Goal: Task Accomplishment & Management: Manage account settings

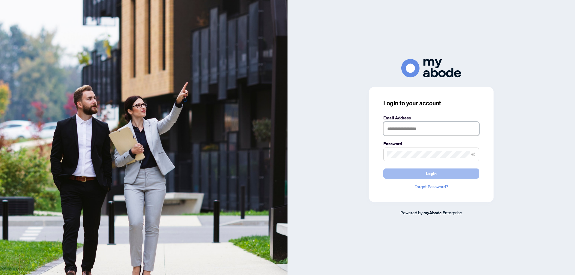
type input "**********"
click at [413, 174] on button "Login" at bounding box center [431, 174] width 96 height 10
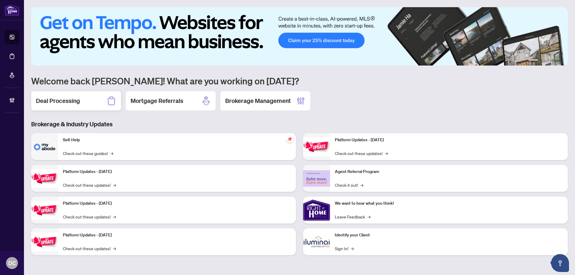
click at [84, 105] on div "Deal Processing" at bounding box center [76, 100] width 90 height 19
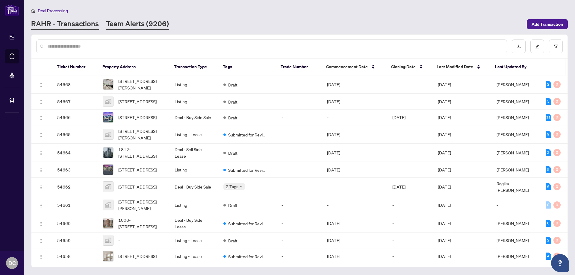
click at [155, 28] on link "Team Alerts (9206)" at bounding box center [137, 24] width 63 height 11
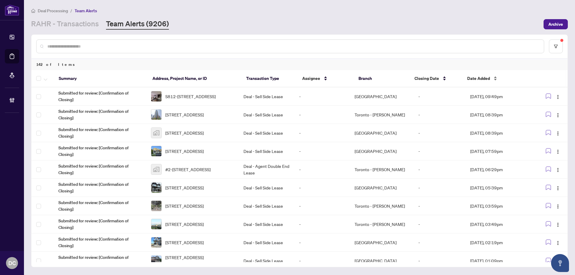
click at [475, 76] on span "Date Added" at bounding box center [478, 78] width 23 height 7
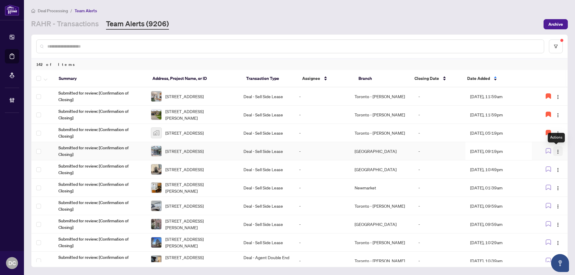
click at [557, 151] on img "button" at bounding box center [558, 151] width 5 height 5
click at [551, 163] on span "Assign Myself" at bounding box center [542, 163] width 28 height 7
click at [513, 152] on td "[DATE], 09:19pm" at bounding box center [498, 151] width 67 height 18
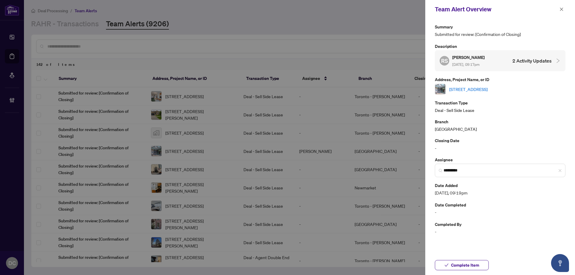
click at [488, 89] on link "[STREET_ADDRESS]" at bounding box center [468, 89] width 38 height 7
click at [484, 265] on button "Complete Item" at bounding box center [462, 265] width 54 height 10
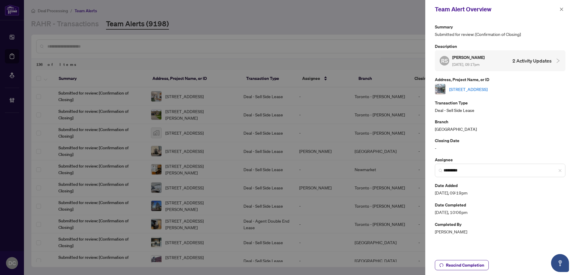
drag, startPoint x: 562, startPoint y: 11, endPoint x: 493, endPoint y: 1, distance: 69.0
click at [559, 10] on button "button" at bounding box center [562, 9] width 8 height 7
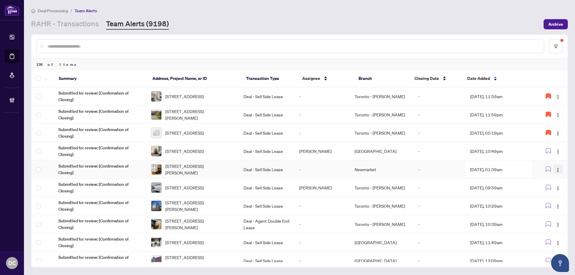
click at [559, 170] on button "button" at bounding box center [558, 170] width 10 height 10
click at [541, 180] on span "Assign Myself" at bounding box center [542, 181] width 28 height 7
click at [496, 164] on td "Sep/16/2025, 01:39am" at bounding box center [498, 170] width 67 height 18
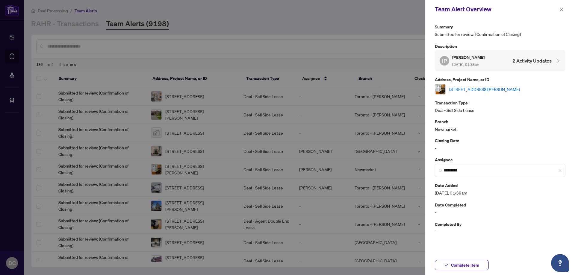
click at [493, 88] on link "701-153 Beecroft Rd, Toronto, Ontario M2N 7C5, Canada" at bounding box center [484, 89] width 71 height 7
click at [558, 171] on input "*********" at bounding box center [503, 170] width 118 height 6
click at [562, 170] on span "*********" at bounding box center [500, 170] width 131 height 13
click at [473, 266] on span "Complete Item" at bounding box center [465, 266] width 28 height 10
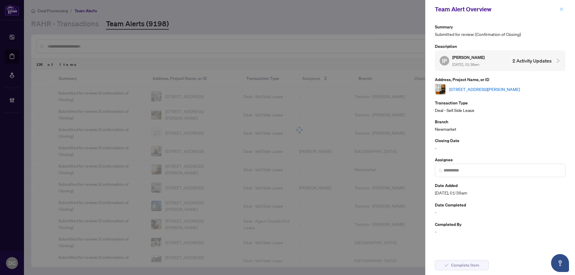
click at [559, 10] on icon "close" at bounding box center [561, 9] width 4 height 4
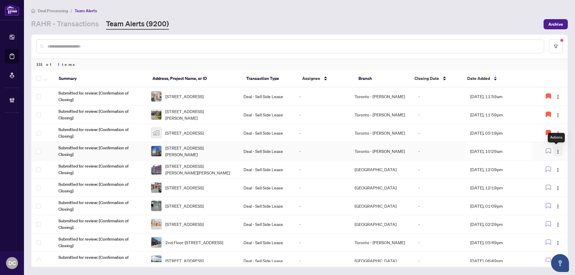
click at [556, 153] on img "button" at bounding box center [558, 151] width 5 height 5
click at [548, 167] on li "Assign Myself" at bounding box center [542, 163] width 35 height 10
click at [503, 152] on td "Sep/16/2025, 10:29am" at bounding box center [498, 151] width 67 height 18
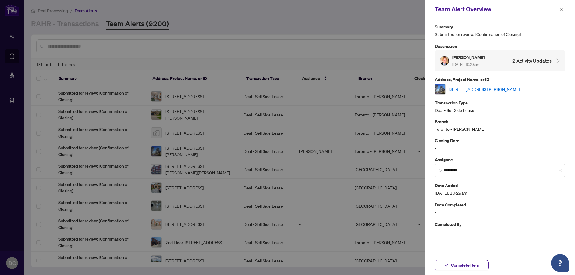
click at [516, 88] on link "416-9 Mabelle Ave, Toronto, Ontario M9A 4X7, Canada" at bounding box center [484, 89] width 71 height 7
drag, startPoint x: 474, startPoint y: 266, endPoint x: 563, endPoint y: 185, distance: 120.2
click at [562, 190] on div "Team Alert Overview Summary Submitted for review: [Confirmation of Closing] Des…" at bounding box center [500, 137] width 150 height 275
click at [481, 263] on button "Complete Item" at bounding box center [462, 265] width 54 height 10
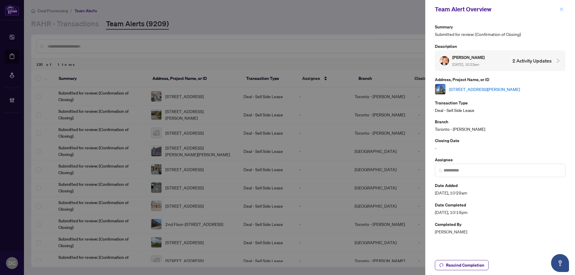
click at [560, 5] on span "button" at bounding box center [561, 9] width 4 height 10
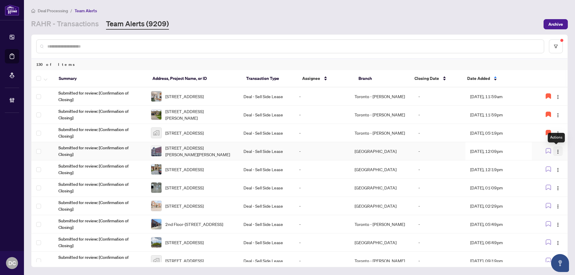
click at [558, 154] on img "button" at bounding box center [558, 151] width 5 height 5
click at [550, 163] on span "Assign Myself" at bounding box center [542, 163] width 28 height 7
click at [499, 155] on td "Sep/16/2025, 12:09pm" at bounding box center [498, 151] width 67 height 18
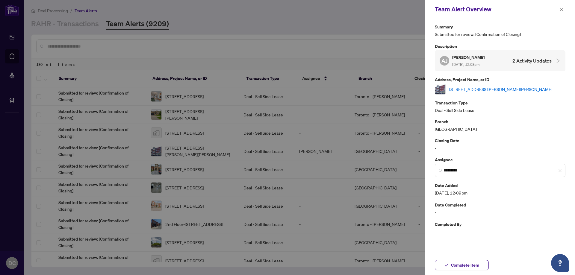
click at [480, 89] on link "505-77 LELAND St, Hamilton, Ontario L8S 3A1, Canada" at bounding box center [500, 89] width 103 height 7
click at [561, 11] on icon "close" at bounding box center [561, 9] width 4 height 4
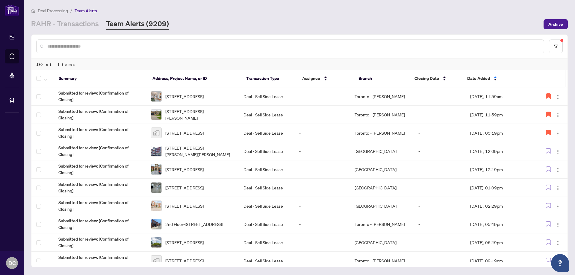
click at [265, 49] on div at bounding box center [290, 47] width 508 height 14
click at [483, 79] on span "Date Added" at bounding box center [478, 78] width 23 height 7
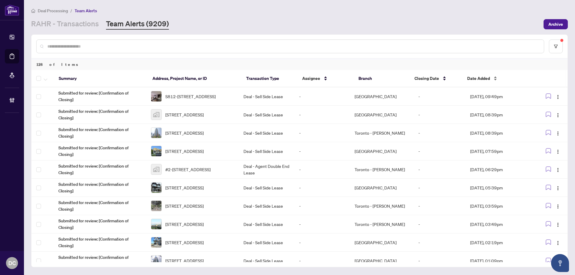
click at [483, 79] on span "Date Added" at bounding box center [478, 78] width 23 height 7
click at [473, 79] on span "Date Added" at bounding box center [478, 78] width 23 height 7
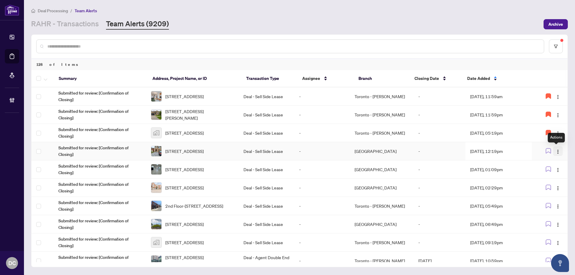
click at [556, 150] on img "button" at bounding box center [558, 151] width 5 height 5
click at [544, 161] on span "Assign Myself" at bounding box center [542, 163] width 28 height 7
click at [494, 151] on td "Sep/16/2025, 12:19pm" at bounding box center [498, 151] width 67 height 18
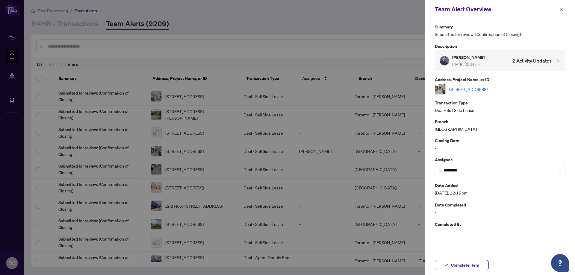
click at [472, 87] on link "53 Armitage Cres, Ajax, Ontario L1T 4L1, Canada" at bounding box center [468, 89] width 38 height 7
click at [478, 264] on span "Complete Item" at bounding box center [465, 266] width 28 height 10
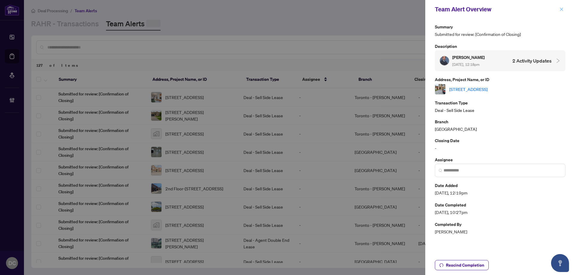
click at [559, 7] on span "button" at bounding box center [561, 9] width 4 height 10
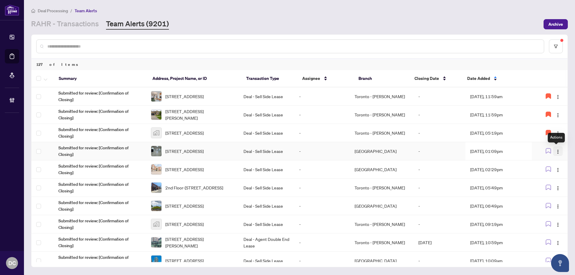
click at [556, 149] on img "button" at bounding box center [558, 151] width 5 height 5
click at [549, 164] on span "Assign Myself" at bounding box center [542, 163] width 28 height 7
click at [457, 147] on td "-" at bounding box center [440, 151] width 52 height 18
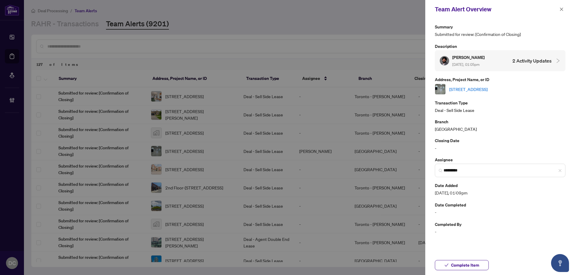
click at [472, 91] on link "Unit 2-2788 Slough St, Mississauga, Ontario L4T 1G3, Canada" at bounding box center [468, 89] width 38 height 7
click at [480, 266] on button "Complete Item" at bounding box center [462, 265] width 54 height 10
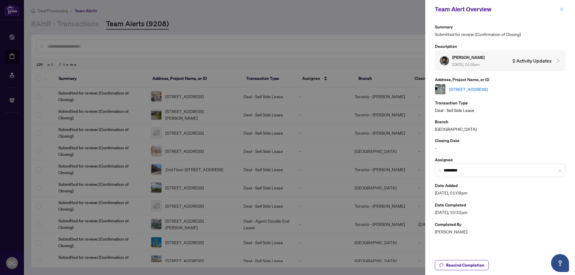
click at [563, 11] on icon "close" at bounding box center [561, 9] width 4 height 4
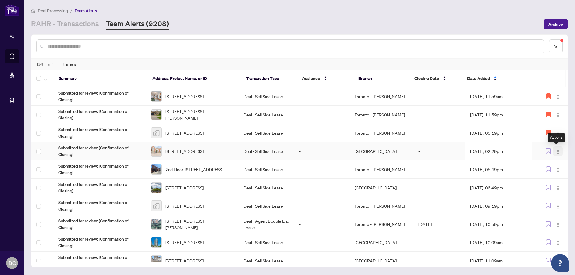
click at [557, 152] on img "button" at bounding box center [558, 151] width 5 height 5
click at [455, 151] on td "-" at bounding box center [440, 151] width 52 height 18
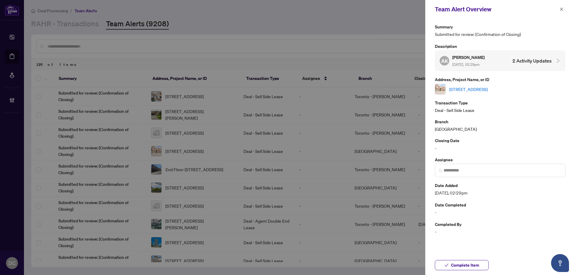
click at [495, 92] on div "66-271 Richvale Dr, Brampton, Ontario L6Z 4W8, Canada" at bounding box center [500, 89] width 131 height 11
click at [488, 87] on link "66-271 Richvale Dr, Brampton, Ontario L6Z 4W8, Canada" at bounding box center [468, 89] width 38 height 7
click at [468, 264] on span "Complete Item" at bounding box center [465, 266] width 28 height 10
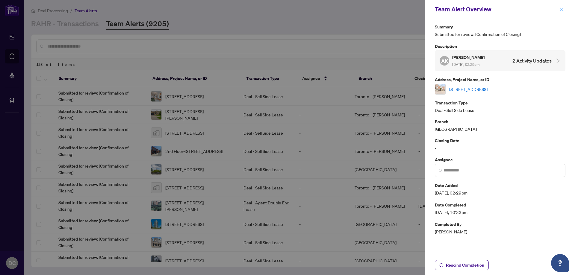
click at [558, 8] on button "button" at bounding box center [562, 9] width 8 height 7
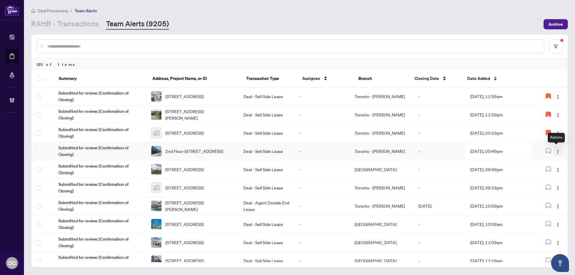
click at [556, 149] on span "button" at bounding box center [558, 151] width 5 height 7
click at [552, 158] on li "Assign Myself" at bounding box center [542, 163] width 35 height 10
click at [524, 151] on td "Sep/16/2025, 05:49pm" at bounding box center [498, 151] width 67 height 18
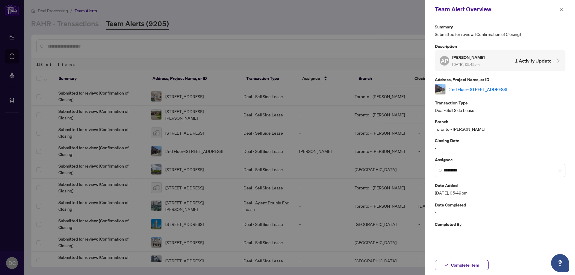
click at [507, 86] on link "2nd Floor-711 Mount Pleasant Rd, Toronto, Ontario M4S 2N4, Canada" at bounding box center [478, 89] width 58 height 7
click at [465, 265] on span "Complete Item" at bounding box center [465, 266] width 28 height 10
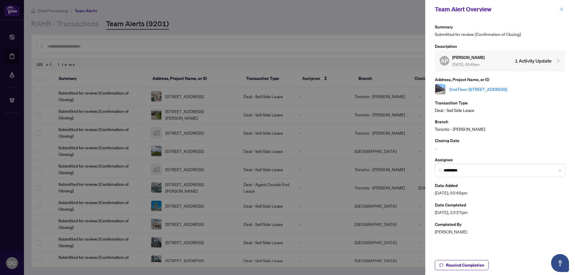
click at [560, 10] on icon "close" at bounding box center [561, 9] width 4 height 4
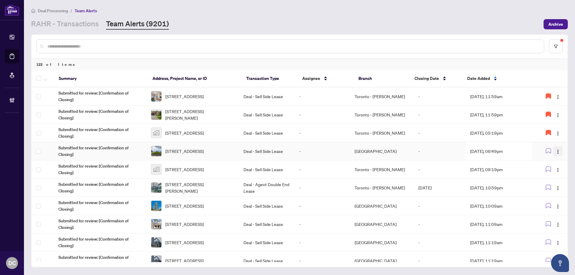
click at [557, 154] on img "button" at bounding box center [558, 151] width 5 height 5
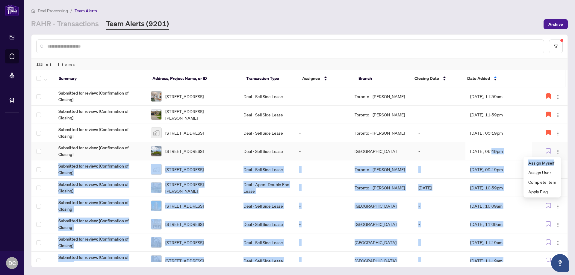
drag, startPoint x: 556, startPoint y: 161, endPoint x: 493, endPoint y: 155, distance: 63.8
click at [493, 155] on body "Dashboard Deal Processing Mortgage Referrals Brokerage Management DC Dawn Chan …" at bounding box center [287, 137] width 575 height 275
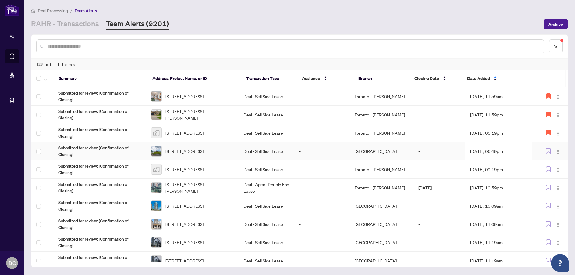
click at [481, 151] on td "Sep/16/2025, 06:49pm" at bounding box center [498, 151] width 67 height 18
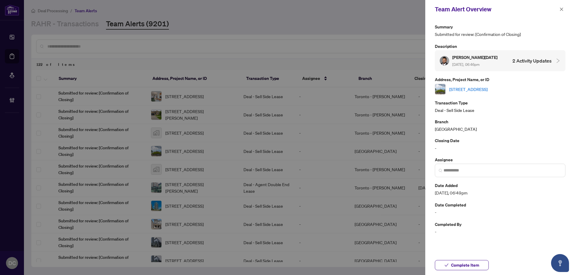
click at [488, 89] on link "407-218 Queens Quay, Toronto, Ontario M5J 2Y6, Canada" at bounding box center [468, 89] width 38 height 7
click at [457, 265] on span "Complete Item" at bounding box center [465, 266] width 28 height 10
click at [561, 9] on icon "close" at bounding box center [561, 9] width 4 height 4
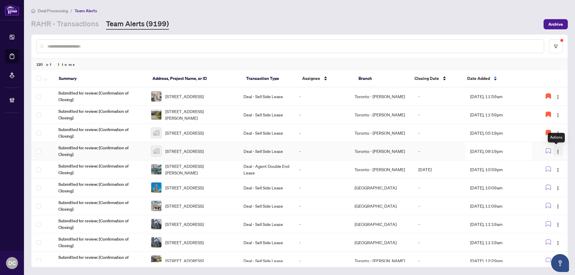
click at [556, 152] on img "button" at bounding box center [558, 151] width 5 height 5
click at [501, 150] on td "Sep/16/2025, 09:19pm" at bounding box center [498, 151] width 67 height 18
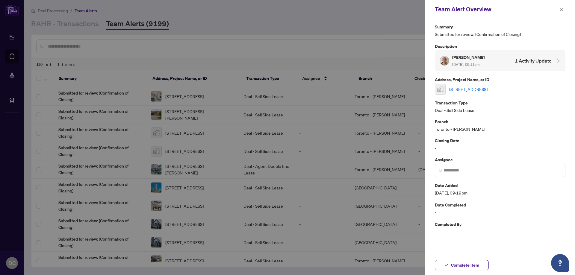
click at [487, 87] on link "909-200 Burnhamthorpe Road East, Mississauga, ON, Canada" at bounding box center [468, 89] width 38 height 7
click at [486, 264] on button "Complete Item" at bounding box center [462, 265] width 54 height 10
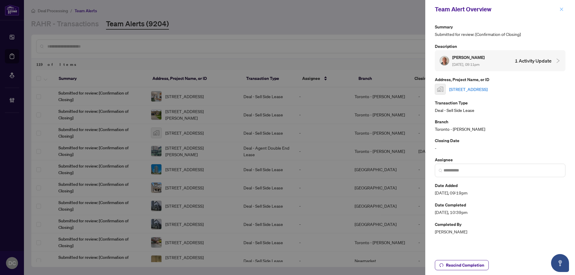
click at [558, 7] on button "button" at bounding box center [562, 9] width 8 height 7
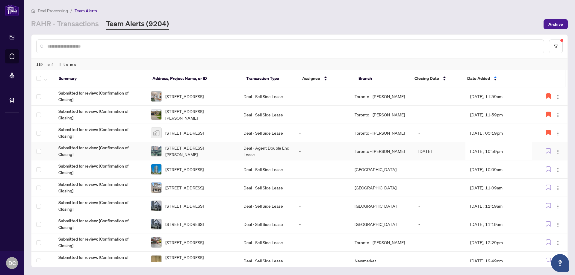
click at [494, 153] on td "Sep/16/2025, 10:59pm" at bounding box center [498, 151] width 67 height 18
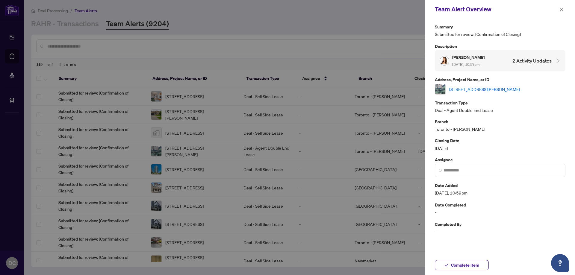
click at [520, 90] on link "1105-525 Wilson Ave, Toronto, Ontario M3H 0A7, Canada" at bounding box center [484, 89] width 71 height 7
click at [484, 263] on button "Complete Item" at bounding box center [462, 265] width 54 height 10
click at [559, 7] on button "button" at bounding box center [562, 9] width 8 height 7
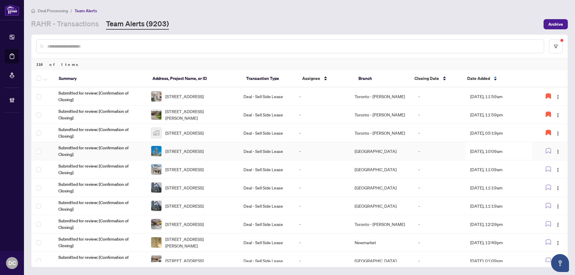
click at [497, 151] on td "Sep/17/2025, 10:09am" at bounding box center [498, 151] width 67 height 18
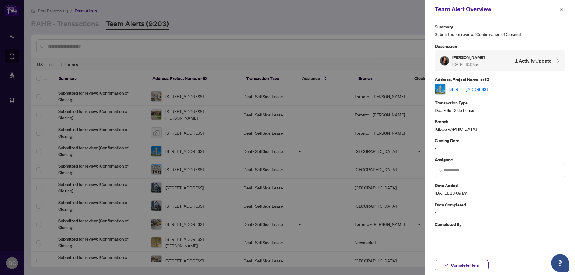
click at [488, 89] on link "1236-35 Viking Lane, Toronto, Ontario M9B 0A2, Canada" at bounding box center [468, 89] width 38 height 7
click at [462, 267] on span "Complete Item" at bounding box center [465, 266] width 28 height 10
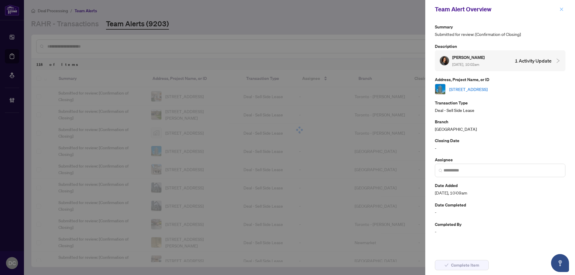
click at [559, 9] on icon "close" at bounding box center [561, 9] width 4 height 4
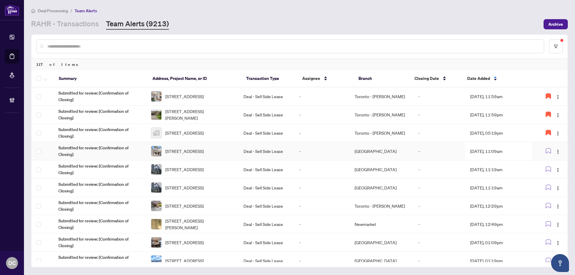
click at [516, 153] on td "Sep/17/2025, 11:09am" at bounding box center [498, 151] width 67 height 18
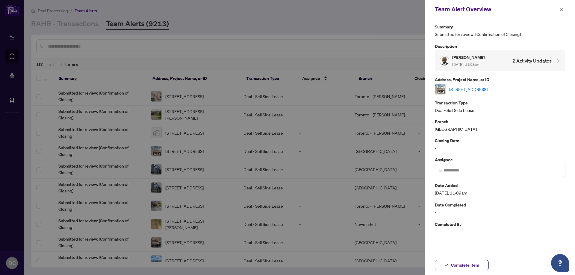
click at [488, 87] on link "705 QUILTER Row, Richmond, Ontario K0A 2Z0, Canada" at bounding box center [468, 89] width 38 height 7
click at [463, 267] on span "Complete Item" at bounding box center [465, 266] width 28 height 10
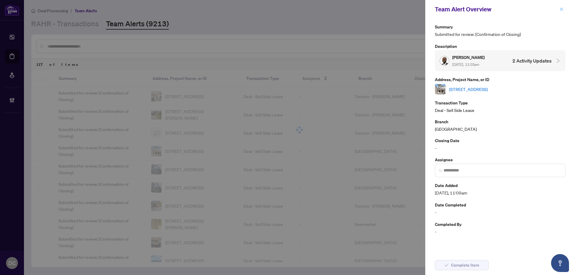
click at [563, 10] on icon "close" at bounding box center [561, 9] width 4 height 4
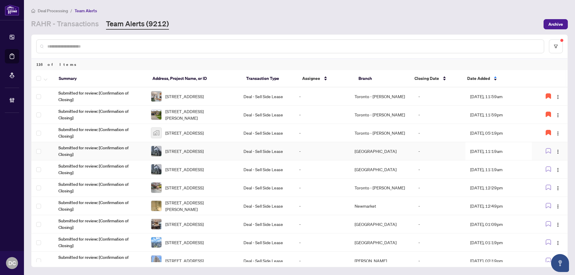
click at [495, 149] on td "Sep/17/2025, 11:19am" at bounding box center [498, 151] width 67 height 18
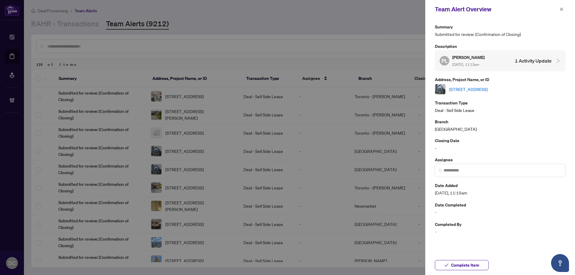
click at [488, 90] on link "[STREET_ADDRESS]" at bounding box center [468, 89] width 38 height 7
click at [475, 267] on span "Complete Item" at bounding box center [465, 266] width 28 height 10
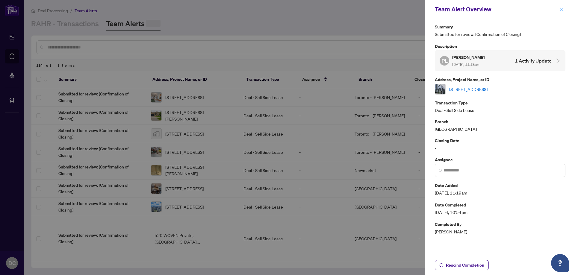
click at [562, 8] on icon "close" at bounding box center [561, 9] width 4 height 4
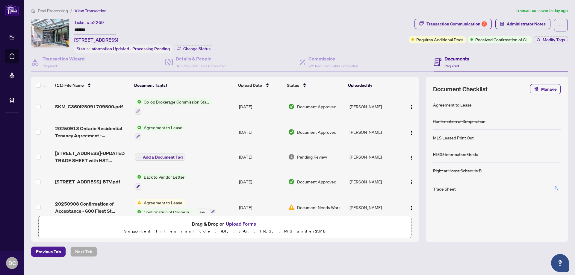
drag, startPoint x: 113, startPoint y: 32, endPoint x: 58, endPoint y: 26, distance: 55.1
click at [58, 26] on div "Ticket #: 52269 ******* 1014-600 Fleet St, Toronto, Ontario M5V 1B7, Canada Sta…" at bounding box center [219, 36] width 376 height 34
click at [199, 50] on span "Change Status" at bounding box center [196, 49] width 27 height 4
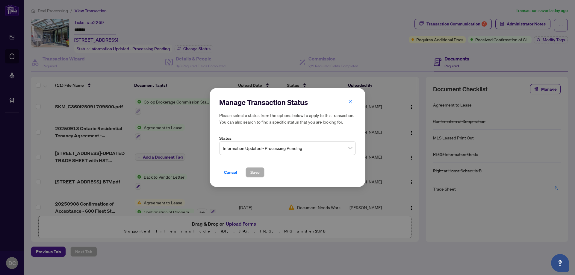
click at [249, 148] on span "Information Updated - Processing Pending" at bounding box center [287, 148] width 129 height 11
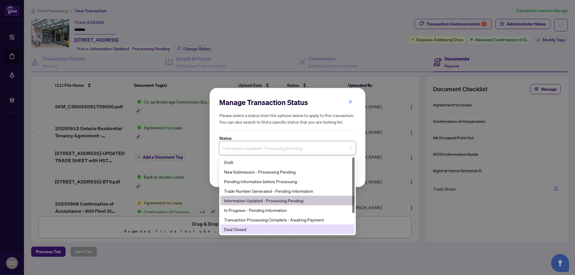
click at [252, 231] on div "Deal Closed" at bounding box center [287, 229] width 127 height 7
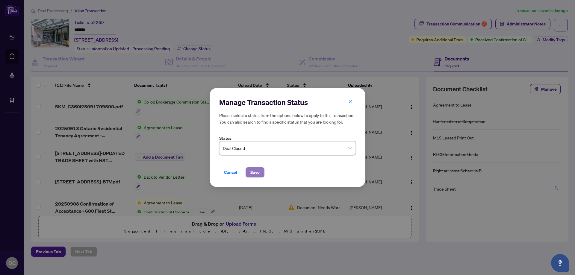
click at [254, 171] on span "Save" at bounding box center [254, 173] width 9 height 10
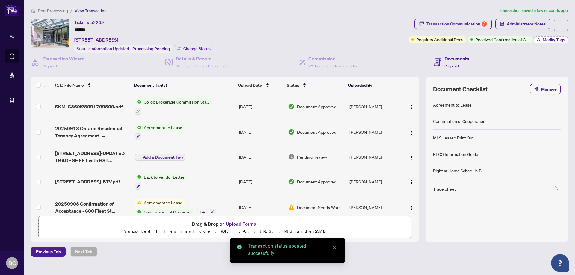
click at [549, 41] on span "Modify Tags" at bounding box center [554, 40] width 22 height 4
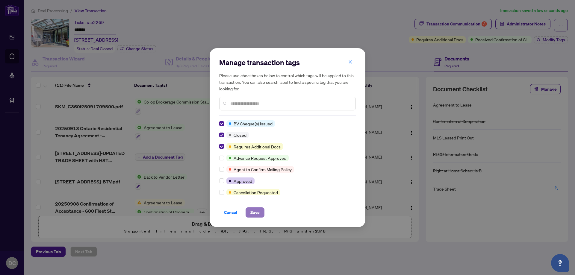
click at [253, 211] on span "Save" at bounding box center [254, 213] width 9 height 10
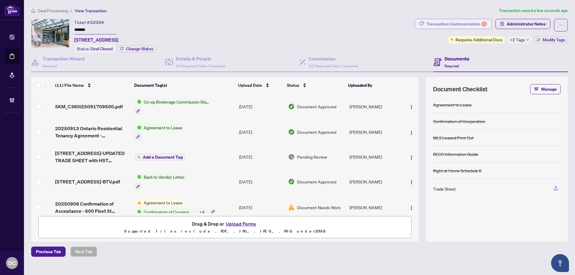
click at [462, 20] on div "Transaction Communication 3" at bounding box center [456, 24] width 61 height 10
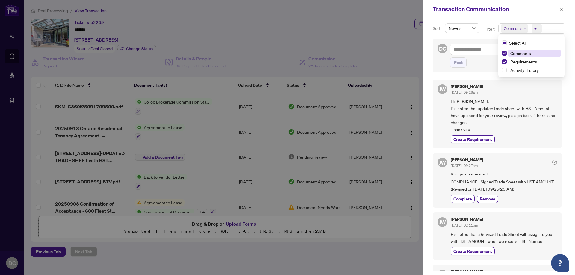
click at [549, 29] on span "Comments +1" at bounding box center [532, 29] width 66 height 10
click at [558, 10] on button "button" at bounding box center [562, 9] width 8 height 7
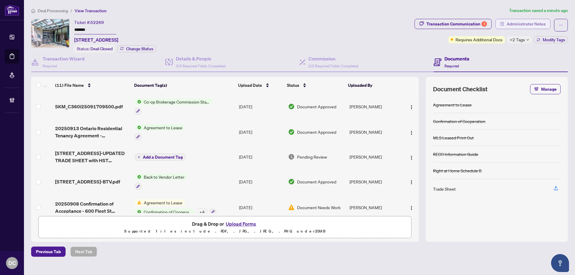
click at [530, 25] on span "Administrator Notes" at bounding box center [526, 24] width 39 height 10
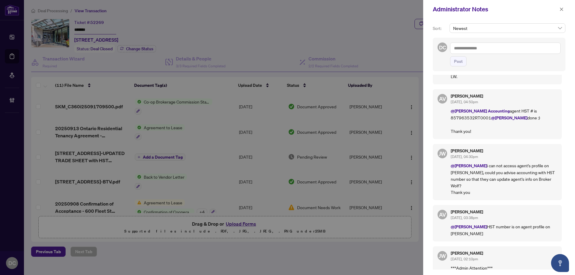
scroll to position [120, 0]
click at [559, 8] on icon "close" at bounding box center [561, 9] width 4 height 4
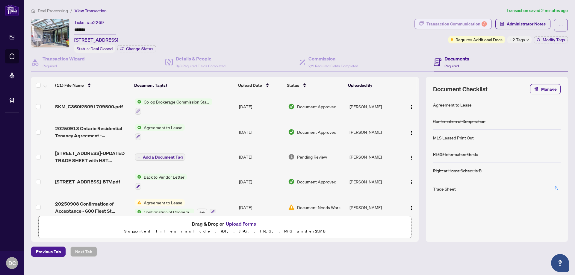
click at [460, 24] on div "Transaction Communication 3" at bounding box center [456, 24] width 61 height 10
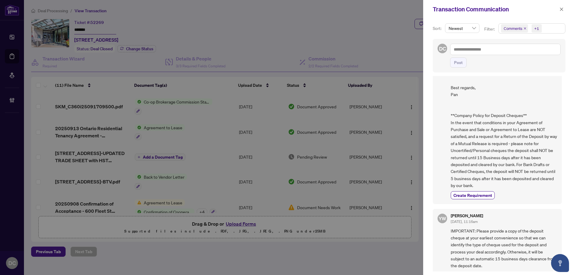
scroll to position [823, 0]
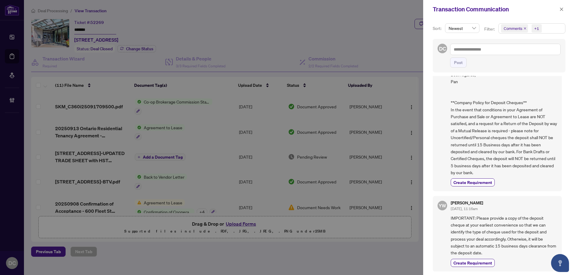
drag, startPoint x: 564, startPoint y: 11, endPoint x: 251, endPoint y: 107, distance: 327.8
click at [564, 11] on button "button" at bounding box center [562, 9] width 8 height 7
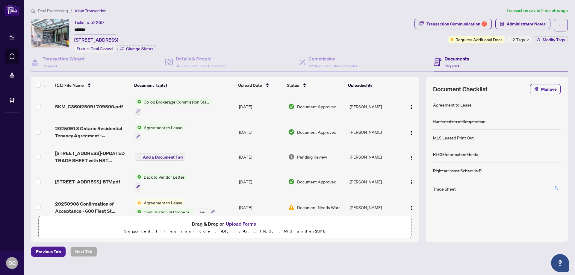
click at [229, 105] on td "Co-op Brokerage Commission Statement" at bounding box center [184, 107] width 104 height 26
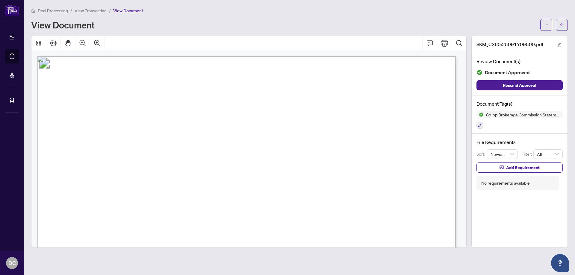
drag, startPoint x: 122, startPoint y: 167, endPoint x: 132, endPoint y: 167, distance: 9.9
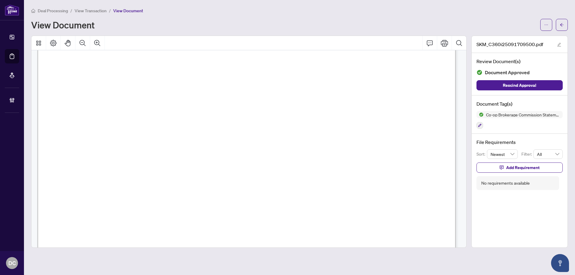
click at [565, 21] on button "button" at bounding box center [562, 25] width 12 height 12
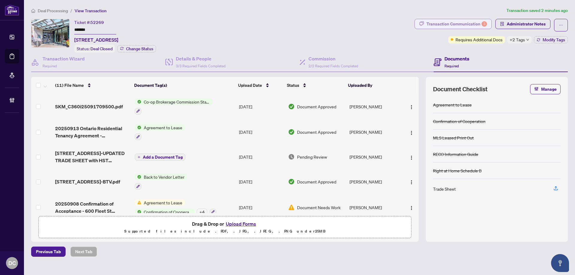
click at [446, 22] on div "Transaction Communication 3" at bounding box center [456, 24] width 61 height 10
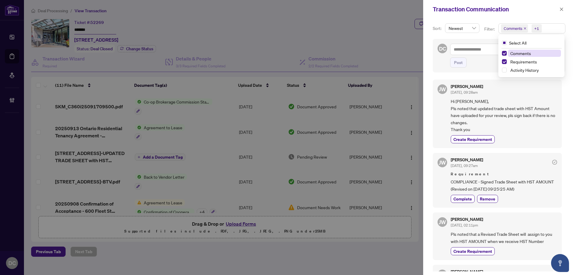
click at [550, 28] on span "Comments +1" at bounding box center [532, 29] width 66 height 10
click at [534, 54] on span "Comments" at bounding box center [534, 53] width 53 height 7
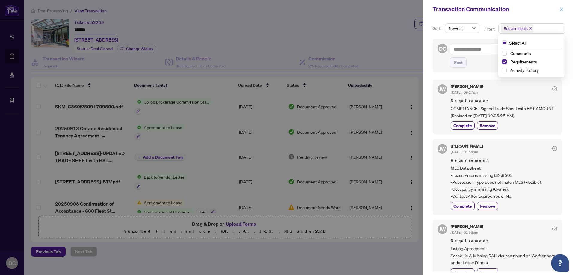
click at [563, 9] on icon "close" at bounding box center [561, 9] width 4 height 4
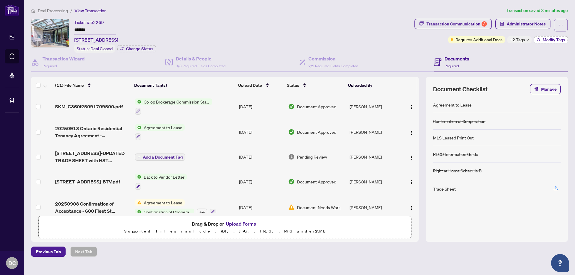
click at [538, 40] on icon "button" at bounding box center [539, 40] width 4 height 4
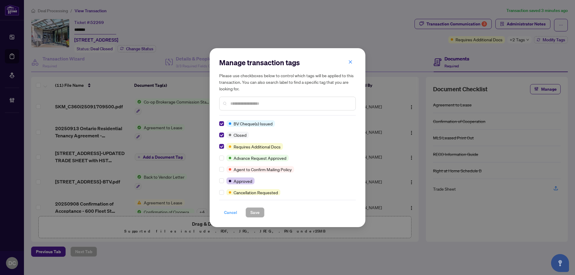
click at [234, 216] on span "Cancel" at bounding box center [230, 213] width 13 height 10
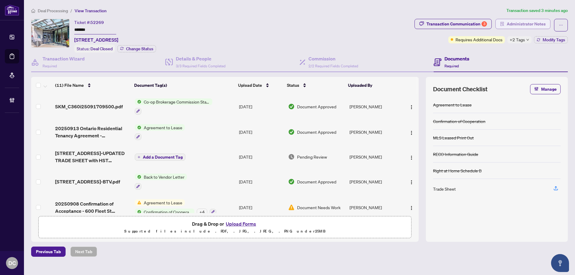
click at [530, 19] on button "Administrator Notes" at bounding box center [522, 24] width 55 height 10
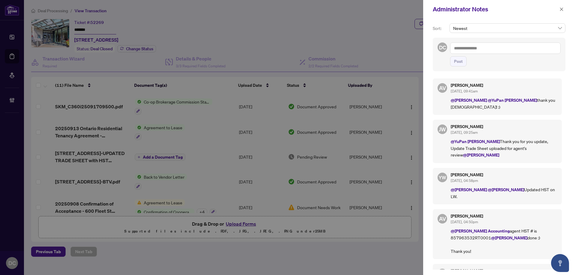
click at [524, 48] on textarea at bounding box center [505, 48] width 111 height 11
paste textarea "**********"
type textarea "**********"
click at [453, 66] on button "Post" at bounding box center [458, 61] width 16 height 10
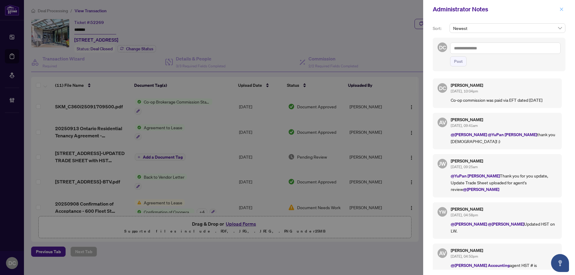
click at [562, 8] on icon "close" at bounding box center [561, 9] width 4 height 4
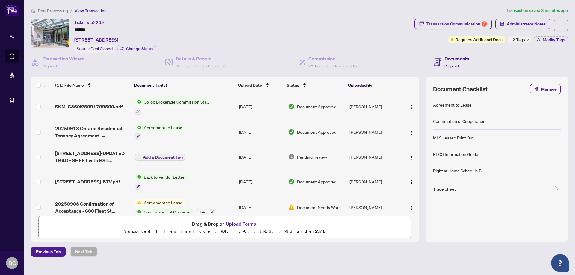
click at [54, 11] on span "Deal Processing" at bounding box center [53, 10] width 30 height 5
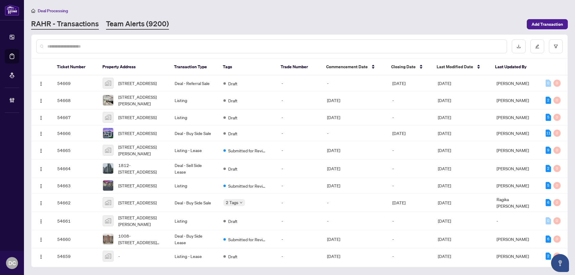
click at [140, 27] on link "Team Alerts (9200)" at bounding box center [137, 24] width 63 height 11
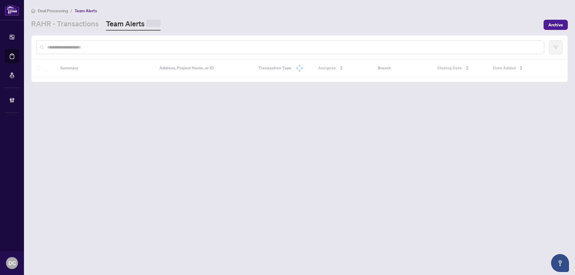
click at [130, 46] on input "text" at bounding box center [293, 47] width 492 height 7
paste input "*******"
type input "*******"
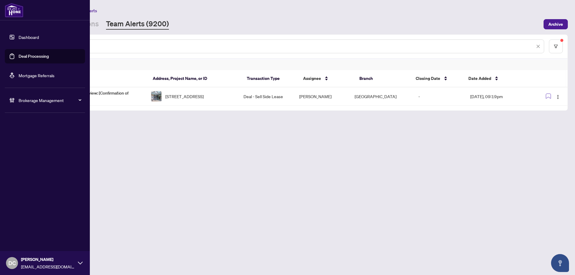
click at [102, 179] on main "Deal Processing / Team Alerts RAHR - Transactions Team Alerts (9200) Archive **…" at bounding box center [299, 137] width 551 height 275
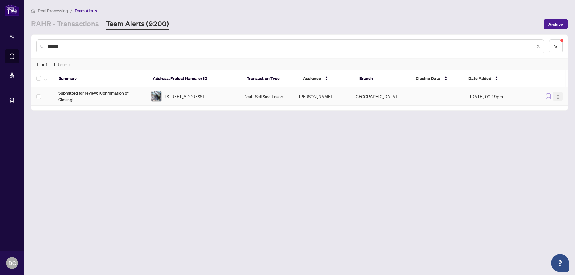
click at [560, 99] on img "button" at bounding box center [558, 97] width 5 height 5
click at [547, 127] on span "Complete Item" at bounding box center [542, 127] width 31 height 7
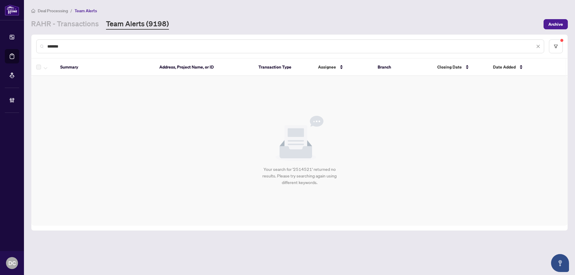
drag, startPoint x: 88, startPoint y: 45, endPoint x: -16, endPoint y: 41, distance: 104.6
click at [0, 41] on html "Dashboard Deal Processing Mortgage Referrals Brokerage Management DC Dawn Chan …" at bounding box center [287, 137] width 575 height 275
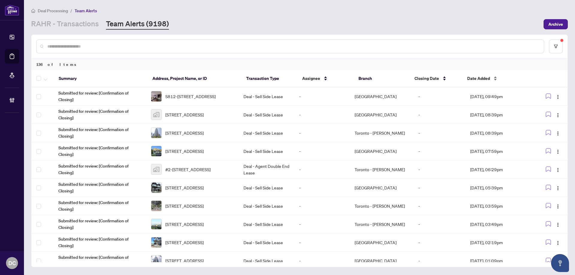
click at [478, 79] on span "Date Added" at bounding box center [478, 78] width 23 height 7
click at [484, 81] on span "Date Added" at bounding box center [478, 78] width 23 height 7
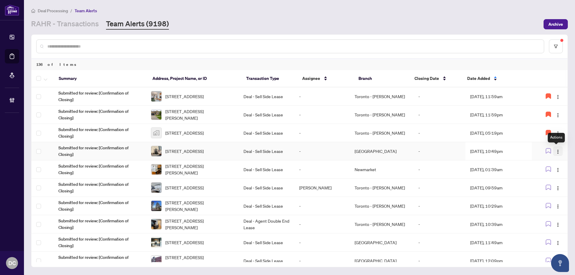
click at [556, 152] on img "button" at bounding box center [558, 151] width 5 height 5
click at [549, 164] on span "Assign Myself" at bounding box center [542, 163] width 28 height 7
click at [503, 154] on td "[DATE], 10:49pm" at bounding box center [498, 151] width 67 height 18
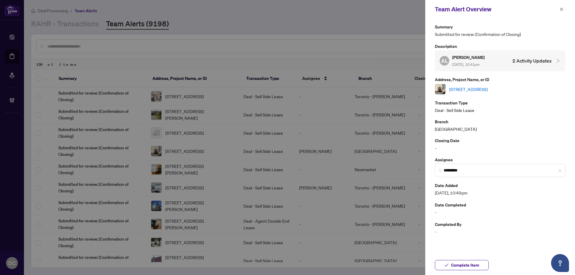
click at [488, 91] on link "[STREET_ADDRESS]" at bounding box center [468, 89] width 38 height 7
drag, startPoint x: 468, startPoint y: 266, endPoint x: 485, endPoint y: 217, distance: 52.0
click at [468, 266] on span "Complete Item" at bounding box center [465, 266] width 28 height 10
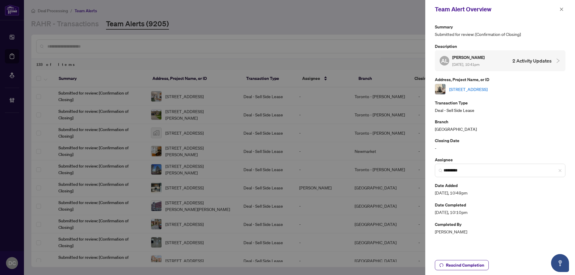
drag, startPoint x: 561, startPoint y: 11, endPoint x: 485, endPoint y: 2, distance: 76.6
click at [560, 11] on icon "close" at bounding box center [561, 9] width 4 height 4
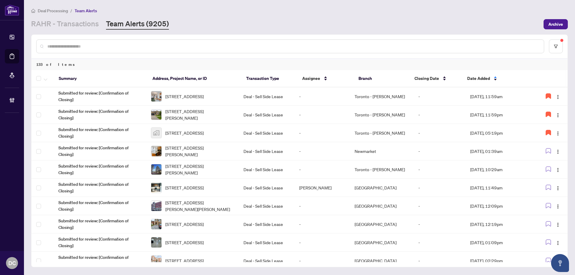
click at [141, 49] on div at bounding box center [290, 47] width 508 height 14
click at [143, 45] on input "text" at bounding box center [293, 46] width 492 height 7
paste input "*******"
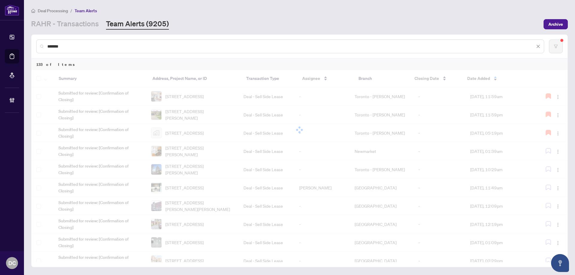
type input "*******"
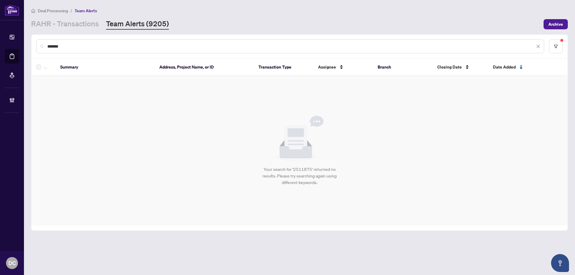
drag, startPoint x: 89, startPoint y: 46, endPoint x: -7, endPoint y: 43, distance: 96.8
click at [0, 43] on html "Dashboard Deal Processing Mortgage Referrals Brokerage Management DC Dawn Chan …" at bounding box center [287, 137] width 575 height 275
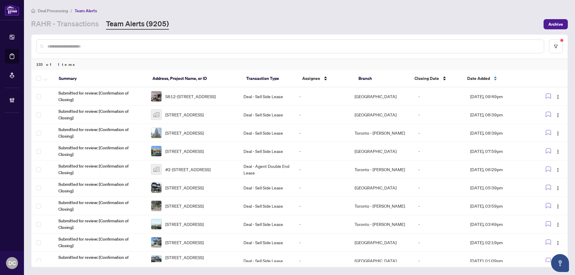
click at [485, 79] on span "Date Added" at bounding box center [478, 78] width 23 height 7
click at [468, 76] on span "Date Added" at bounding box center [478, 78] width 23 height 7
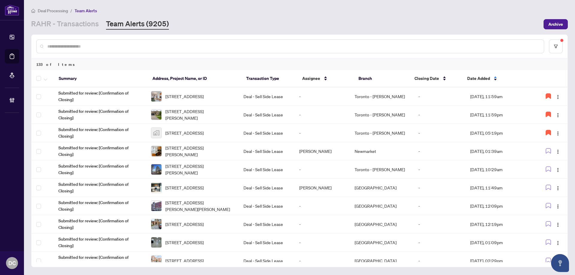
click at [108, 47] on input "text" at bounding box center [293, 46] width 492 height 7
paste input "*******"
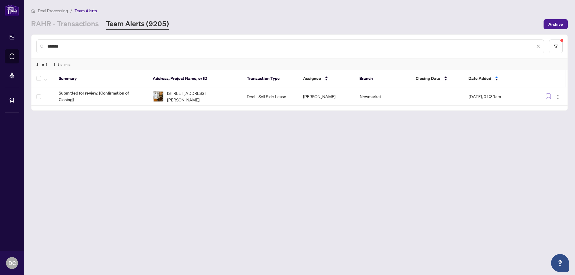
drag, startPoint x: 76, startPoint y: 45, endPoint x: -22, endPoint y: 40, distance: 97.5
click at [0, 40] on html "Dashboard Deal Processing Mortgage Referrals Brokerage Management DC Dawn Chan …" at bounding box center [287, 137] width 575 height 275
click at [555, 98] on button "button" at bounding box center [558, 97] width 10 height 10
click at [545, 129] on span "Complete Item" at bounding box center [544, 127] width 28 height 7
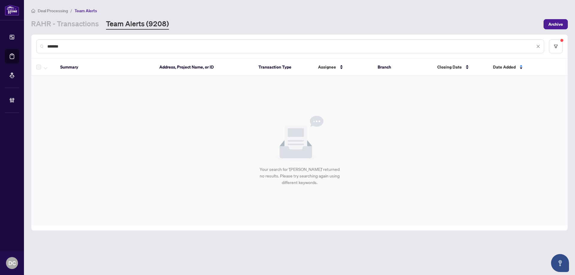
drag, startPoint x: 104, startPoint y: 48, endPoint x: 30, endPoint y: 48, distance: 74.6
click at [30, 48] on main "Deal Processing / Team Alerts RAHR - Transactions Team Alerts (9208) Archive **…" at bounding box center [299, 137] width 551 height 275
paste input "text"
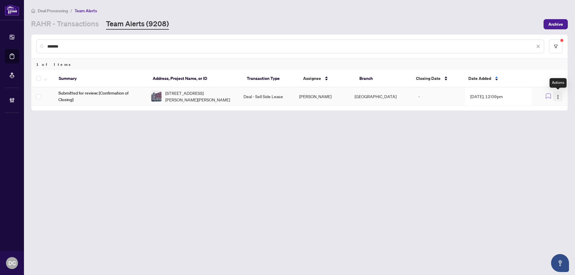
click at [557, 97] on img "button" at bounding box center [558, 97] width 5 height 5
click at [547, 129] on span "Complete Item" at bounding box center [542, 127] width 31 height 7
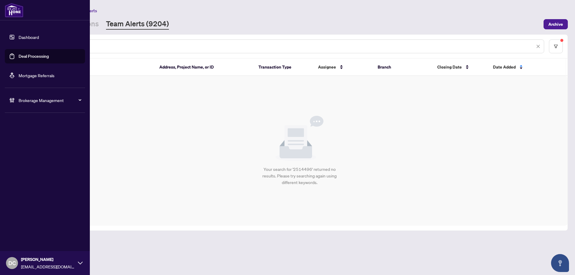
drag, startPoint x: 86, startPoint y: 43, endPoint x: 53, endPoint y: 51, distance: 34.4
click at [23, 45] on div "Dashboard Deal Processing Mortgage Referrals Brokerage Management DC Dawn Chan …" at bounding box center [287, 137] width 575 height 275
paste input "text"
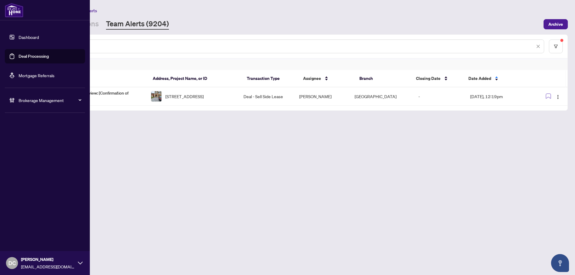
drag, startPoint x: 101, startPoint y: 46, endPoint x: 1, endPoint y: 45, distance: 99.1
click at [1, 45] on div "Dashboard Deal Processing Mortgage Referrals Brokerage Management DC Dawn Chan …" at bounding box center [287, 137] width 575 height 275
paste input "text"
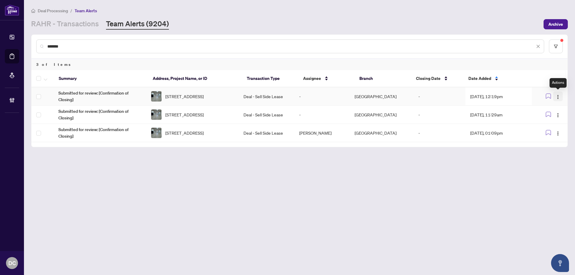
click at [561, 96] on button "button" at bounding box center [558, 97] width 10 height 10
click at [550, 128] on span "Complete Item" at bounding box center [544, 127] width 28 height 7
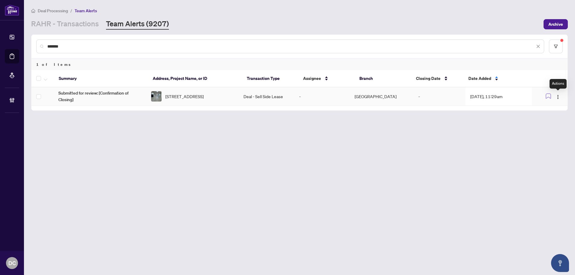
click at [558, 96] on img "button" at bounding box center [558, 97] width 5 height 5
click at [548, 126] on span "Complete Item" at bounding box center [544, 127] width 28 height 7
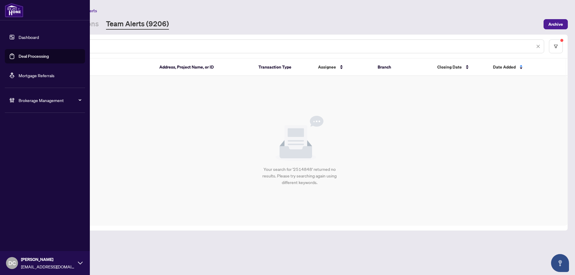
drag, startPoint x: 117, startPoint y: 46, endPoint x: 19, endPoint y: 46, distance: 97.6
click at [19, 46] on div "Dashboard Deal Processing Mortgage Referrals Brokerage Management DC Dawn Chan …" at bounding box center [287, 137] width 575 height 275
paste input "text"
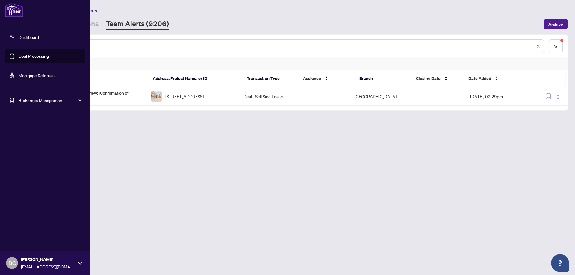
drag, startPoint x: 121, startPoint y: 45, endPoint x: 3, endPoint y: 46, distance: 117.7
click at [3, 46] on div "Dashboard Deal Processing Mortgage Referrals Brokerage Management DC Dawn Chan …" at bounding box center [287, 137] width 575 height 275
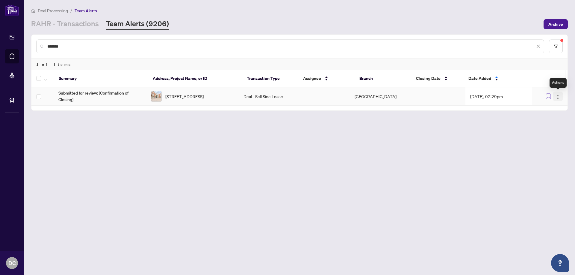
click at [558, 96] on img "button" at bounding box center [558, 97] width 5 height 5
click at [548, 127] on span "Complete Item" at bounding box center [544, 127] width 28 height 7
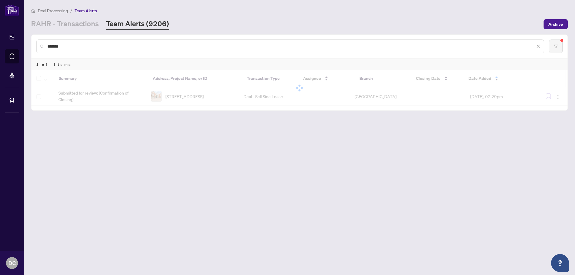
click at [96, 48] on input "*******" at bounding box center [291, 46] width 488 height 7
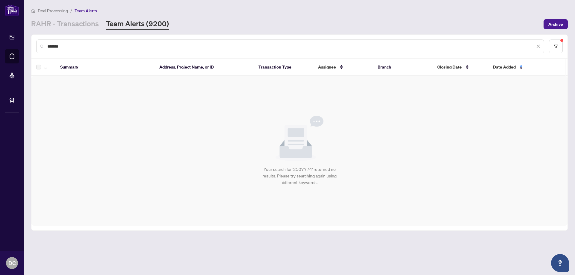
click at [127, 44] on input "*******" at bounding box center [291, 46] width 488 height 7
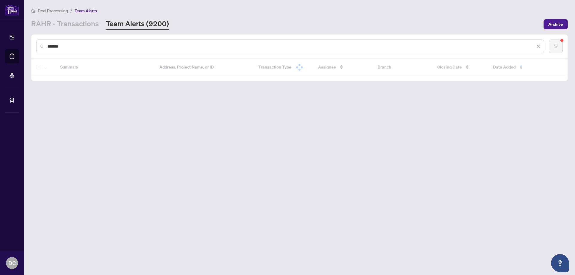
drag, startPoint x: 130, startPoint y: 43, endPoint x: 30, endPoint y: 48, distance: 99.9
click at [30, 48] on main "Deal Processing / Team Alerts RAHR - Transactions Team Alerts (9200) Archive **…" at bounding box center [299, 137] width 551 height 275
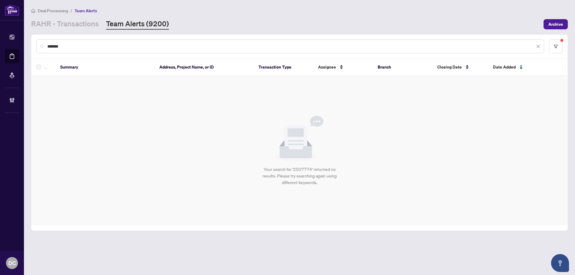
paste input "text"
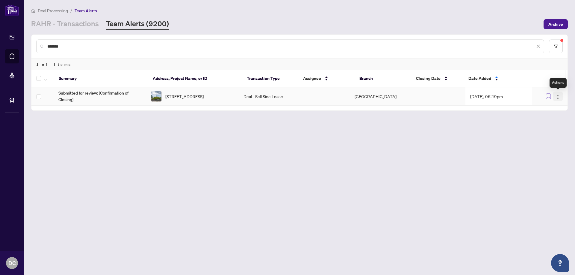
click at [560, 96] on button "button" at bounding box center [558, 97] width 10 height 10
click at [544, 125] on span "Complete Item" at bounding box center [544, 127] width 28 height 7
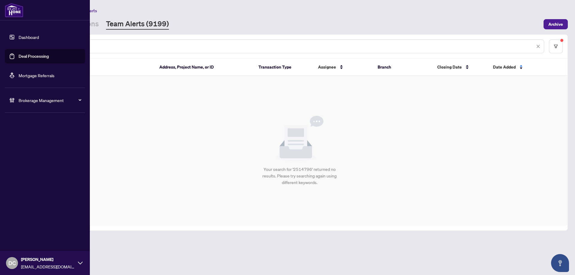
drag, startPoint x: 129, startPoint y: 46, endPoint x: 24, endPoint y: 43, distance: 105.2
click at [24, 43] on div "Dashboard Deal Processing Mortgage Referrals Brokerage Management DC Dawn Chan …" at bounding box center [287, 137] width 575 height 275
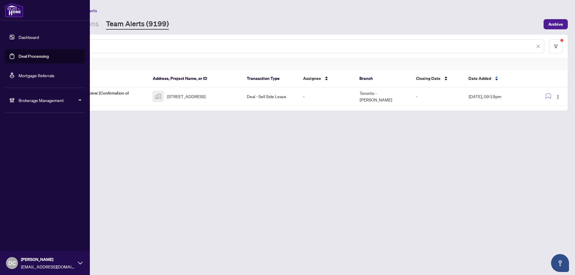
drag, startPoint x: 104, startPoint y: 47, endPoint x: 14, endPoint y: 44, distance: 89.9
click at [14, 44] on div "Dashboard Deal Processing Mortgage Referrals Brokerage Management DC Dawn Chan …" at bounding box center [287, 137] width 575 height 275
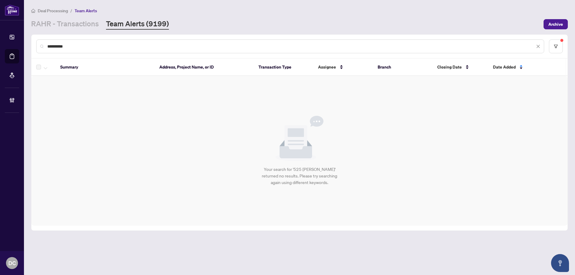
type input "**********"
click at [94, 23] on link "RAHR - Transactions" at bounding box center [65, 24] width 68 height 11
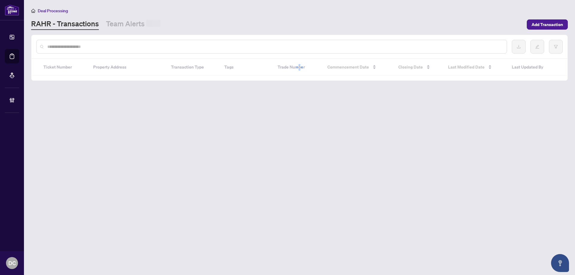
click at [106, 49] on input "text" at bounding box center [274, 46] width 455 height 7
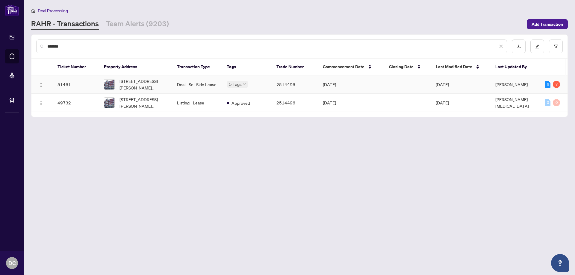
type input "*******"
click at [182, 87] on td "Deal - Sell Side Lease" at bounding box center [197, 84] width 50 height 18
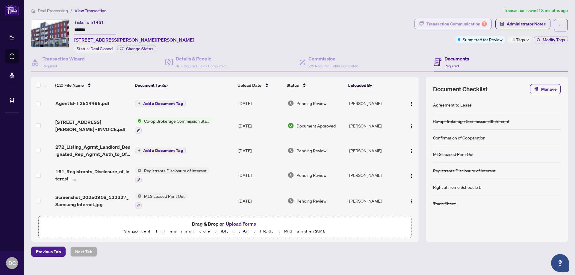
click at [463, 24] on div "Transaction Communication 7" at bounding box center [456, 24] width 61 height 10
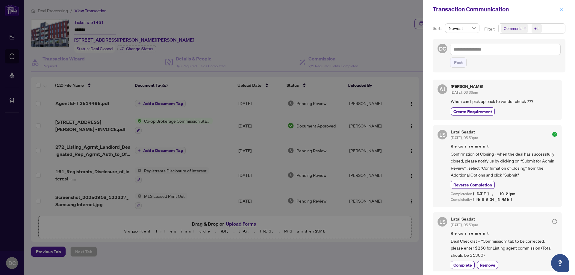
click at [562, 10] on icon "close" at bounding box center [561, 9] width 4 height 4
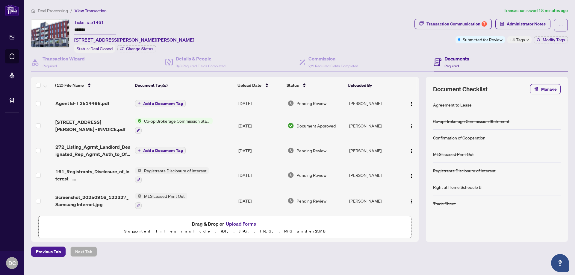
drag, startPoint x: 106, startPoint y: 28, endPoint x: 35, endPoint y: 27, distance: 70.7
click at [35, 27] on div "Ticket #: 51461 ******* [STREET_ADDRESS][PERSON_NAME][PERSON_NAME] Status: Deal…" at bounding box center [221, 36] width 381 height 34
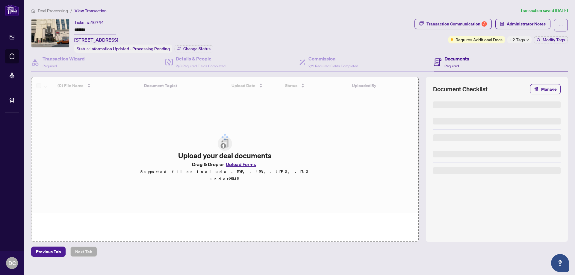
drag, startPoint x: 87, startPoint y: 29, endPoint x: 1, endPoint y: 12, distance: 86.8
click at [38, 28] on div "Ticket #: 46744 ******* 2513-8 Park Rd, Toronto, Ontario M4W 3S5, Canada Status…" at bounding box center [221, 36] width 381 height 34
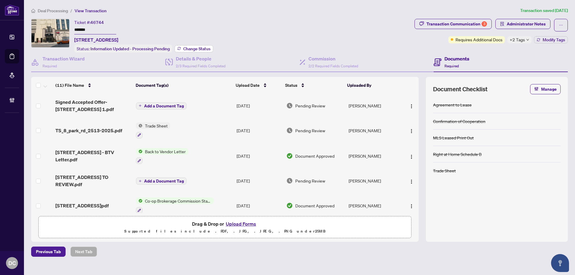
click at [193, 49] on span "Change Status" at bounding box center [196, 49] width 27 height 4
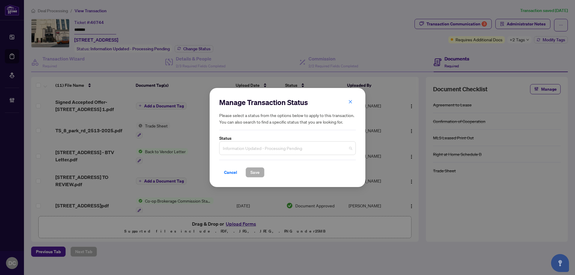
click at [324, 148] on span "Information Updated - Processing Pending" at bounding box center [287, 148] width 129 height 11
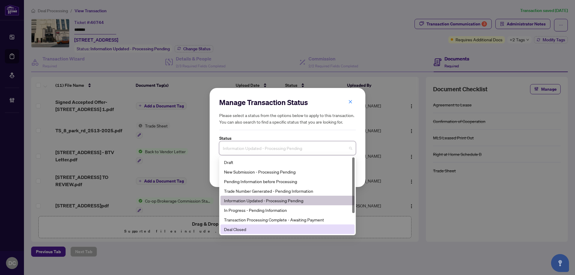
click at [243, 229] on div "Deal Closed" at bounding box center [287, 229] width 127 height 7
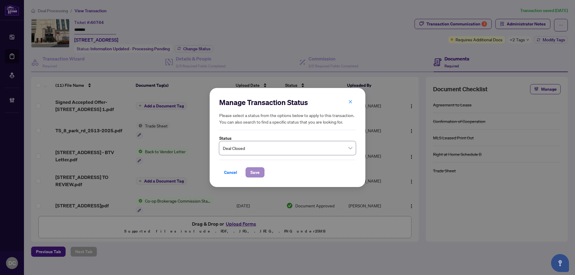
click at [256, 166] on div "Cancel Save" at bounding box center [287, 169] width 137 height 18
click at [256, 170] on span "Save" at bounding box center [254, 173] width 9 height 10
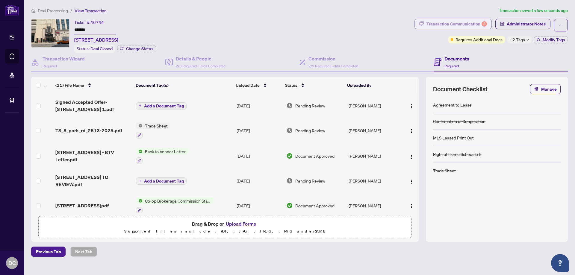
click at [465, 20] on div "Transaction Communication 3" at bounding box center [456, 24] width 61 height 10
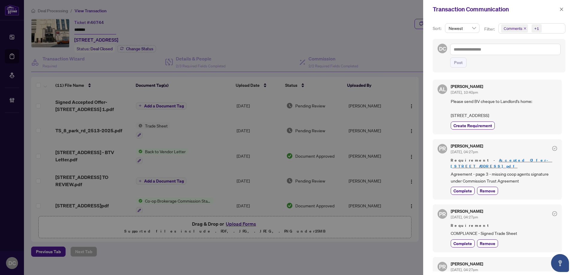
click at [475, 118] on span "Please send BV cheque to Landlord's home: 10 Sierra Dr, Toronto, ON M1P 5B9" at bounding box center [504, 108] width 106 height 21
drag, startPoint x: 490, startPoint y: 114, endPoint x: 435, endPoint y: 116, distance: 54.8
click at [435, 116] on div "AL Alvin Leung Sep/15/2025, 10:40pm Please send BV cheque to Landlord's home: 1…" at bounding box center [497, 107] width 129 height 55
copy span "10 Sierra Dr, Toronto,"
drag, startPoint x: 527, startPoint y: 118, endPoint x: 521, endPoint y: 116, distance: 5.9
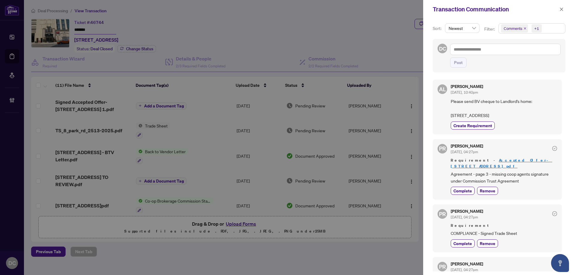
click at [526, 118] on span "Please send BV cheque to Landlord's home: 10 Sierra Dr, Toronto, ON M1P 5B9" at bounding box center [504, 108] width 106 height 21
drag, startPoint x: 515, startPoint y: 116, endPoint x: 498, endPoint y: 115, distance: 16.8
click at [498, 115] on span "Please send BV cheque to Landlord's home: 10 Sierra Dr, Toronto, ON M1P 5B9" at bounding box center [504, 108] width 106 height 21
copy span "M1P 5B9"
click at [564, 10] on button "button" at bounding box center [562, 9] width 8 height 7
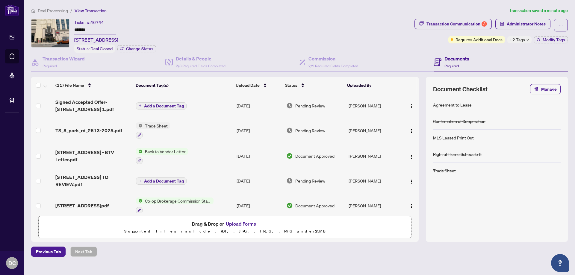
click at [58, 28] on div "Ticket #: 46744 ******* 2513-8 Park Rd, Toronto, Ontario M4W 3S5, Canada Status…" at bounding box center [221, 36] width 381 height 34
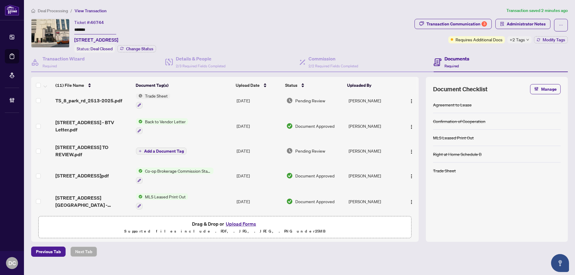
click at [226, 176] on td "Co-op Brokerage Commission Statement" at bounding box center [184, 176] width 101 height 26
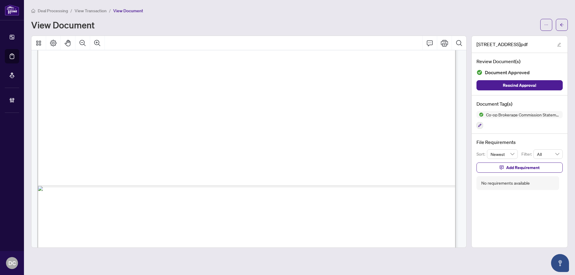
scroll to position [329, 0]
drag, startPoint x: 562, startPoint y: 21, endPoint x: 377, endPoint y: 0, distance: 186.0
click at [562, 21] on span "button" at bounding box center [562, 25] width 4 height 10
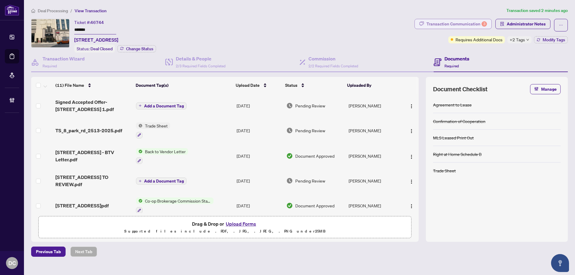
click at [473, 25] on div "Transaction Communication 3" at bounding box center [456, 24] width 61 height 10
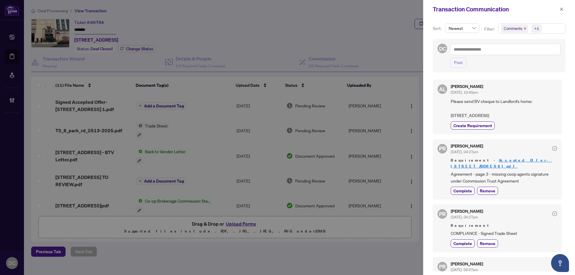
click at [549, 28] on span "Comments +1" at bounding box center [532, 29] width 66 height 10
click at [538, 53] on span "Comments" at bounding box center [534, 53] width 53 height 7
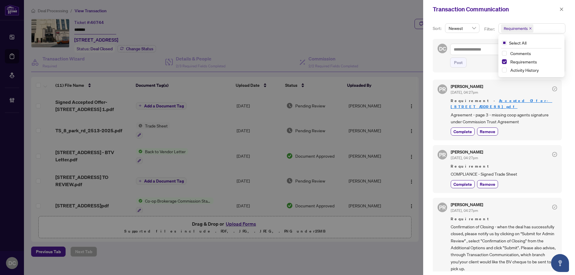
scroll to position [10, 0]
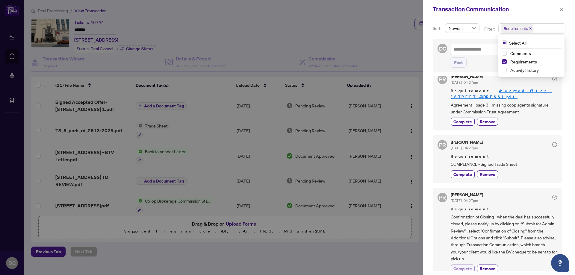
click at [459, 266] on span "Complete" at bounding box center [462, 269] width 19 height 6
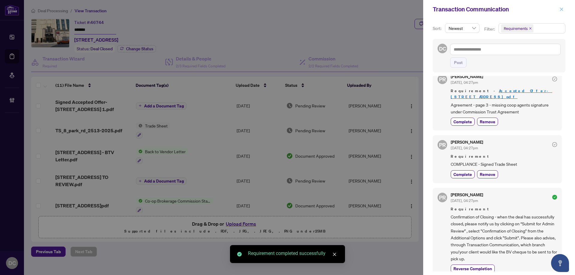
click at [559, 8] on button "button" at bounding box center [562, 9] width 8 height 7
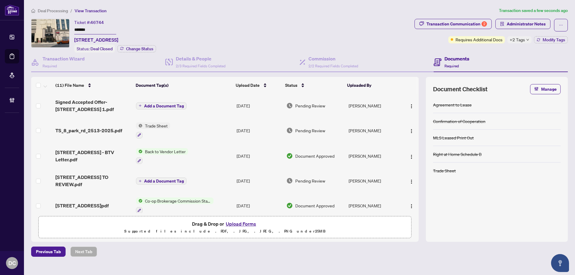
click at [208, 131] on td "Trade Sheet" at bounding box center [184, 131] width 101 height 26
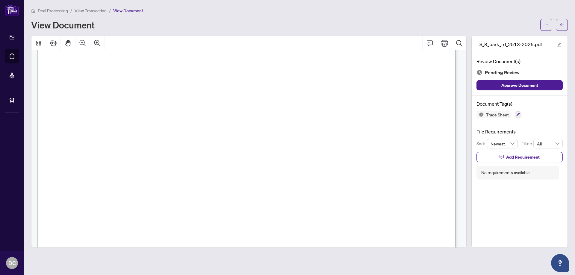
scroll to position [270, 0]
drag, startPoint x: 565, startPoint y: 26, endPoint x: 31, endPoint y: 4, distance: 534.5
click at [565, 26] on button "button" at bounding box center [562, 25] width 12 height 12
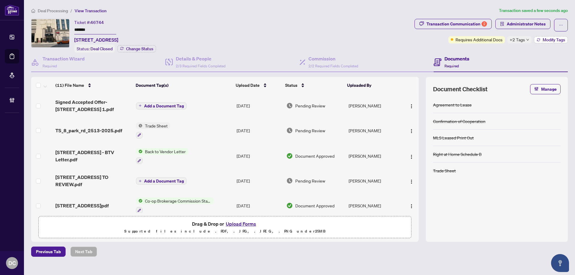
click at [540, 38] on icon "button" at bounding box center [539, 40] width 4 height 4
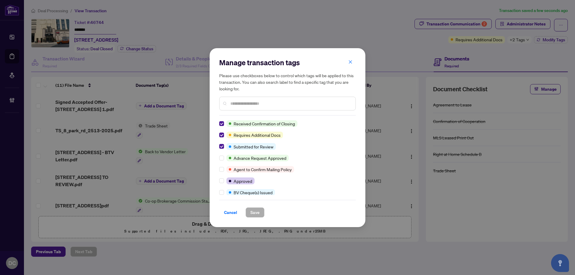
click at [224, 122] on div at bounding box center [222, 123] width 7 height 7
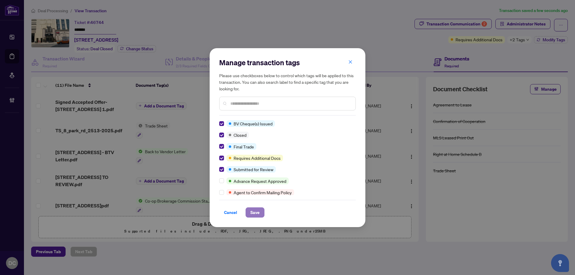
click at [256, 210] on span "Save" at bounding box center [254, 213] width 9 height 10
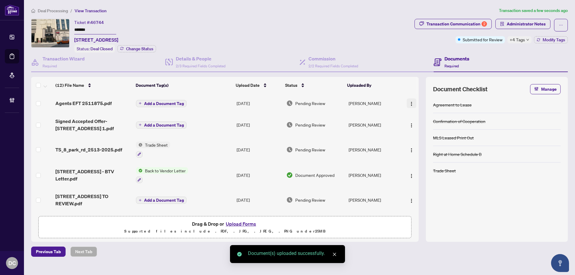
click at [409, 103] on img "button" at bounding box center [411, 104] width 5 height 5
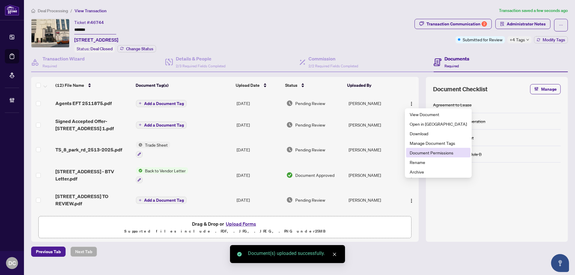
click at [424, 154] on span "Document Permissions" at bounding box center [438, 152] width 57 height 7
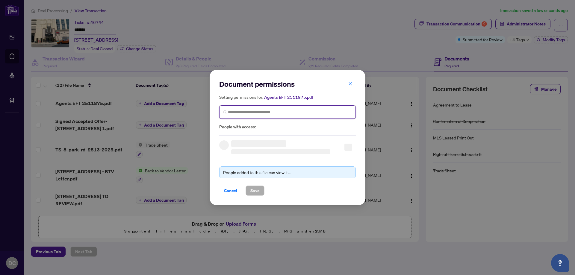
click at [307, 113] on input "search" at bounding box center [290, 112] width 124 height 6
type input "********"
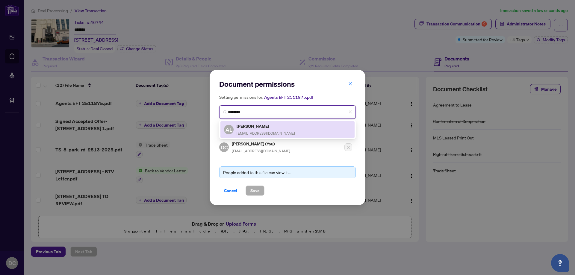
click at [299, 125] on div "AL Alvin Leung alvinleung888@gmail.com" at bounding box center [287, 130] width 127 height 14
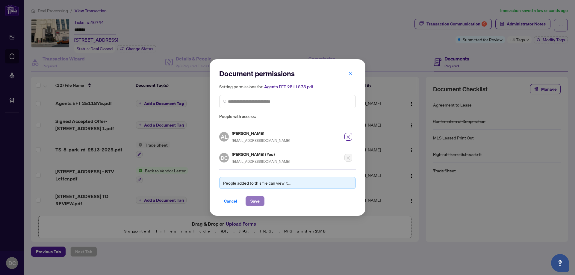
click at [253, 203] on span "Save" at bounding box center [254, 201] width 9 height 10
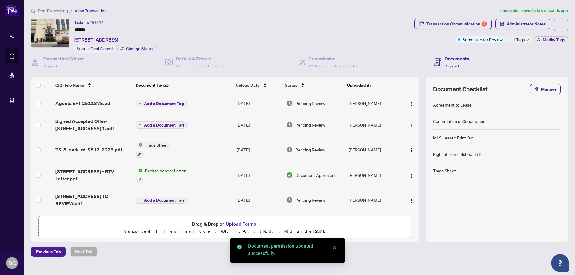
click at [513, 21] on span "Administrator Notes" at bounding box center [526, 24] width 39 height 10
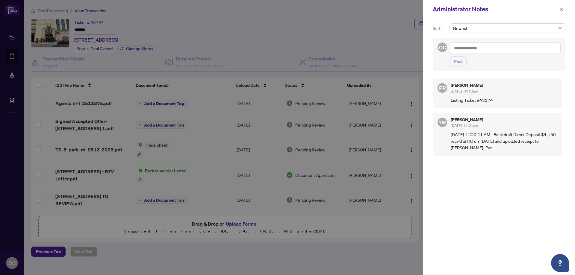
click at [529, 48] on textarea at bounding box center [505, 48] width 111 height 11
paste textarea "**********"
type textarea "**********"
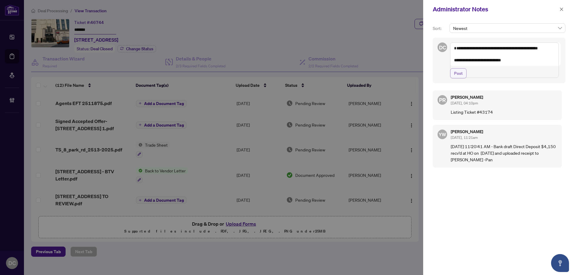
click at [459, 78] on span "Post" at bounding box center [458, 74] width 9 height 10
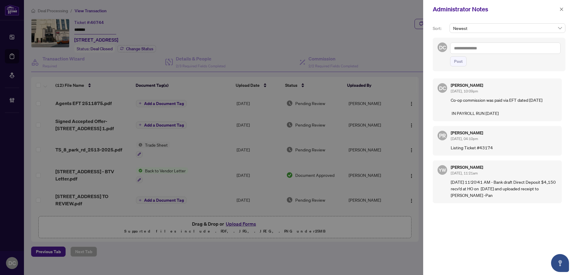
click at [305, 25] on div at bounding box center [287, 137] width 575 height 275
click at [561, 10] on icon "close" at bounding box center [561, 9] width 4 height 4
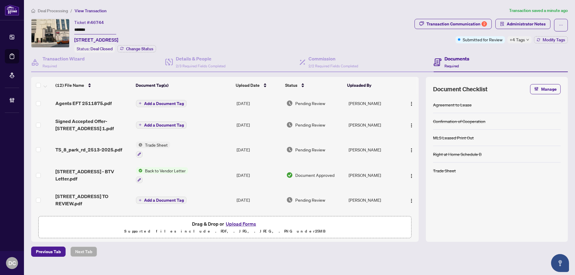
click at [517, 40] on span "+4 Tags" at bounding box center [517, 39] width 15 height 7
click at [378, 23] on div "Ticket #: 46744 ******* 2513-8 Park Rd, Toronto, Ontario M4W 3S5, Canada Status…" at bounding box center [221, 36] width 381 height 34
click at [412, 103] on img "button" at bounding box center [411, 104] width 5 height 5
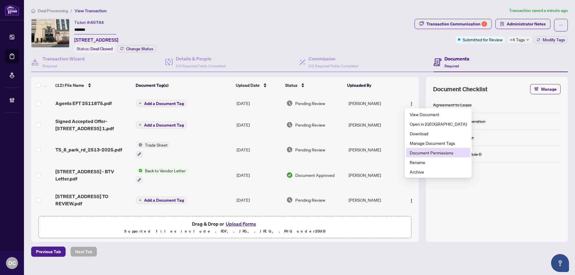
click at [420, 155] on span "Document Permissions" at bounding box center [438, 152] width 57 height 7
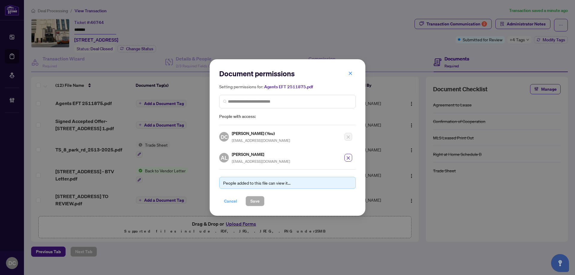
click at [229, 205] on span "Cancel" at bounding box center [230, 201] width 13 height 10
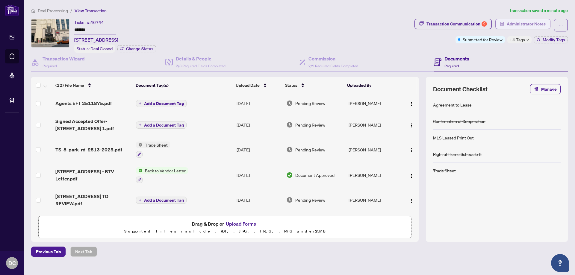
click at [519, 22] on span "Administrator Notes" at bounding box center [526, 24] width 39 height 10
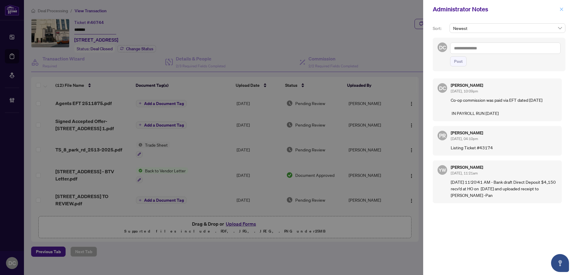
click at [561, 5] on span "button" at bounding box center [561, 9] width 4 height 10
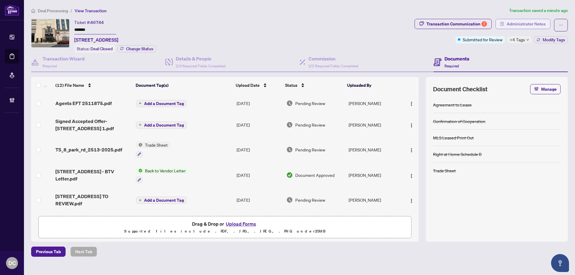
click at [532, 24] on span "Administrator Notes" at bounding box center [526, 24] width 39 height 10
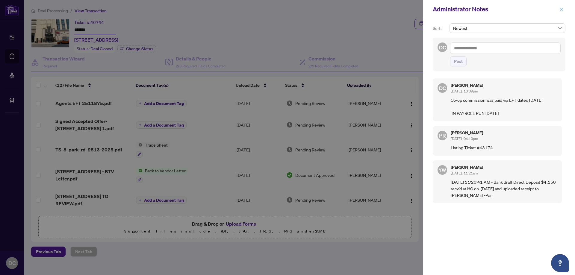
click at [562, 9] on icon "close" at bounding box center [561, 8] width 3 height 3
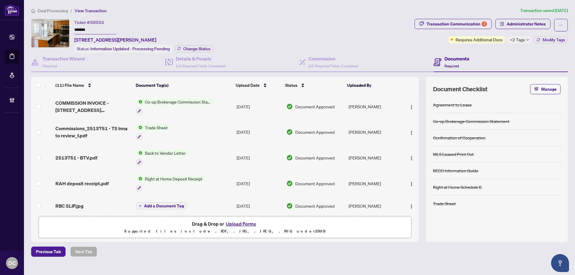
drag, startPoint x: 98, startPoint y: 28, endPoint x: 44, endPoint y: 25, distance: 54.3
click at [44, 25] on div "Ticket #: 50553 ******* 701-153 Beecroft Rd, Toronto, Ontario M2N 7C5, Canada S…" at bounding box center [221, 36] width 381 height 34
click at [210, 48] on span "Change Status" at bounding box center [196, 49] width 27 height 4
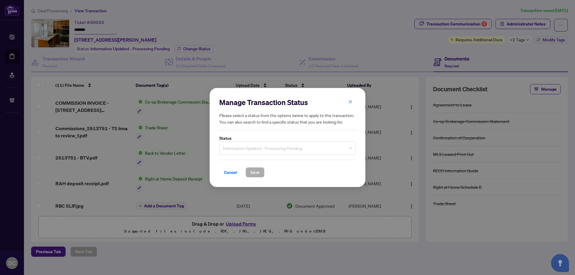
click at [277, 150] on span "Information Updated - Processing Pending" at bounding box center [287, 148] width 129 height 11
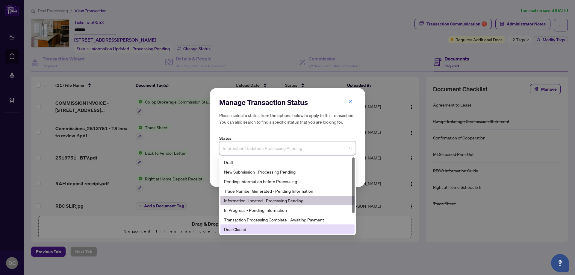
click at [242, 233] on div "Deal Closed" at bounding box center [287, 230] width 134 height 10
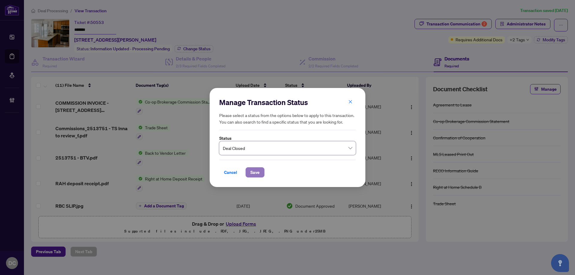
click at [253, 170] on span "Save" at bounding box center [254, 173] width 9 height 10
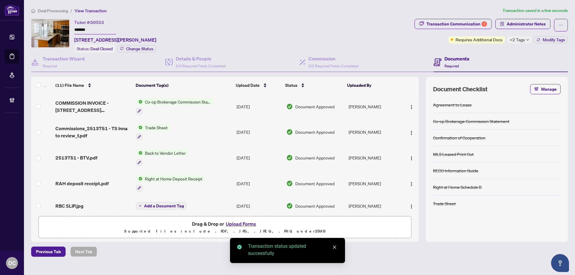
click at [208, 49] on div "Ticket #: 50553 ******* 701-153 Beecroft Rd, Toronto, Ontario M2N 7C5, Canada S…" at bounding box center [221, 36] width 381 height 34
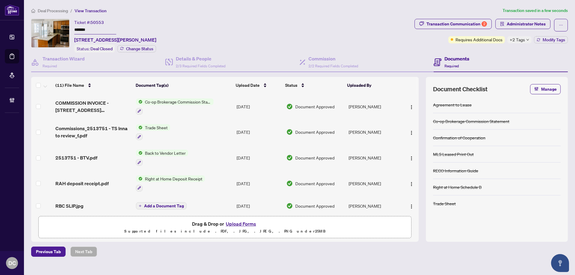
click at [520, 39] on span "+2 Tags" at bounding box center [517, 39] width 15 height 7
click at [479, 48] on div "Transaction Communication 2 Administrator Notes Requires Additional Docs +2 Tag…" at bounding box center [491, 36] width 156 height 34
click at [535, 39] on button "Modify Tags" at bounding box center [551, 39] width 34 height 7
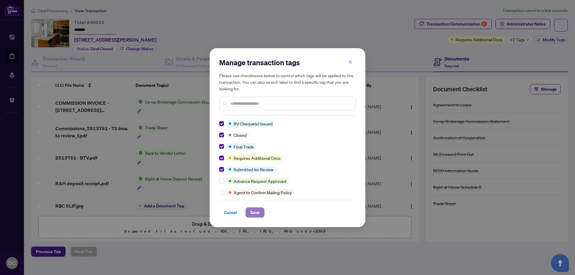
click at [247, 210] on button "Save" at bounding box center [255, 213] width 19 height 10
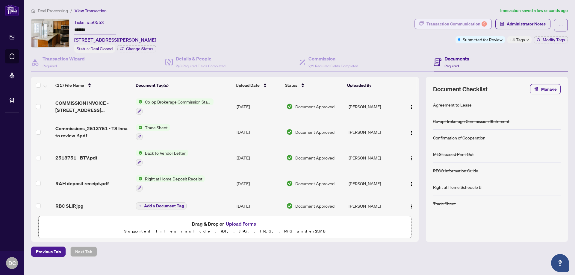
click at [475, 24] on div "Transaction Communication 2" at bounding box center [456, 24] width 61 height 10
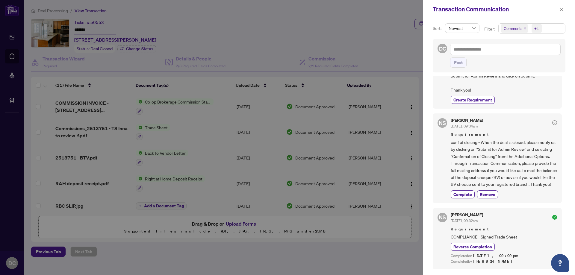
scroll to position [90, 0]
click at [467, 196] on span "Complete" at bounding box center [462, 193] width 19 height 6
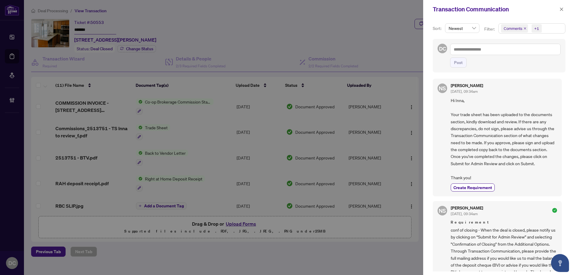
scroll to position [0, 0]
drag, startPoint x: 561, startPoint y: 11, endPoint x: 547, endPoint y: 18, distance: 15.4
click at [561, 11] on icon "close" at bounding box center [561, 9] width 4 height 4
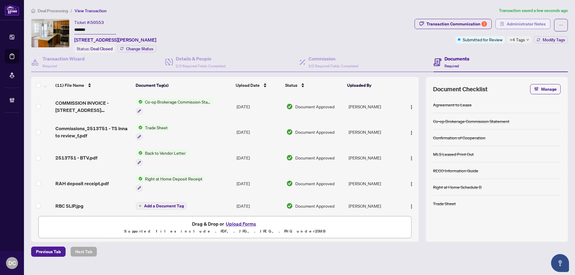
click at [531, 27] on span "Administrator Notes" at bounding box center [526, 24] width 39 height 10
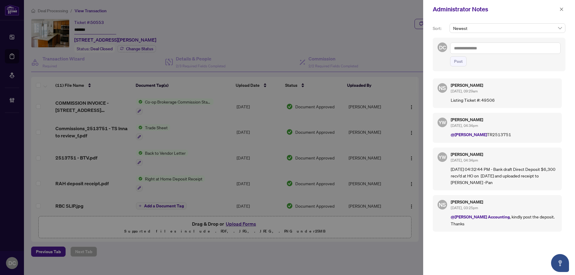
drag, startPoint x: 563, startPoint y: 10, endPoint x: 541, endPoint y: 1, distance: 23.8
click at [562, 9] on icon "close" at bounding box center [561, 9] width 4 height 4
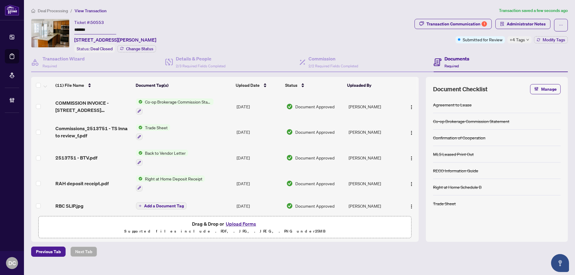
click at [219, 105] on td "Co-op Brokerage Commission Statement" at bounding box center [184, 107] width 101 height 26
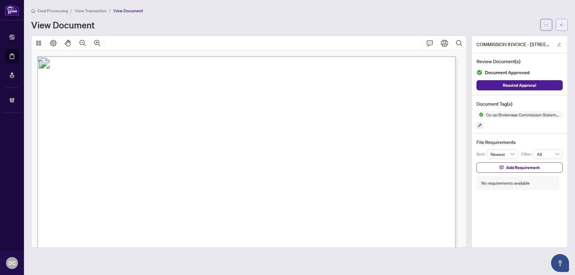
click at [557, 24] on button "button" at bounding box center [562, 25] width 12 height 12
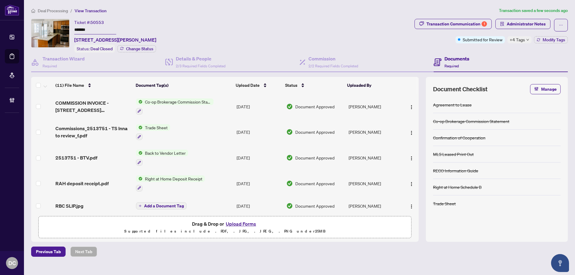
click at [202, 132] on td "Trade Sheet" at bounding box center [184, 133] width 101 height 26
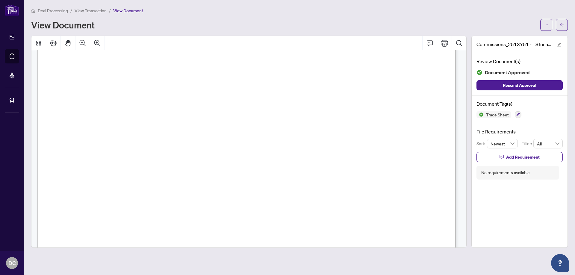
scroll to position [210, 0]
click at [563, 25] on icon "arrow-left" at bounding box center [562, 25] width 4 height 4
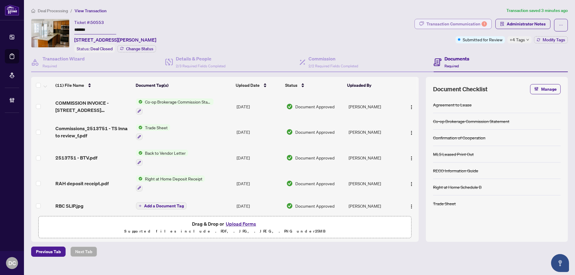
click at [440, 24] on div "Transaction Communication 1" at bounding box center [456, 24] width 61 height 10
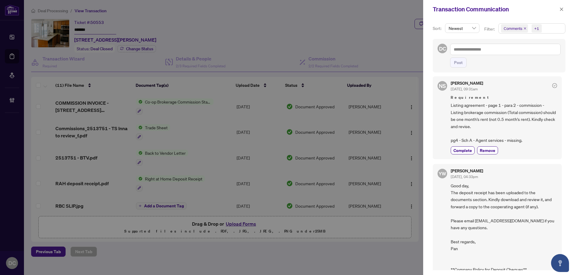
scroll to position [300, 0]
click at [560, 11] on icon "close" at bounding box center [561, 9] width 4 height 4
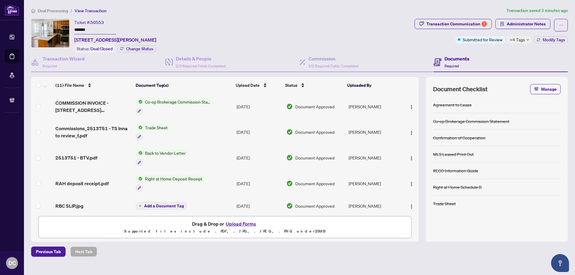
click at [210, 132] on td "Trade Sheet" at bounding box center [184, 133] width 101 height 26
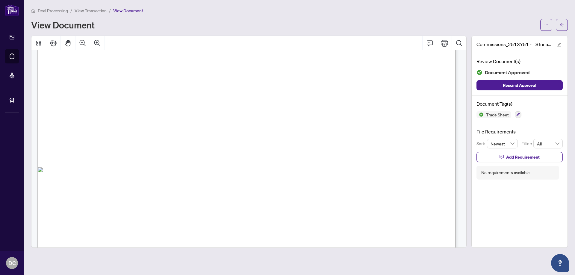
scroll to position [356, 0]
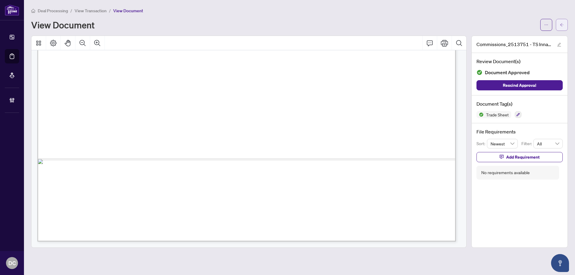
click at [564, 23] on button "button" at bounding box center [562, 25] width 12 height 12
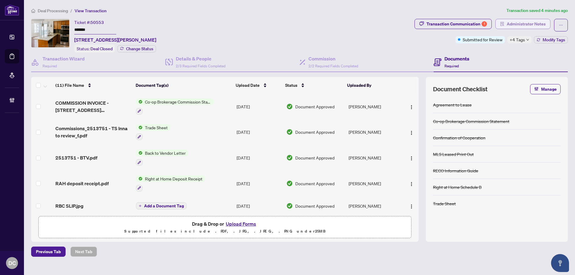
click at [531, 28] on span "Administrator Notes" at bounding box center [526, 24] width 39 height 10
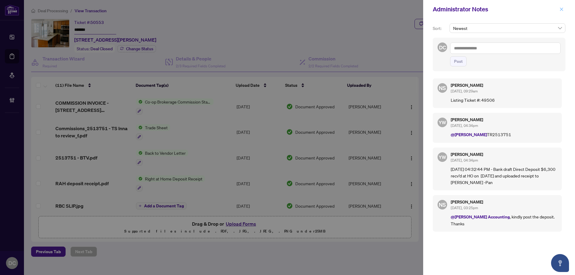
click at [562, 10] on icon "close" at bounding box center [561, 8] width 3 height 3
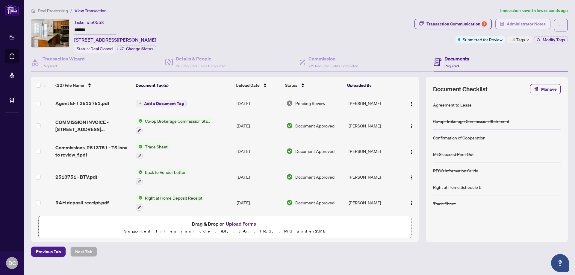
click at [522, 20] on span "Administrator Notes" at bounding box center [526, 24] width 39 height 10
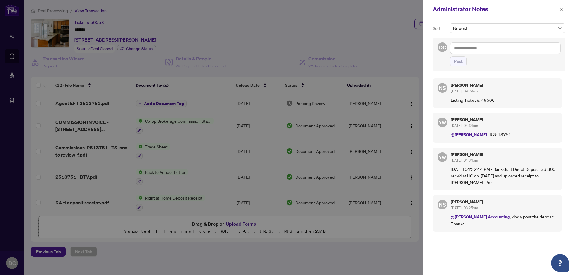
click at [513, 46] on textarea at bounding box center [505, 48] width 111 height 11
paste textarea "**********"
type textarea "**********"
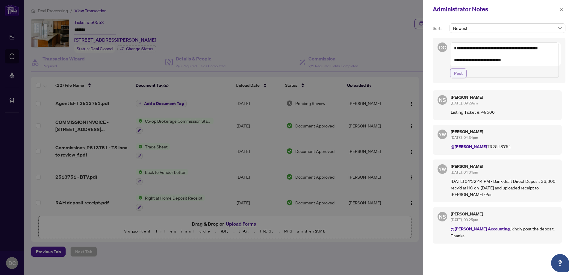
click at [463, 78] on button "Post" at bounding box center [458, 73] width 16 height 10
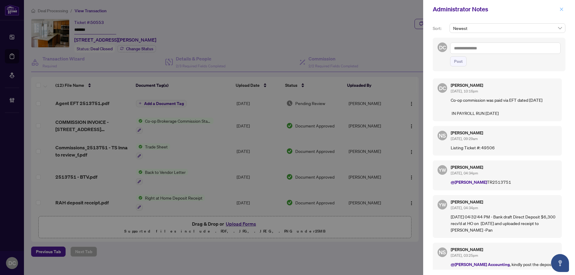
click at [561, 9] on icon "close" at bounding box center [561, 9] width 4 height 4
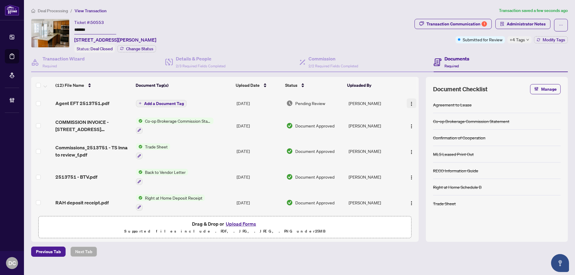
click at [409, 102] on img "button" at bounding box center [411, 104] width 5 height 5
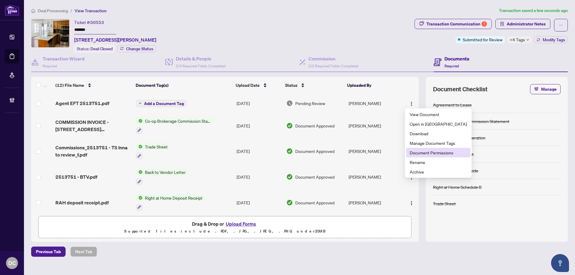
click at [420, 156] on span "Document Permissions" at bounding box center [438, 152] width 57 height 7
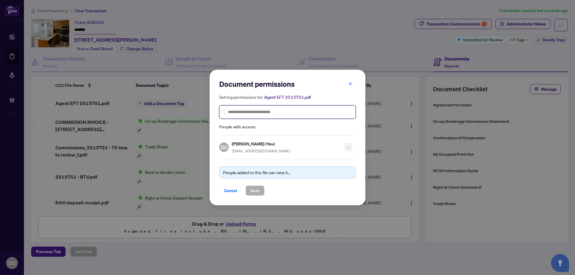
click at [279, 112] on input "search" at bounding box center [290, 112] width 124 height 6
click at [256, 111] on input "search" at bounding box center [290, 112] width 124 height 6
type input "**********"
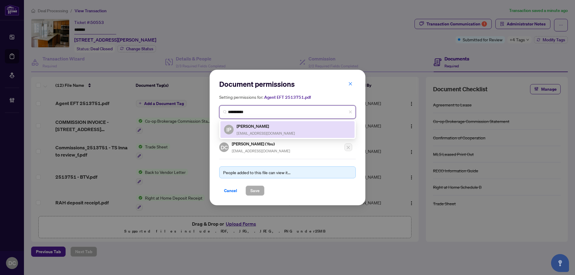
click at [256, 133] on span "inna.pozin11@gmail.com" at bounding box center [266, 133] width 58 height 4
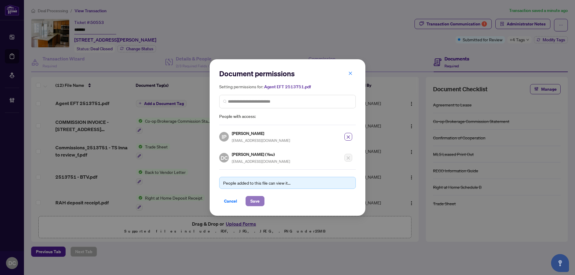
click at [259, 200] on span "Save" at bounding box center [254, 201] width 9 height 10
click at [521, 37] on div "Document permissions Setting permissions for: Agent EFT 2513751.pdf 7708 IP Inn…" at bounding box center [287, 137] width 575 height 275
click at [521, 39] on div "Document permissions Setting permissions for: Agent EFT 2513751.pdf 7708 IP Inn…" at bounding box center [287, 137] width 575 height 275
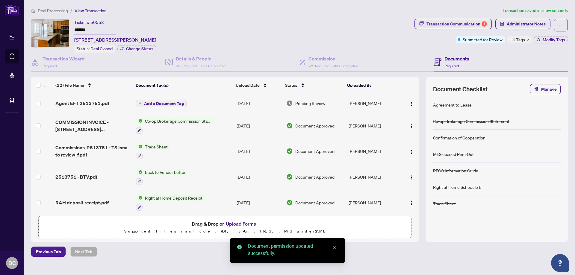
click at [522, 40] on span "+4 Tags" at bounding box center [517, 39] width 15 height 7
click at [506, 54] on div "Documents Required" at bounding box center [501, 62] width 134 height 19
click at [520, 28] on span "Administrator Notes" at bounding box center [526, 24] width 39 height 10
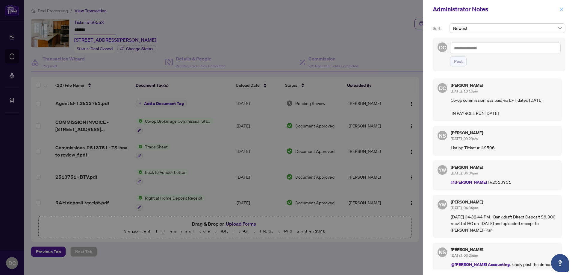
click at [559, 6] on button "button" at bounding box center [562, 9] width 8 height 7
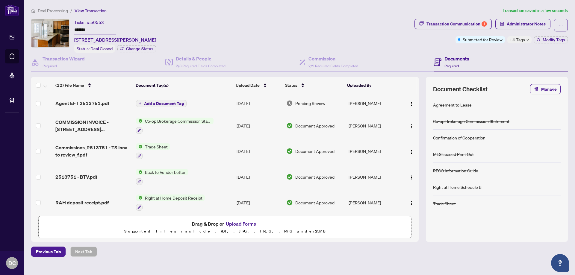
drag, startPoint x: 101, startPoint y: 28, endPoint x: 41, endPoint y: 28, distance: 59.6
click at [41, 28] on div "Ticket #: 50553 ******* 701-153 Beecroft Rd, Toronto, Ontario M2N 7C5, Canada S…" at bounding box center [221, 36] width 381 height 34
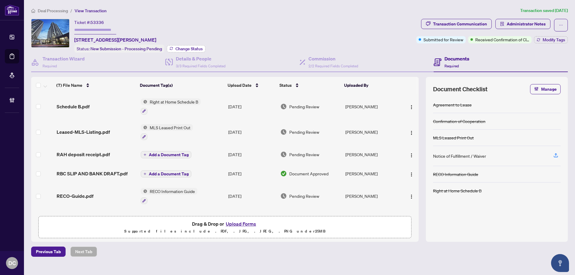
click at [194, 47] on span "Change Status" at bounding box center [189, 49] width 27 height 4
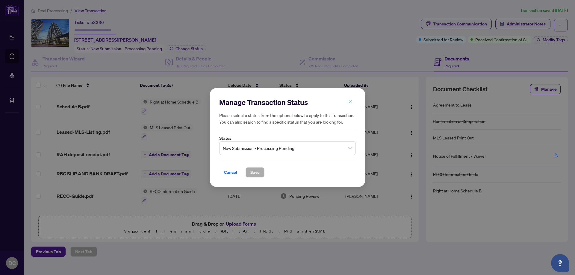
click at [351, 102] on icon "close" at bounding box center [350, 102] width 4 height 4
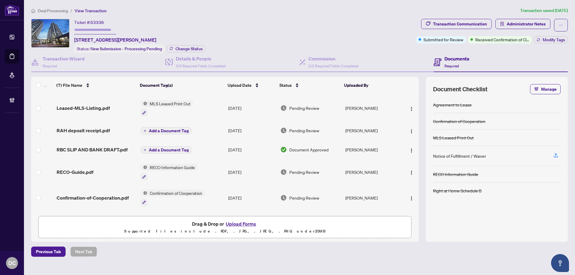
scroll to position [49, 0]
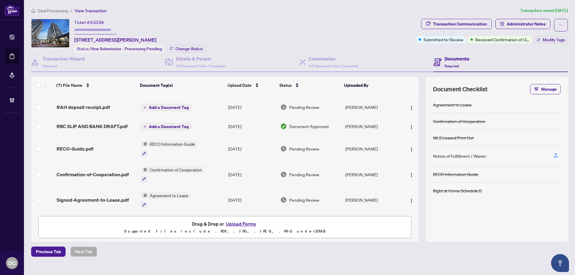
click at [208, 196] on td "Agreement to Lease" at bounding box center [182, 200] width 88 height 26
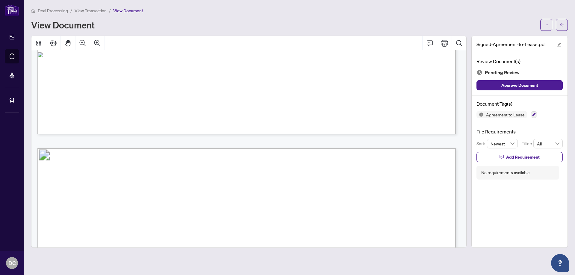
scroll to position [1198, 0]
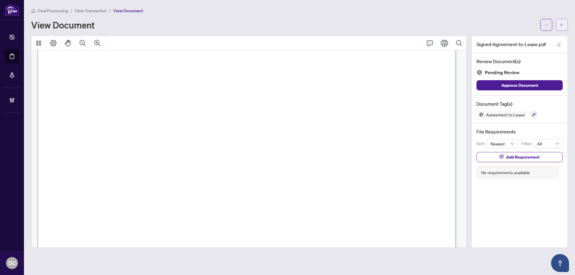
click at [561, 25] on icon "arrow-left" at bounding box center [562, 24] width 4 height 3
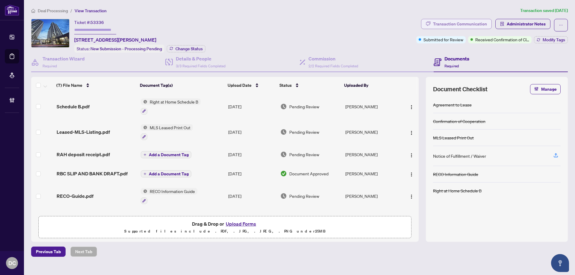
click at [469, 22] on div "Transaction Communication" at bounding box center [460, 24] width 54 height 10
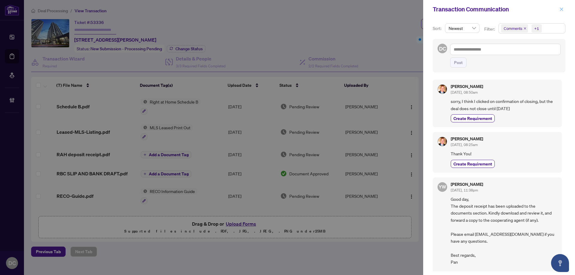
click at [563, 9] on icon "close" at bounding box center [561, 9] width 4 height 4
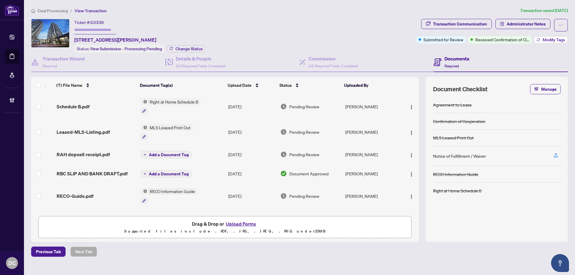
click at [558, 40] on span "Modify Tags" at bounding box center [554, 40] width 22 height 4
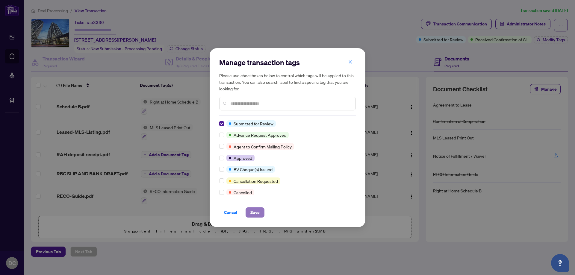
click at [256, 216] on span "Save" at bounding box center [254, 213] width 9 height 10
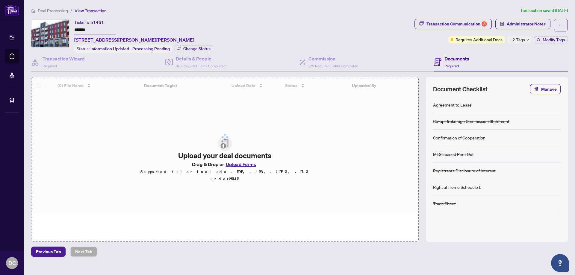
drag, startPoint x: 131, startPoint y: 27, endPoint x: 62, endPoint y: 25, distance: 68.6
click at [62, 25] on div "Ticket #: 51461 ******* 505-77 LELAND St, Hamilton, Ontario L8S 3A1, Canada Sta…" at bounding box center [221, 36] width 381 height 34
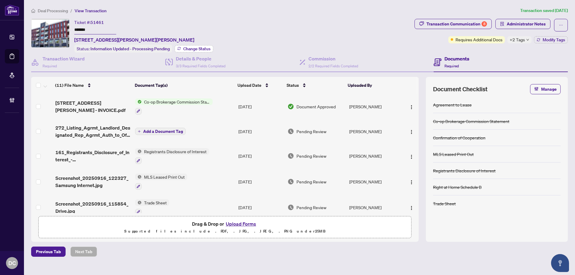
click at [186, 49] on span "Change Status" at bounding box center [196, 49] width 27 height 4
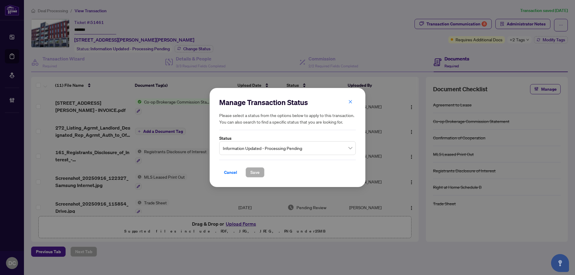
click at [319, 150] on span "Information Updated - Processing Pending" at bounding box center [287, 148] width 129 height 11
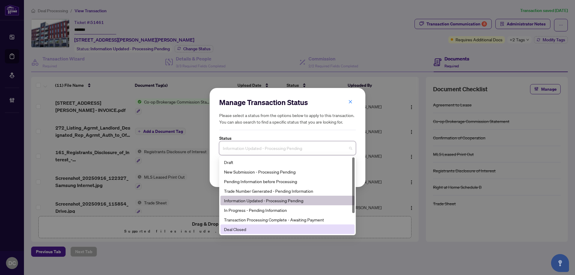
click at [266, 232] on div "Deal Closed" at bounding box center [287, 229] width 127 height 7
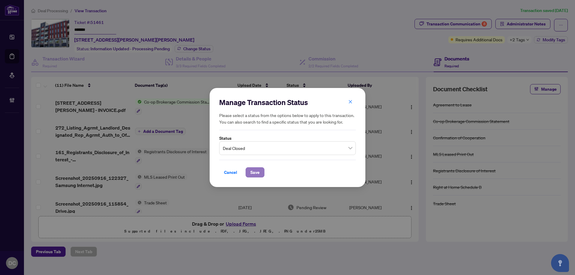
click at [255, 175] on span "Save" at bounding box center [254, 173] width 9 height 10
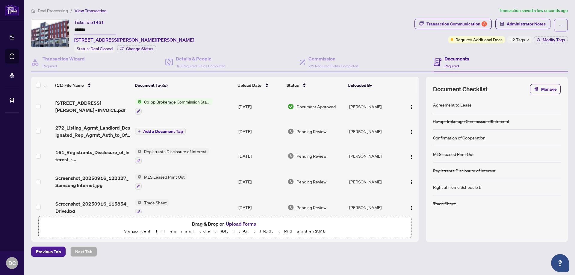
click at [457, 18] on div "Deal Processing / View Transaction Transaction saved a few seconds ago Ticket #…" at bounding box center [300, 132] width 542 height 250
click at [456, 17] on div "Deal Processing / View Transaction Transaction saved a few seconds ago Ticket #…" at bounding box center [300, 132] width 542 height 250
click at [457, 21] on div "Transaction Communication 8" at bounding box center [456, 24] width 61 height 10
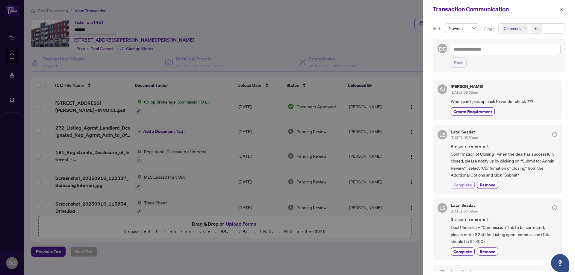
click at [468, 187] on span "Complete" at bounding box center [462, 185] width 19 height 6
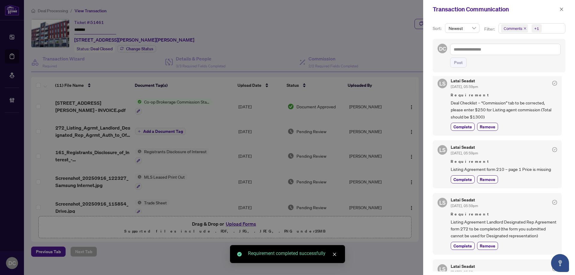
scroll to position [150, 0]
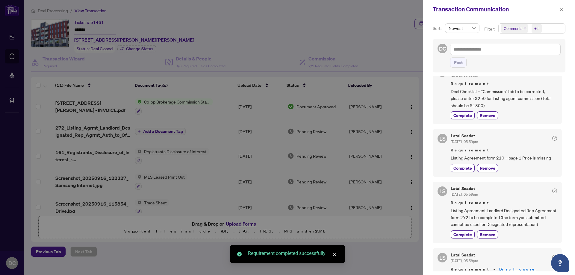
drag, startPoint x: 564, startPoint y: 13, endPoint x: 540, endPoint y: 160, distance: 148.9
click at [545, 139] on div "Transaction Communication Sort: Newest Filter: Comments +1 DC Post AJ Ajay Jari…" at bounding box center [499, 137] width 152 height 275
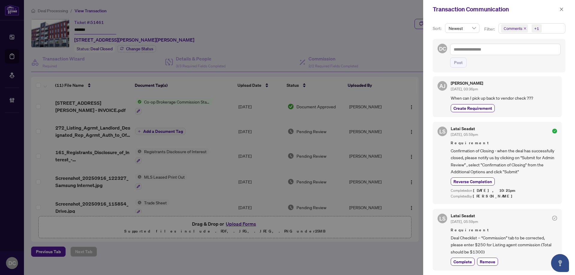
scroll to position [0, 0]
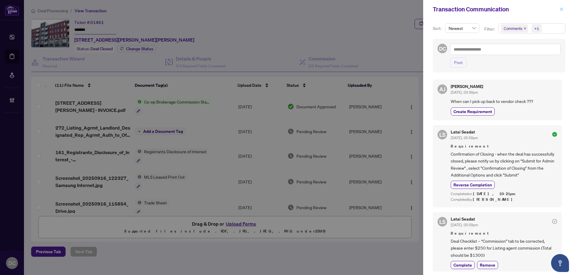
click at [561, 11] on icon "close" at bounding box center [561, 9] width 4 height 4
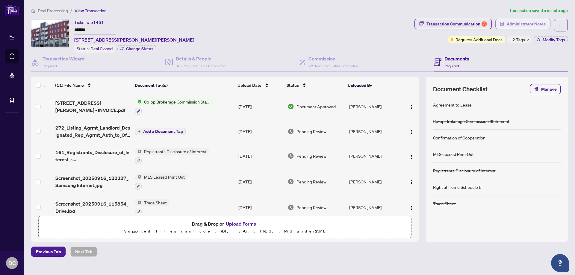
click at [548, 27] on button "Administrator Notes" at bounding box center [522, 24] width 55 height 10
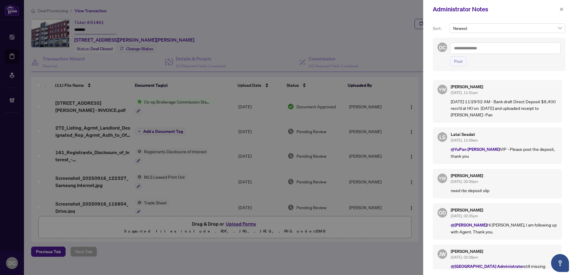
scroll to position [71, 0]
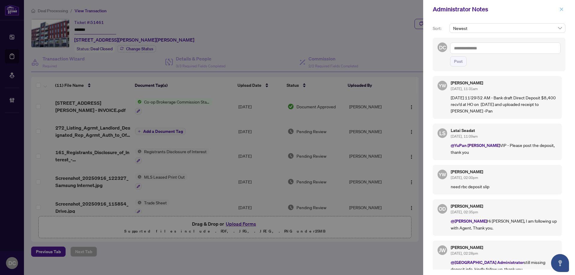
click at [563, 4] on span "button" at bounding box center [561, 9] width 4 height 10
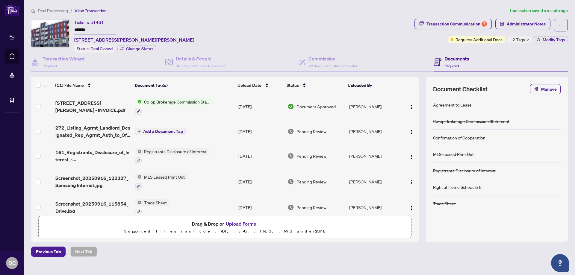
click at [218, 103] on td "Co-op Brokerage Commission Statement" at bounding box center [184, 107] width 103 height 26
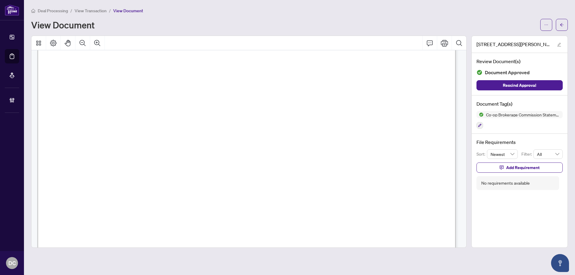
scroll to position [210, 0]
click at [563, 26] on icon "arrow-left" at bounding box center [562, 25] width 4 height 4
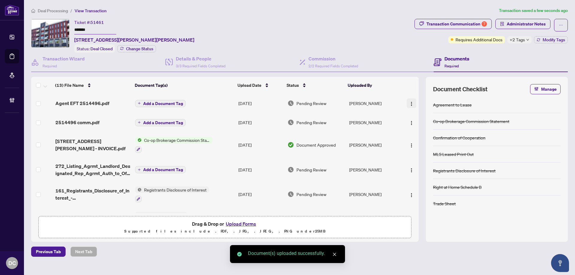
click at [409, 102] on img "button" at bounding box center [411, 104] width 5 height 5
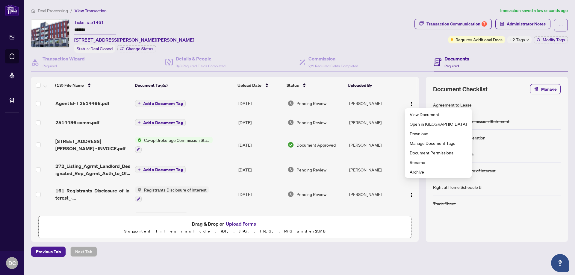
click at [399, 121] on td "[PERSON_NAME]" at bounding box center [374, 122] width 55 height 19
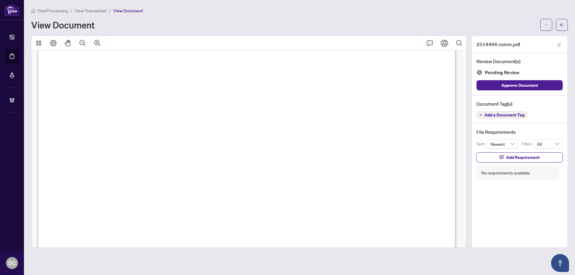
scroll to position [150, 0]
click at [565, 24] on button "button" at bounding box center [562, 25] width 12 height 12
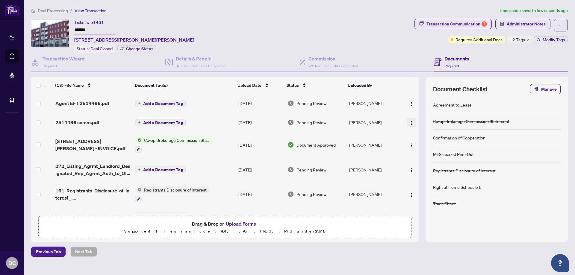
click at [410, 119] on span "button" at bounding box center [411, 122] width 5 height 7
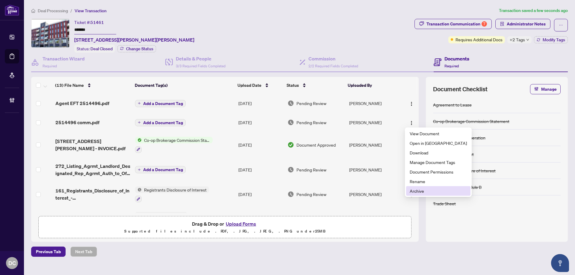
click at [422, 190] on span "Archive" at bounding box center [438, 191] width 57 height 7
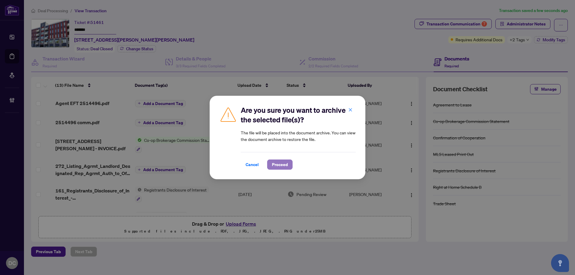
click at [282, 166] on span "Proceed" at bounding box center [280, 165] width 16 height 10
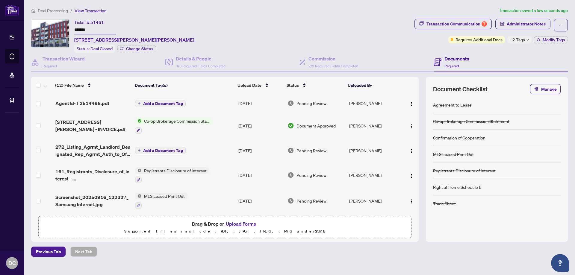
click at [527, 40] on icon "down" at bounding box center [527, 39] width 3 height 3
click at [480, 57] on div "Documents Required" at bounding box center [501, 62] width 134 height 19
click at [538, 41] on icon "button" at bounding box center [539, 40] width 4 height 4
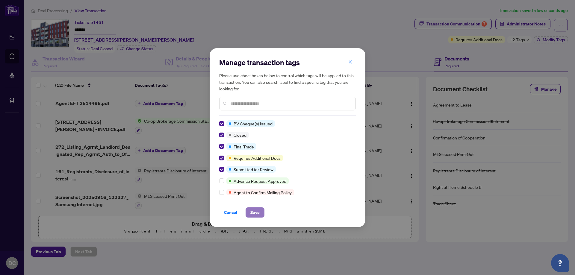
click at [256, 213] on span "Save" at bounding box center [254, 213] width 9 height 10
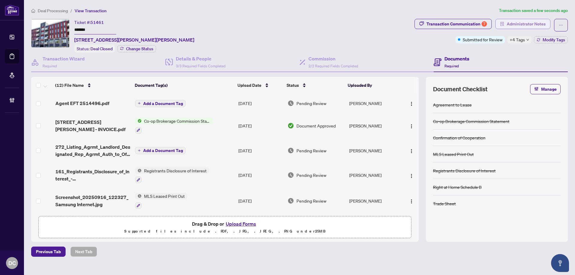
click at [527, 25] on span "Administrator Notes" at bounding box center [526, 24] width 39 height 10
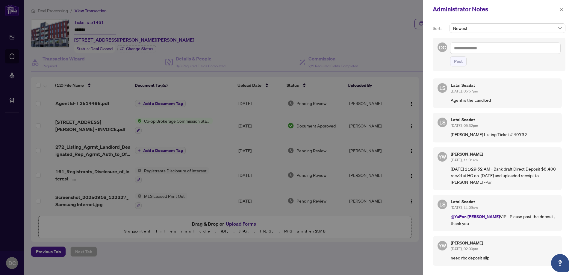
click at [476, 48] on textarea at bounding box center [505, 48] width 111 height 11
paste textarea "**********"
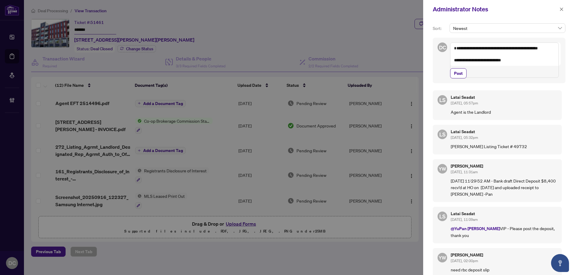
click at [529, 65] on textarea "**********" at bounding box center [504, 60] width 109 height 35
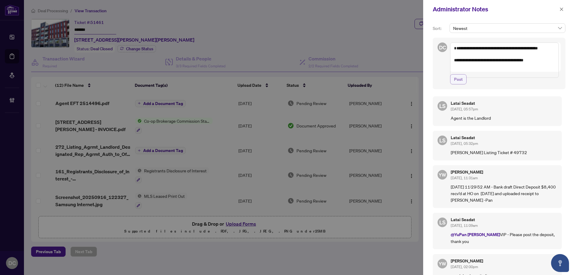
type textarea "**********"
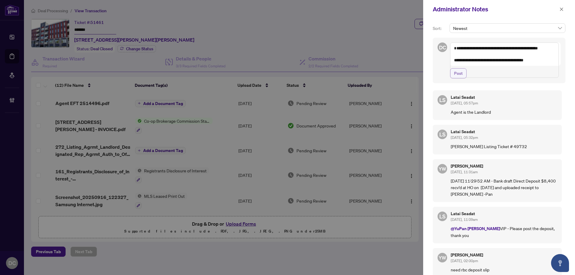
click at [456, 78] on span "Post" at bounding box center [458, 74] width 9 height 10
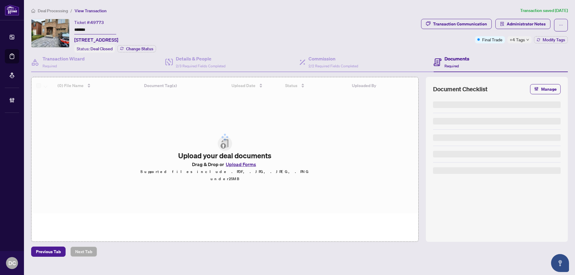
drag, startPoint x: 95, startPoint y: 28, endPoint x: 7, endPoint y: 25, distance: 87.8
click at [7, 25] on div "Dashboard Deal Processing Mortgage Referrals Brokerage Management DC [PERSON_NA…" at bounding box center [287, 137] width 575 height 275
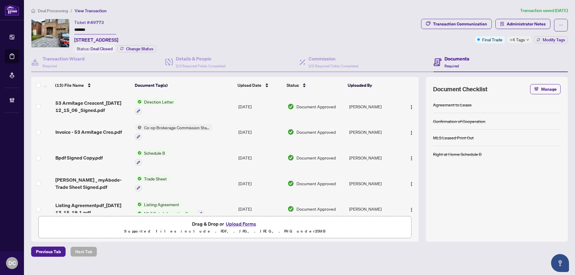
click at [515, 38] on span "+4 Tags" at bounding box center [517, 39] width 15 height 7
click at [481, 46] on div "Transaction Communication Administrator Notes Final Trade +4 Tags Modify Tags" at bounding box center [494, 36] width 149 height 34
click at [539, 37] on button "Modify Tags" at bounding box center [551, 39] width 34 height 7
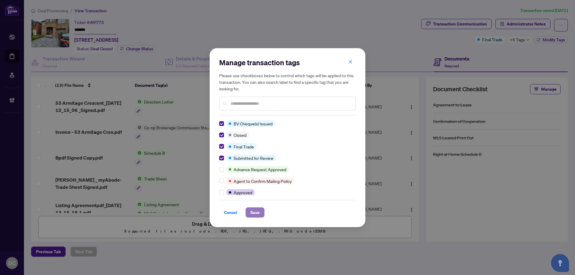
click at [254, 213] on span "Save" at bounding box center [254, 213] width 9 height 10
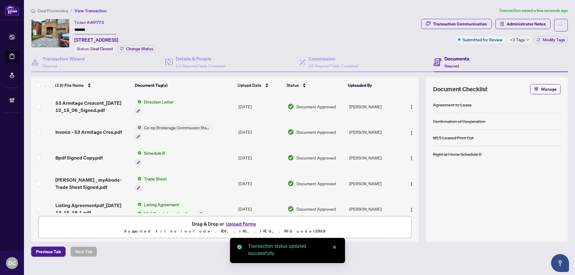
click at [202, 100] on td "Direction Letter" at bounding box center [184, 107] width 103 height 26
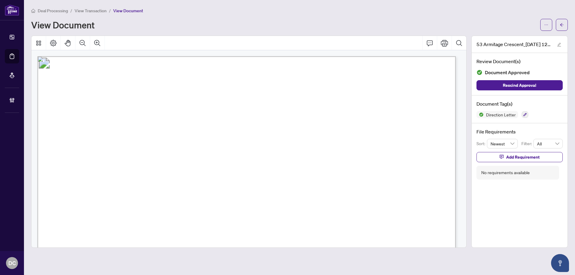
scroll to position [90, 0]
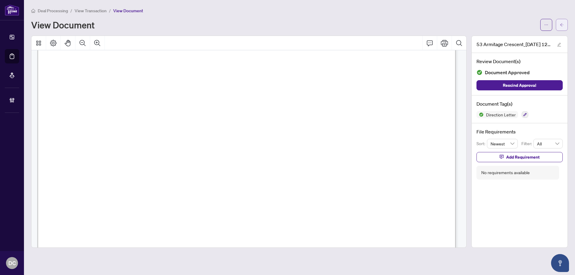
click at [564, 27] on span "button" at bounding box center [562, 25] width 4 height 10
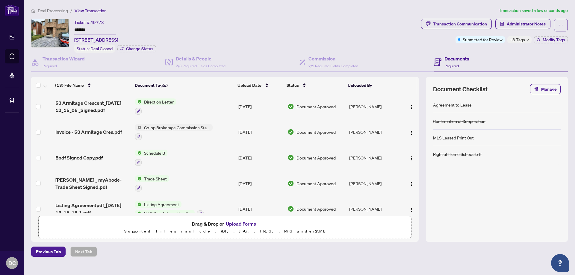
click at [524, 39] on span "+3 Tags" at bounding box center [517, 39] width 15 height 7
drag, startPoint x: 109, startPoint y: 30, endPoint x: 37, endPoint y: 28, distance: 71.6
click at [37, 28] on div "Ticket #: 49773 ******* [STREET_ADDRESS] Status: Deal Closed Change Status" at bounding box center [225, 36] width 388 height 34
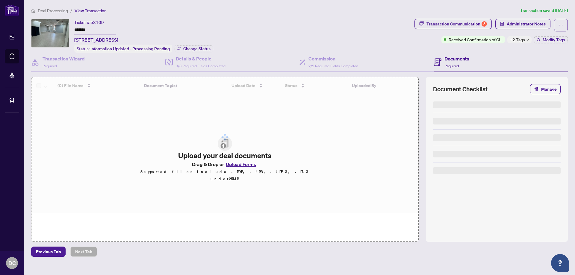
drag, startPoint x: 107, startPoint y: 30, endPoint x: 56, endPoint y: 29, distance: 51.2
click at [56, 29] on div "Ticket #: 53109 ******* [STREET_ADDRESS] Status: Information Updated - Processi…" at bounding box center [221, 36] width 381 height 34
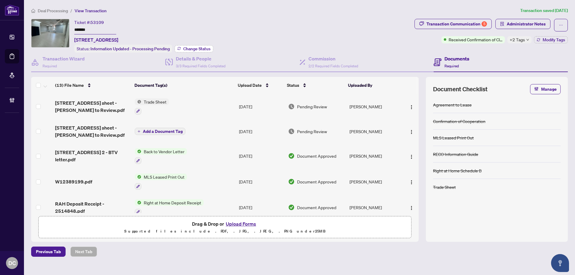
click at [189, 47] on span "Change Status" at bounding box center [196, 49] width 27 height 4
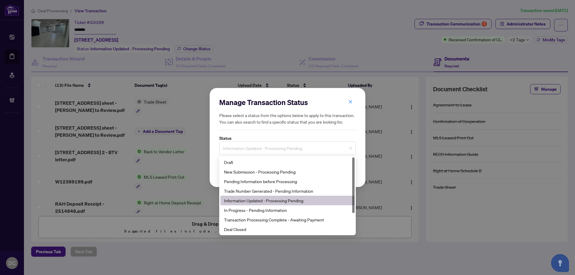
click at [261, 147] on span "Information Updated - Processing Pending" at bounding box center [287, 148] width 129 height 11
click at [238, 233] on div "Deal Closed" at bounding box center [287, 230] width 134 height 10
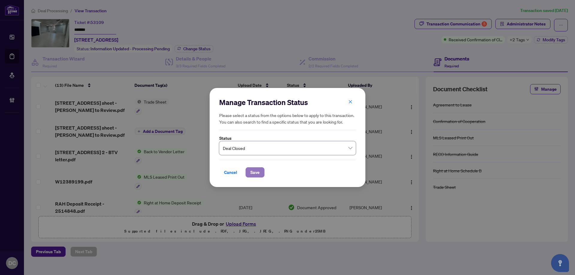
click at [254, 175] on span "Save" at bounding box center [254, 173] width 9 height 10
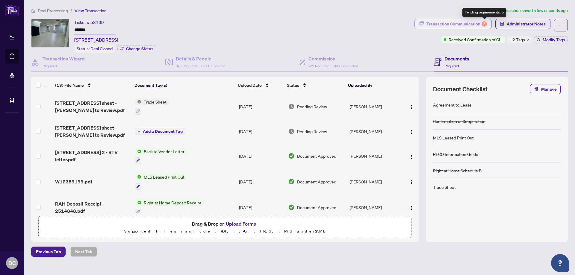
click at [484, 27] on div "5" at bounding box center [484, 23] width 5 height 5
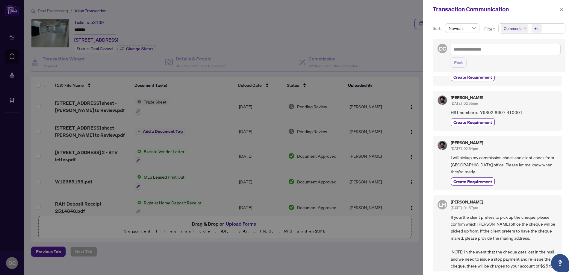
scroll to position [300, 0]
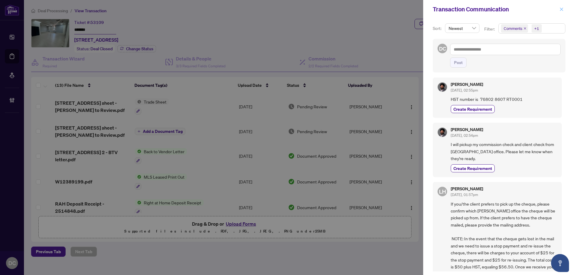
click at [564, 10] on button "button" at bounding box center [562, 9] width 8 height 7
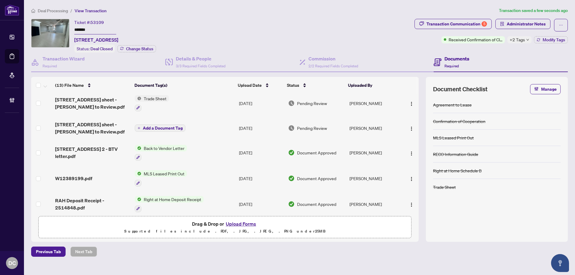
scroll to position [0, 0]
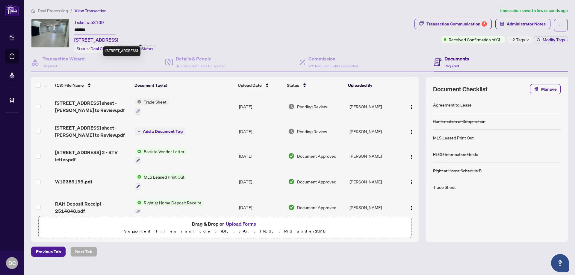
drag, startPoint x: 88, startPoint y: 40, endPoint x: 117, endPoint y: 38, distance: 29.1
click at [117, 38] on span "[STREET_ADDRESS]" at bounding box center [96, 39] width 44 height 7
copy span "2788 Slough"
drag, startPoint x: 111, startPoint y: 28, endPoint x: 54, endPoint y: 29, distance: 57.5
click at [54, 29] on div "Ticket #: 53109 ******* [STREET_ADDRESS] Status: Deal Closed Change Status" at bounding box center [221, 36] width 381 height 34
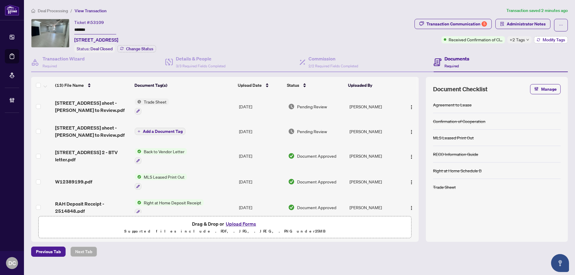
click at [545, 40] on span "Modify Tags" at bounding box center [554, 40] width 22 height 4
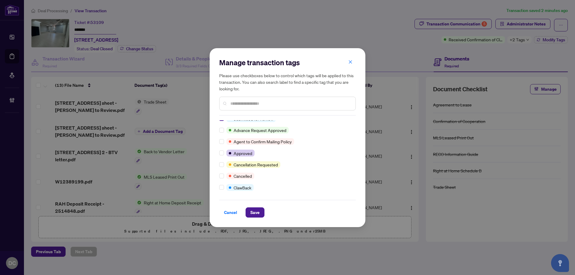
scroll to position [60, 0]
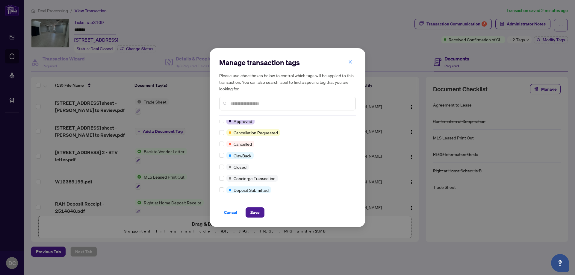
click at [224, 167] on div at bounding box center [222, 167] width 7 height 7
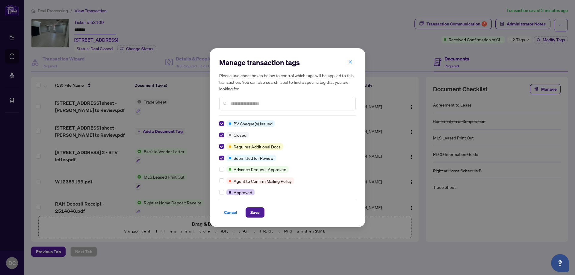
drag, startPoint x: 256, startPoint y: 208, endPoint x: 352, endPoint y: 179, distance: 100.1
click at [257, 208] on span "Save" at bounding box center [254, 213] width 9 height 10
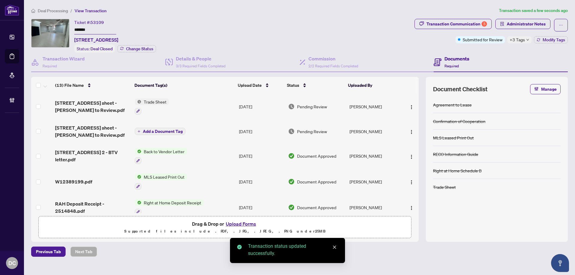
click at [468, 25] on div "Transaction Communication 5" at bounding box center [456, 24] width 61 height 10
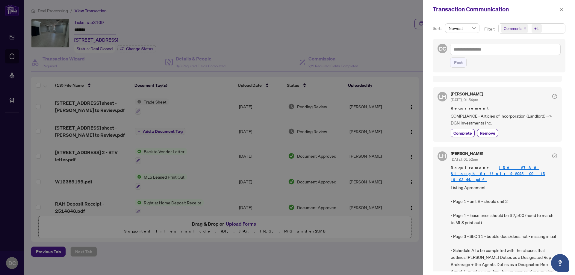
scroll to position [689, 0]
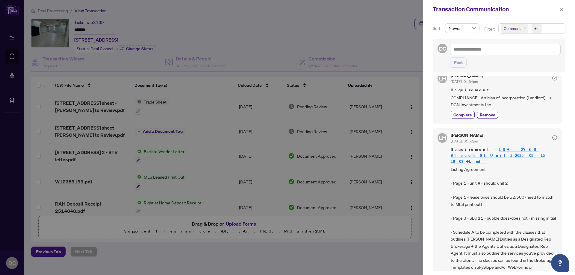
click at [556, 7] on div "Transaction Communication" at bounding box center [495, 9] width 125 height 9
click at [560, 10] on icon "close" at bounding box center [561, 9] width 4 height 4
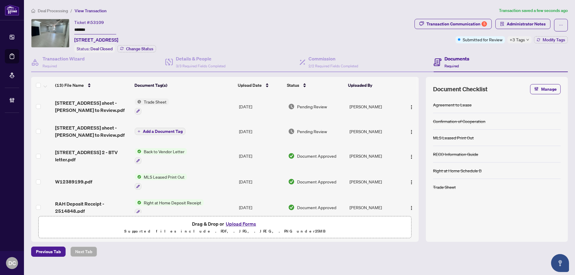
click at [527, 40] on icon "down" at bounding box center [528, 40] width 2 height 2
click at [487, 53] on div "Documents Required" at bounding box center [501, 62] width 134 height 19
click at [520, 23] on span "Administrator Notes" at bounding box center [526, 24] width 39 height 10
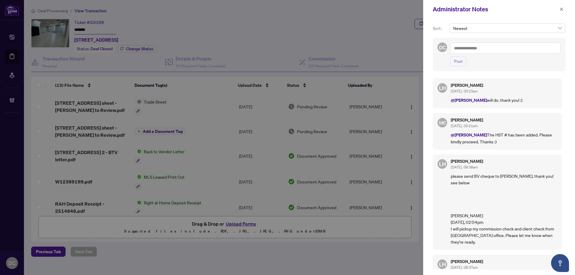
click at [467, 51] on textarea at bounding box center [505, 48] width 111 height 11
paste textarea "**********"
type textarea "**********"
click at [451, 66] on button "Post" at bounding box center [458, 61] width 16 height 10
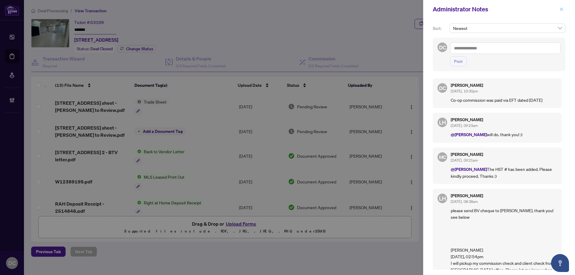
click at [561, 10] on icon "close" at bounding box center [561, 8] width 3 height 3
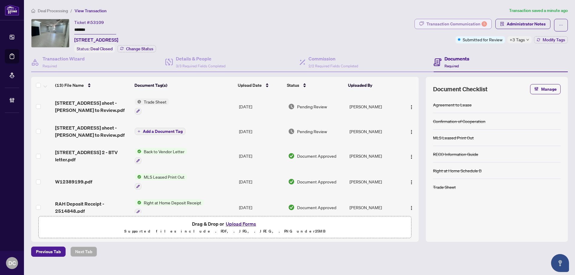
click at [457, 21] on div "Transaction Communication 5" at bounding box center [456, 24] width 61 height 10
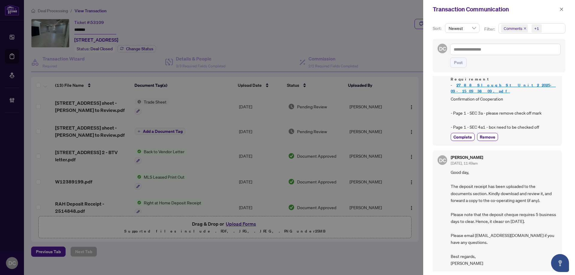
scroll to position [1138, 0]
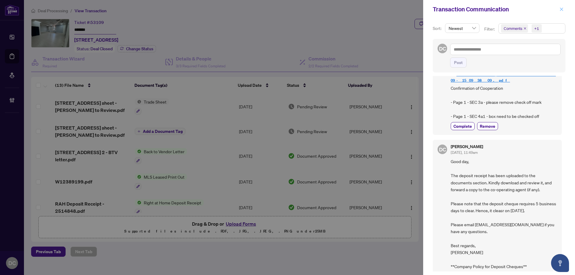
click at [561, 9] on icon "close" at bounding box center [561, 9] width 4 height 4
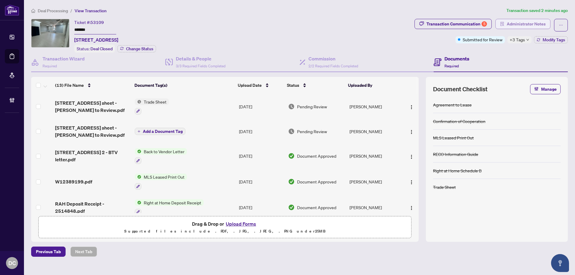
click at [526, 28] on button "Administrator Notes" at bounding box center [522, 24] width 55 height 10
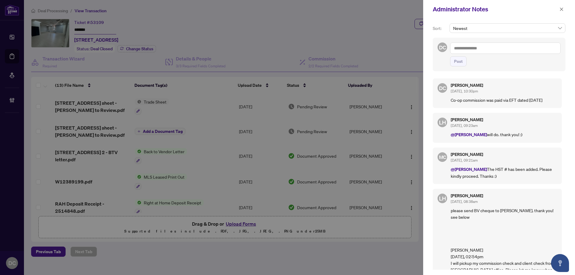
drag, startPoint x: 561, startPoint y: 9, endPoint x: 416, endPoint y: 5, distance: 144.7
click at [557, 8] on div "Administrator Notes" at bounding box center [499, 9] width 152 height 19
click at [557, 8] on div "Administrator Notes" at bounding box center [495, 9] width 125 height 9
click at [560, 8] on icon "close" at bounding box center [561, 9] width 4 height 4
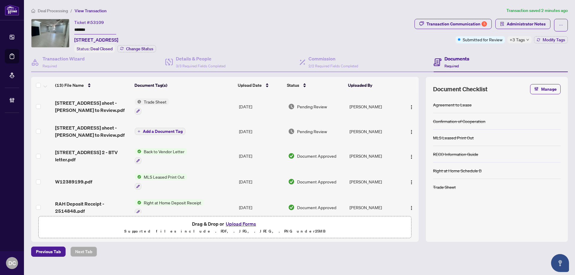
click at [62, 13] on span "Deal Processing" at bounding box center [53, 10] width 30 height 5
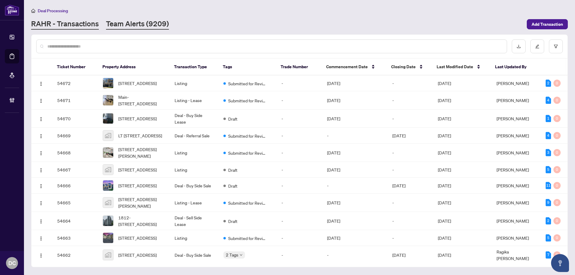
click at [151, 24] on link "Team Alerts (9209)" at bounding box center [137, 24] width 63 height 11
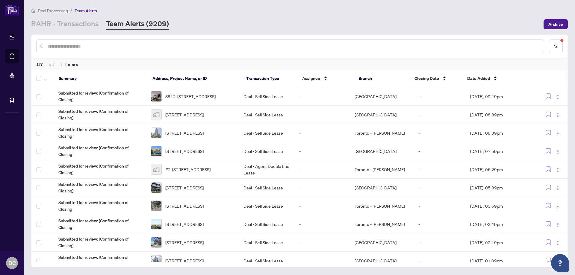
click at [85, 48] on input "text" at bounding box center [293, 46] width 492 height 7
paste input "*******"
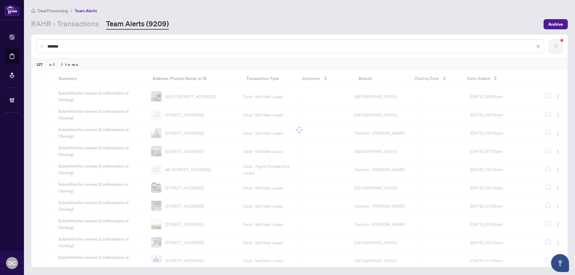
type input "*******"
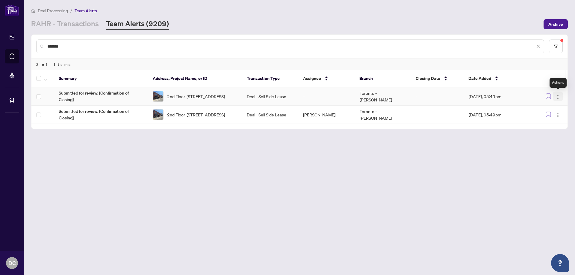
click at [559, 96] on img "button" at bounding box center [558, 97] width 5 height 5
click at [547, 128] on span "Complete Item" at bounding box center [544, 127] width 28 height 7
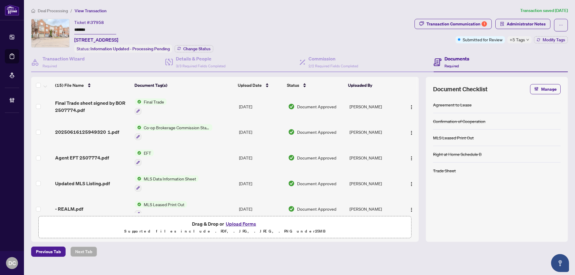
drag, startPoint x: 114, startPoint y: 29, endPoint x: 37, endPoint y: 28, distance: 76.7
click at [37, 28] on div "Ticket #: 37958 ******* [STREET_ADDRESS] Status: Information Updated - Processi…" at bounding box center [221, 36] width 381 height 34
click at [186, 47] on span "Change Status" at bounding box center [196, 49] width 27 height 4
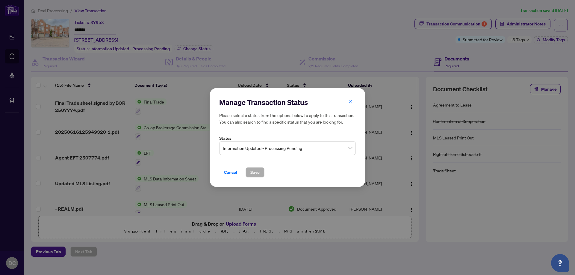
click at [277, 147] on span "Information Updated - Processing Pending" at bounding box center [287, 148] width 129 height 11
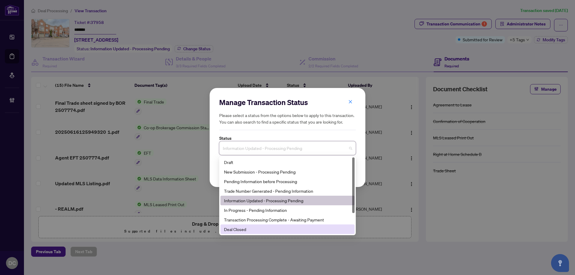
click at [256, 229] on div "Deal Closed" at bounding box center [287, 229] width 127 height 7
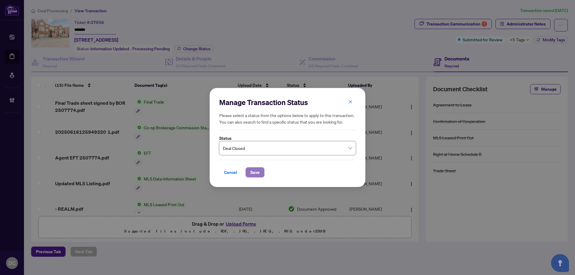
click at [260, 175] on button "Save" at bounding box center [255, 172] width 19 height 10
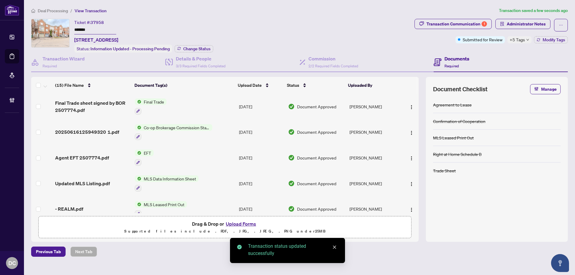
click at [514, 41] on span "+5 Tags" at bounding box center [517, 39] width 15 height 7
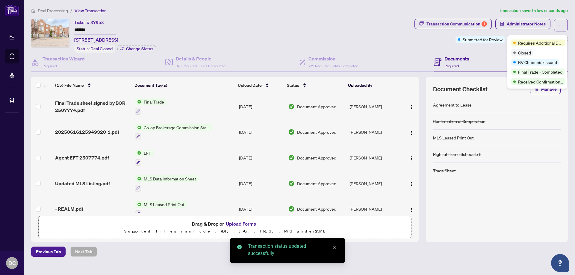
click at [491, 53] on div "Documents Required" at bounding box center [501, 62] width 134 height 19
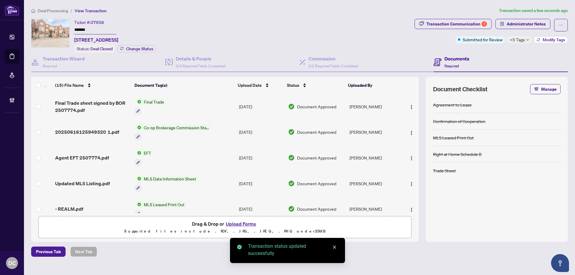
click at [535, 40] on button "Modify Tags" at bounding box center [551, 39] width 34 height 7
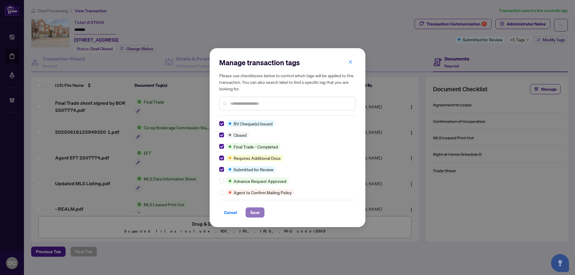
click at [260, 210] on button "Save" at bounding box center [255, 213] width 19 height 10
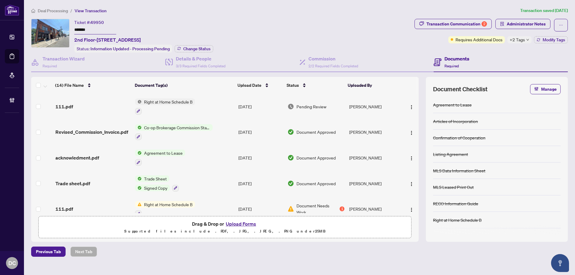
drag, startPoint x: 105, startPoint y: 28, endPoint x: 28, endPoint y: 28, distance: 77.6
click at [28, 28] on main "Deal Processing / View Transaction Transaction saved [DATE] Ticket #: 49950 ***…" at bounding box center [299, 137] width 551 height 275
click at [208, 49] on span "Change Status" at bounding box center [196, 49] width 27 height 4
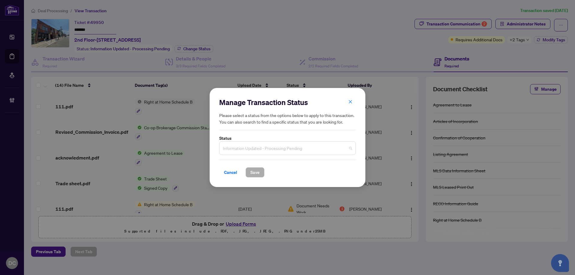
click at [290, 149] on span "Information Updated - Processing Pending" at bounding box center [287, 148] width 129 height 11
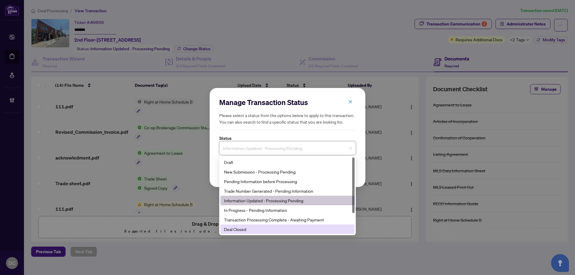
click at [242, 229] on div "Deal Closed" at bounding box center [287, 229] width 127 height 7
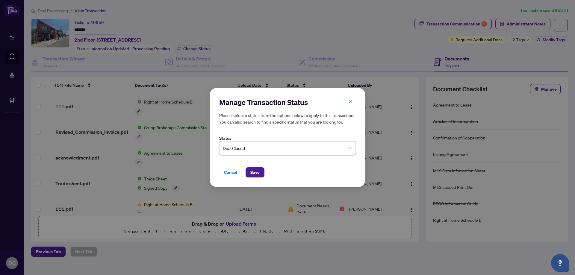
drag, startPoint x: 252, startPoint y: 172, endPoint x: 243, endPoint y: 72, distance: 99.9
click at [252, 172] on span "Save" at bounding box center [254, 173] width 9 height 10
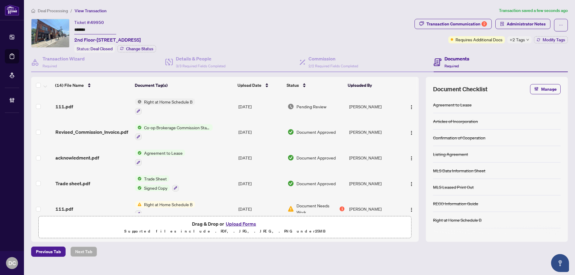
click at [517, 42] on span "+2 Tags" at bounding box center [517, 39] width 15 height 7
click at [500, 50] on div "Transaction Communication 2 Administrator Notes Requires Additional Docs +2 Tag…" at bounding box center [491, 36] width 156 height 34
click at [556, 38] on span "Modify Tags" at bounding box center [554, 40] width 22 height 4
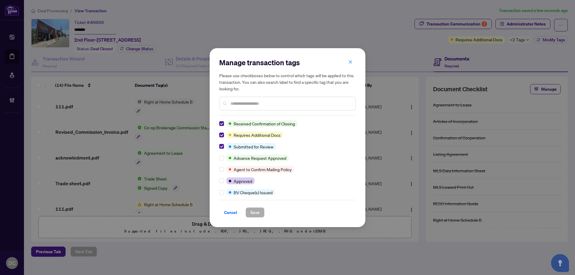
drag, startPoint x: 350, startPoint y: 60, endPoint x: 319, endPoint y: 61, distance: 30.6
click at [319, 61] on div "Manage transaction tags Please use checkboxes below to control which tags will …" at bounding box center [287, 138] width 137 height 160
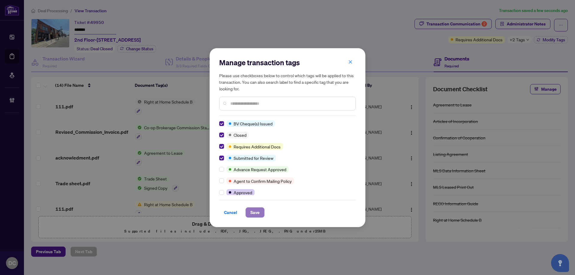
click at [253, 212] on span "Save" at bounding box center [254, 213] width 9 height 10
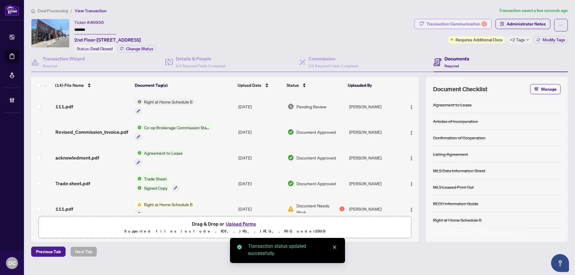
click at [438, 20] on div "Transaction Communication 2" at bounding box center [456, 24] width 61 height 10
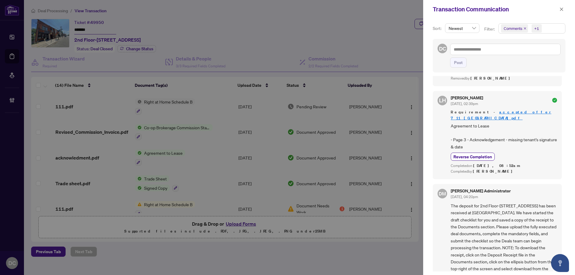
scroll to position [1, 0]
click at [563, 10] on icon "close" at bounding box center [561, 9] width 4 height 4
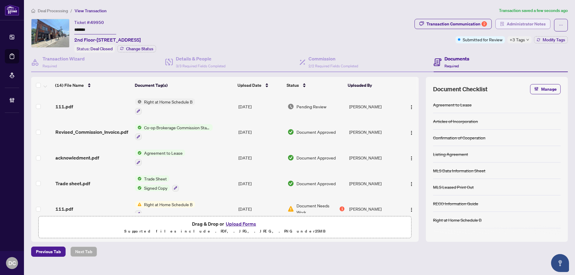
click at [544, 25] on span "Administrator Notes" at bounding box center [526, 24] width 39 height 10
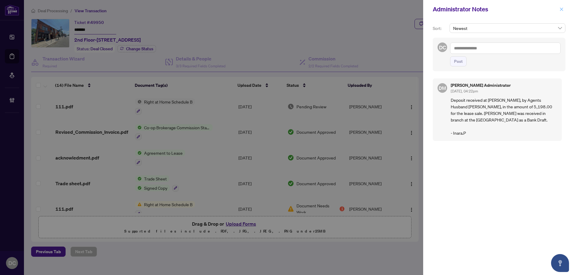
click at [563, 11] on icon "close" at bounding box center [561, 9] width 4 height 4
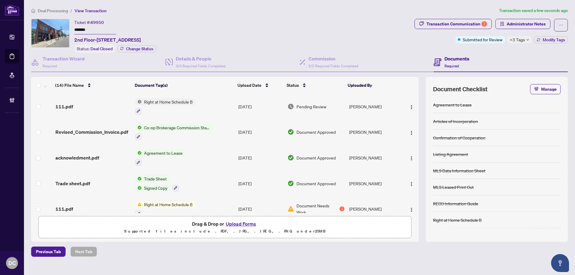
click at [223, 130] on td "Co-op Brokerage Commission Statement" at bounding box center [184, 133] width 103 height 26
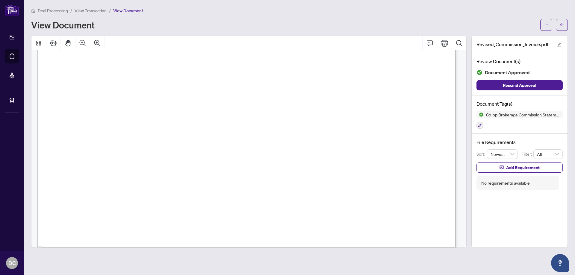
scroll to position [270, 0]
click at [561, 23] on icon "arrow-left" at bounding box center [562, 25] width 4 height 4
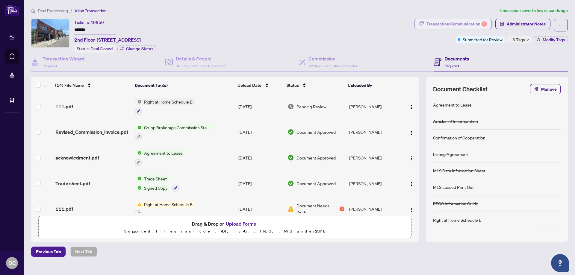
click at [468, 25] on div "Transaction Communication 2" at bounding box center [456, 24] width 61 height 10
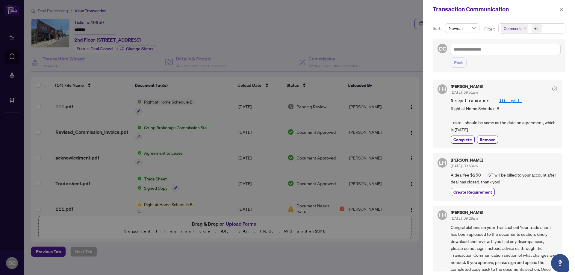
drag, startPoint x: 562, startPoint y: 11, endPoint x: 528, endPoint y: 17, distance: 33.7
click at [562, 11] on icon "close" at bounding box center [561, 9] width 4 height 4
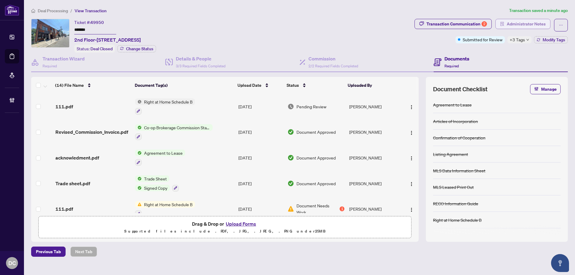
click at [514, 22] on span "Administrator Notes" at bounding box center [526, 24] width 39 height 10
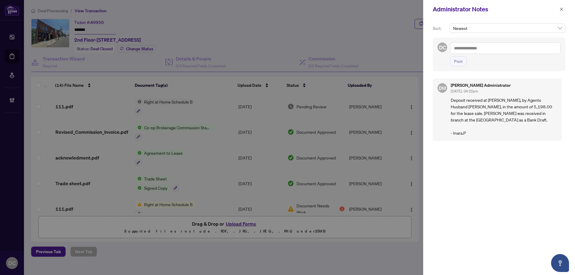
click at [468, 50] on textarea at bounding box center [505, 48] width 111 height 11
paste textarea "**********"
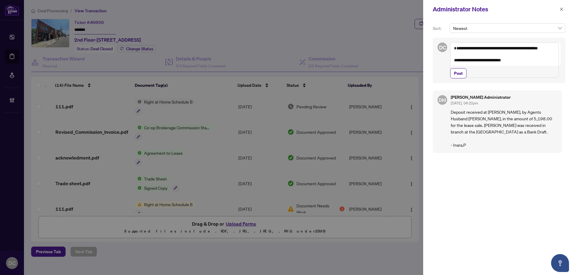
click at [497, 76] on textarea "**********" at bounding box center [504, 60] width 109 height 35
paste textarea "**********"
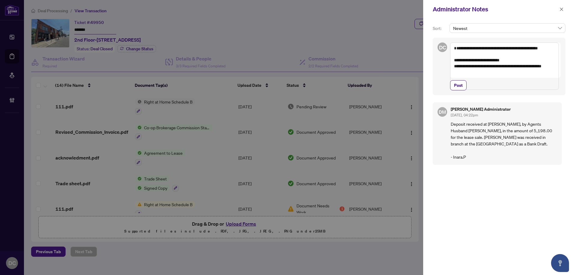
click at [524, 66] on textarea "**********" at bounding box center [504, 66] width 109 height 47
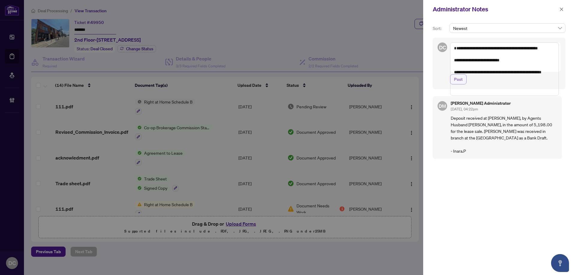
type textarea "**********"
click at [461, 84] on span "Post" at bounding box center [458, 80] width 9 height 10
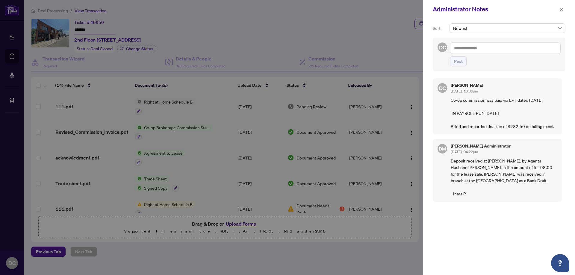
drag, startPoint x: 559, startPoint y: 9, endPoint x: 552, endPoint y: 10, distance: 7.6
click at [559, 9] on icon "close" at bounding box center [561, 9] width 4 height 4
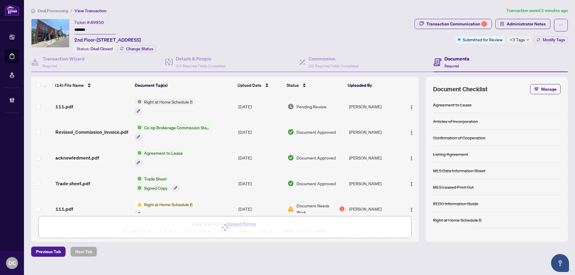
click at [531, 37] on div "+3 Tags" at bounding box center [519, 39] width 24 height 7
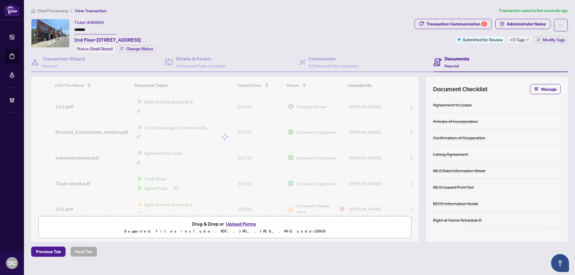
click at [525, 39] on body "Dashboard Deal Processing Mortgage Referrals Brokerage Management DC Dawn Chan …" at bounding box center [287, 137] width 575 height 275
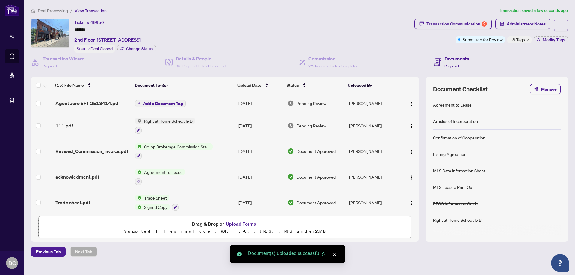
click at [482, 51] on div "Transaction Communication 2 Administrator Notes Submitted for Review +3 Tags Mo…" at bounding box center [491, 36] width 156 height 34
click at [539, 40] on icon "button" at bounding box center [539, 40] width 4 height 4
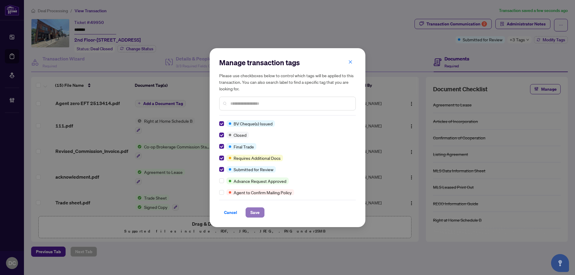
click at [252, 211] on span "Save" at bounding box center [254, 213] width 9 height 10
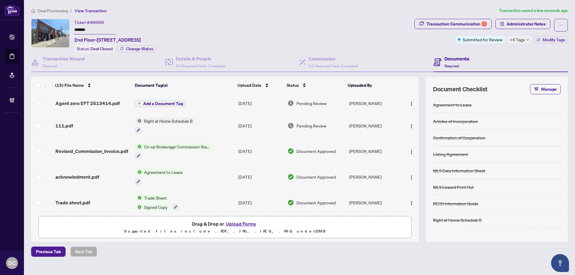
drag, startPoint x: 106, startPoint y: 30, endPoint x: 39, endPoint y: 29, distance: 66.8
click at [39, 29] on div "Ticket #: 49950 ******* 2nd Floor-711 Mount Pleasant Rd, Toronto, Ontario M4S 2…" at bounding box center [221, 36] width 381 height 34
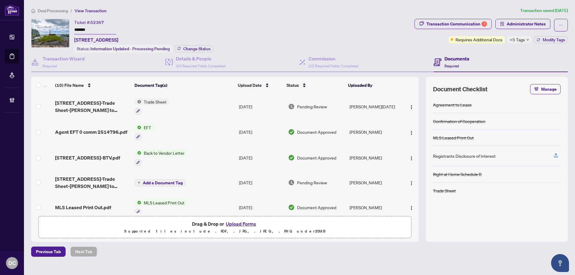
drag, startPoint x: 106, startPoint y: 32, endPoint x: 39, endPoint y: 29, distance: 67.2
click at [39, 29] on div "Ticket #: 52367 ******* [STREET_ADDRESS] Status: Information Updated - Processi…" at bounding box center [221, 36] width 381 height 34
click at [184, 49] on span "Change Status" at bounding box center [196, 49] width 27 height 4
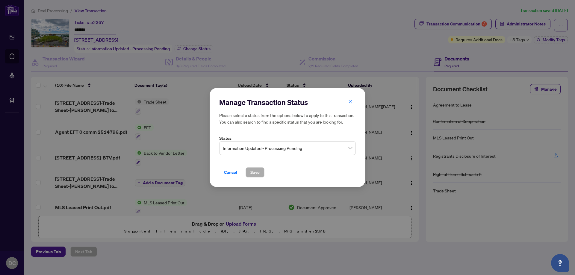
click at [258, 150] on span "Information Updated - Processing Pending" at bounding box center [287, 148] width 129 height 11
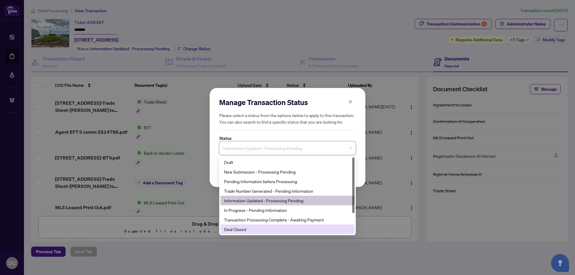
click at [245, 232] on div "Deal Closed" at bounding box center [287, 229] width 127 height 7
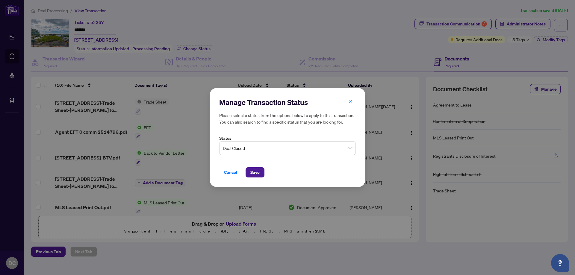
drag, startPoint x: 255, startPoint y: 175, endPoint x: 15, endPoint y: 171, distance: 239.9
click at [255, 174] on span "Save" at bounding box center [254, 173] width 9 height 10
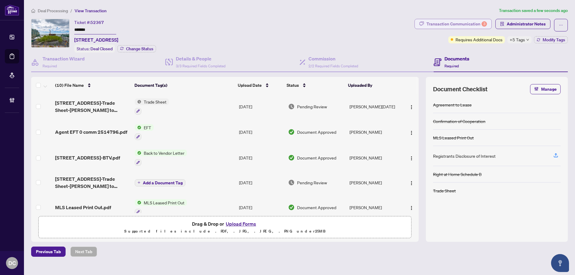
click at [446, 25] on div "Transaction Communication 3" at bounding box center [456, 24] width 61 height 10
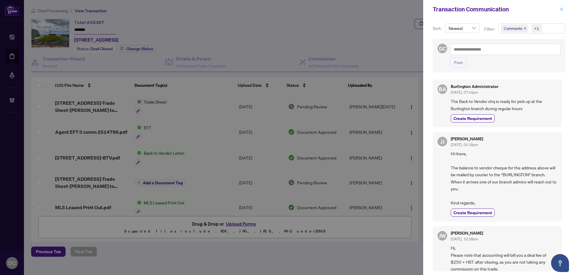
click at [562, 10] on icon "close" at bounding box center [561, 9] width 4 height 4
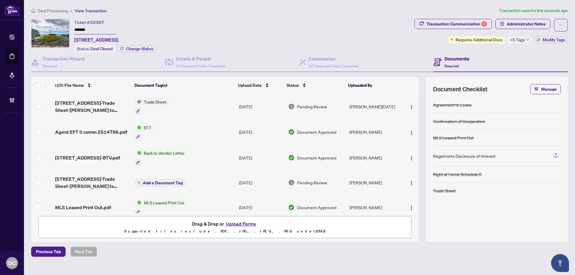
click at [516, 39] on span "+5 Tags" at bounding box center [517, 39] width 15 height 7
click at [488, 55] on div "Documents Required" at bounding box center [501, 62] width 134 height 19
click at [553, 43] on div "Transaction Communication 3 Administrator Notes Requires Additional Docs +5 Tag…" at bounding box center [491, 36] width 156 height 34
click at [548, 38] on span "Modify Tags" at bounding box center [554, 40] width 22 height 4
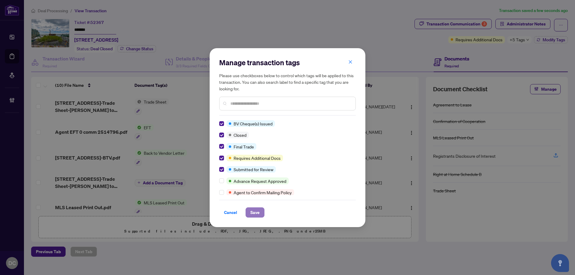
click at [256, 211] on span "Save" at bounding box center [254, 213] width 9 height 10
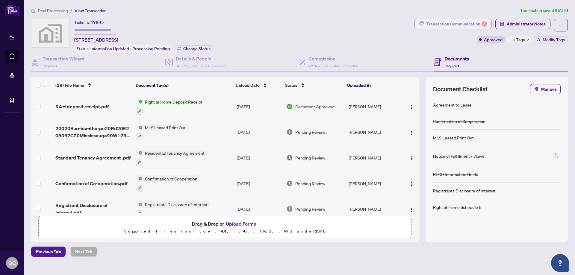
click at [447, 25] on div "Transaction Communication 3" at bounding box center [456, 24] width 61 height 10
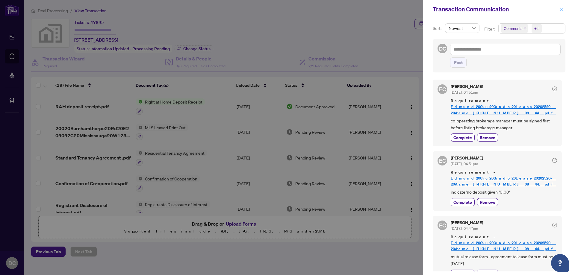
click at [559, 10] on button "button" at bounding box center [562, 9] width 8 height 7
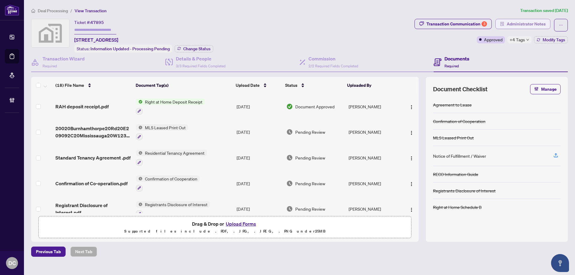
click at [537, 24] on span "Administrator Notes" at bounding box center [526, 24] width 39 height 10
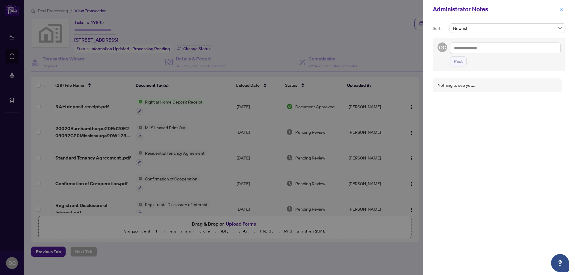
click at [561, 10] on icon "close" at bounding box center [561, 9] width 4 height 4
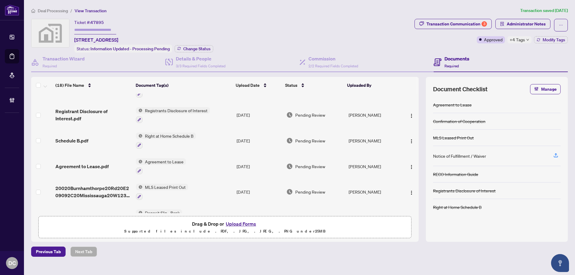
scroll to position [120, 0]
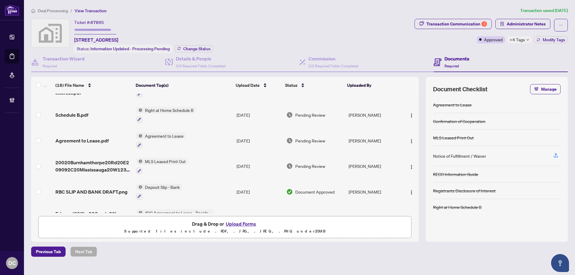
click at [204, 135] on td "Agreement to Lease" at bounding box center [184, 141] width 101 height 26
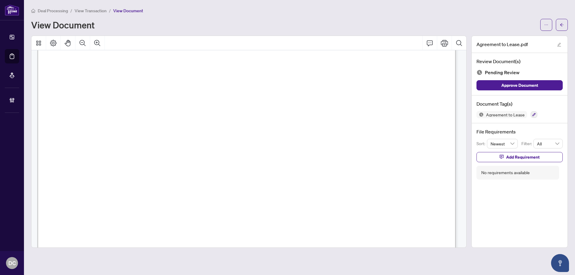
scroll to position [120, 0]
click at [562, 27] on span "button" at bounding box center [562, 25] width 4 height 10
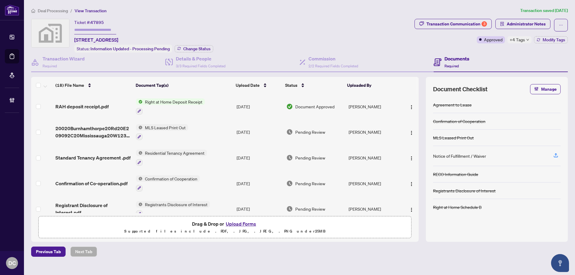
click at [523, 42] on span "+4 Tags" at bounding box center [517, 39] width 15 height 7
click at [484, 53] on div "Documents Required" at bounding box center [501, 62] width 134 height 19
click at [475, 25] on div "Transaction Communication 3" at bounding box center [456, 24] width 61 height 10
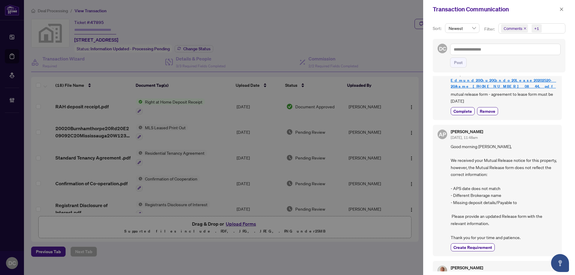
scroll to position [175, 0]
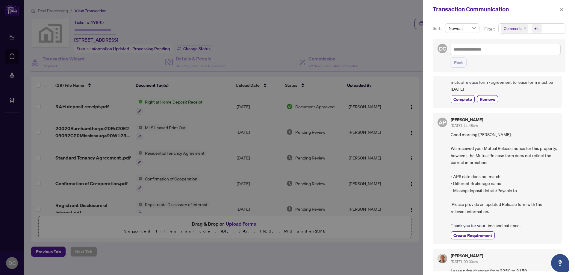
click at [559, 13] on div "Transaction Communication" at bounding box center [499, 9] width 152 height 19
click at [560, 9] on icon "close" at bounding box center [561, 9] width 4 height 4
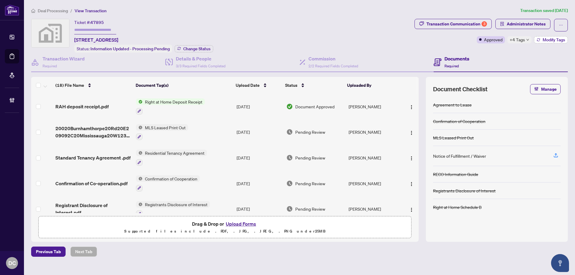
click at [546, 38] on span "Modify Tags" at bounding box center [554, 40] width 22 height 4
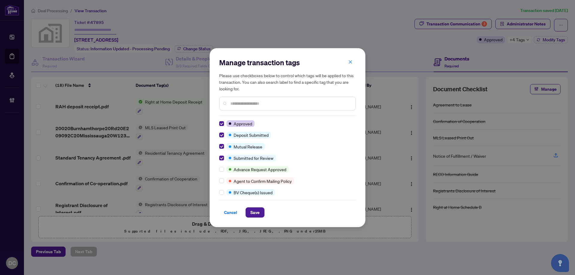
scroll to position [0, 0]
drag, startPoint x: 247, startPoint y: 207, endPoint x: 249, endPoint y: 211, distance: 3.9
click at [249, 210] on div "Cancel Save" at bounding box center [287, 209] width 137 height 18
click at [249, 211] on button "Save" at bounding box center [255, 213] width 19 height 10
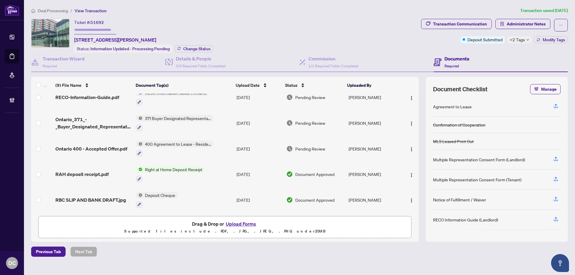
scroll to position [112, 0]
click at [215, 145] on td "400 Agreement to Lease - Residential" at bounding box center [184, 149] width 101 height 26
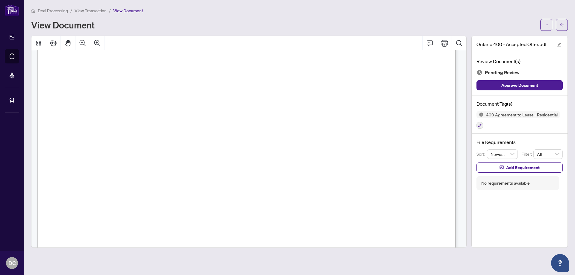
scroll to position [90, 0]
click at [563, 19] on button "button" at bounding box center [562, 25] width 12 height 12
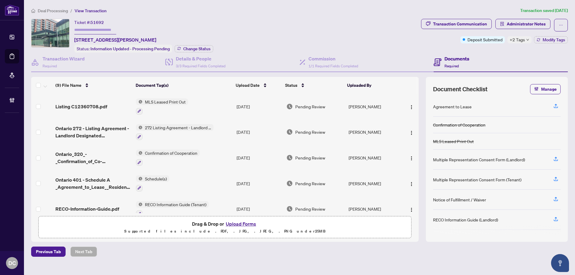
click at [524, 41] on span "+2 Tags" at bounding box center [517, 39] width 15 height 7
click at [496, 54] on div "Documents Required" at bounding box center [501, 62] width 134 height 19
click at [466, 25] on div "Transaction Communication" at bounding box center [460, 24] width 54 height 10
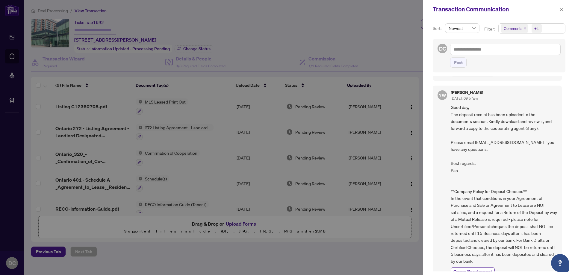
scroll to position [195, 0]
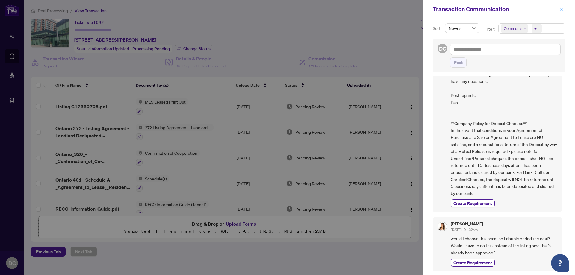
click at [564, 10] on button "button" at bounding box center [562, 9] width 8 height 7
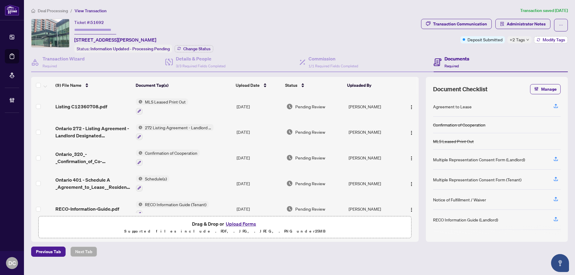
click at [549, 39] on span "Modify Tags" at bounding box center [554, 40] width 22 height 4
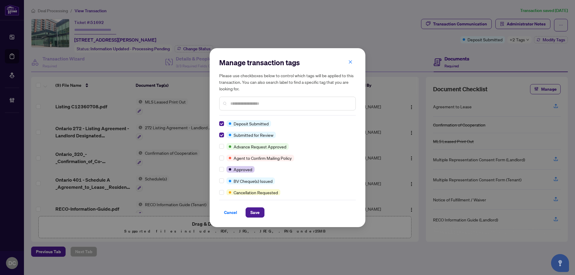
scroll to position [0, 0]
click at [259, 212] on span "Save" at bounding box center [254, 213] width 9 height 10
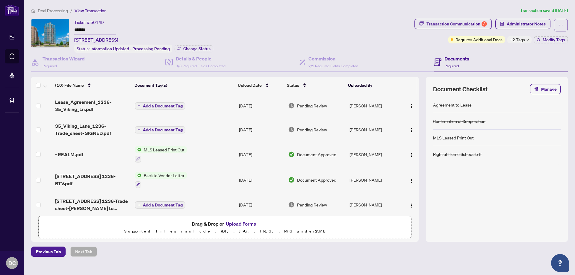
drag, startPoint x: 99, startPoint y: 31, endPoint x: 52, endPoint y: 27, distance: 47.2
click at [52, 27] on div "Ticket #: 50149 ******* [STREET_ADDRESS] Status: Information Updated - Processi…" at bounding box center [221, 36] width 381 height 34
click at [187, 49] on span "Change Status" at bounding box center [196, 49] width 27 height 4
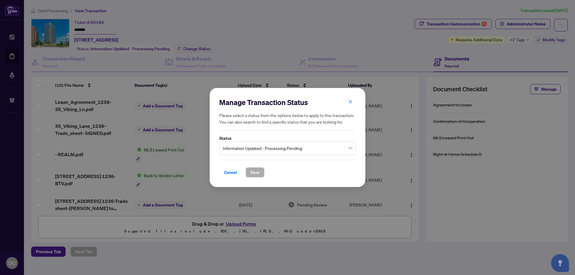
click at [299, 151] on span "Information Updated - Processing Pending" at bounding box center [287, 148] width 129 height 11
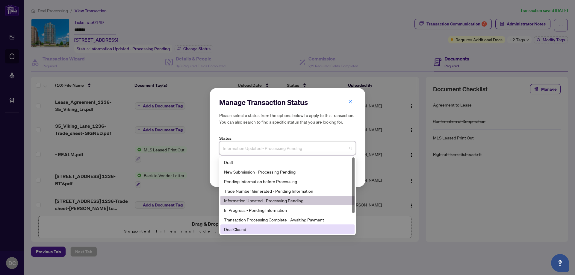
click at [266, 233] on div "Deal Closed" at bounding box center [287, 230] width 134 height 10
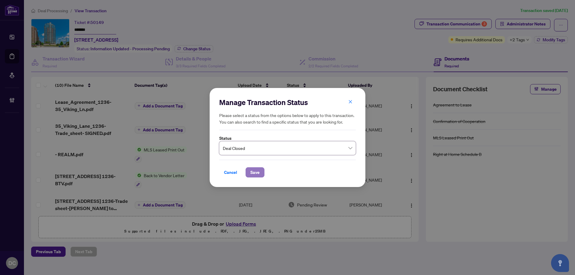
click at [259, 173] on span "Save" at bounding box center [254, 173] width 9 height 10
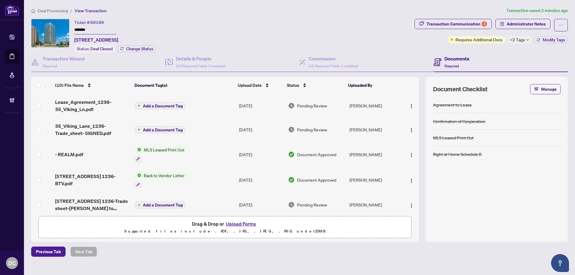
drag, startPoint x: 105, startPoint y: 33, endPoint x: 55, endPoint y: 31, distance: 49.5
click at [55, 31] on div "Ticket #: 50149 ******* [STREET_ADDRESS] Status: Deal Closed Change Status" at bounding box center [221, 36] width 381 height 34
click at [49, 10] on span "Deal Processing" at bounding box center [53, 10] width 30 height 5
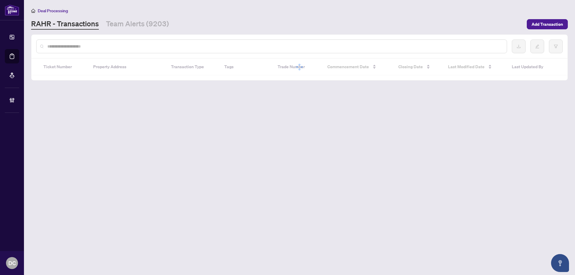
click at [120, 47] on input "text" at bounding box center [274, 46] width 455 height 7
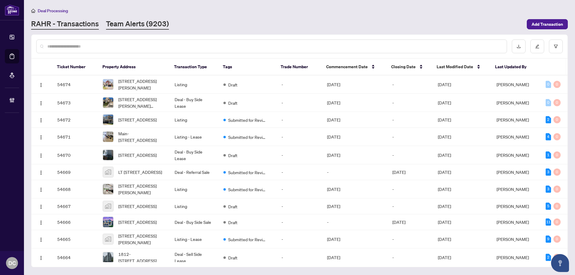
click at [126, 24] on link "Team Alerts (9203)" at bounding box center [137, 24] width 63 height 11
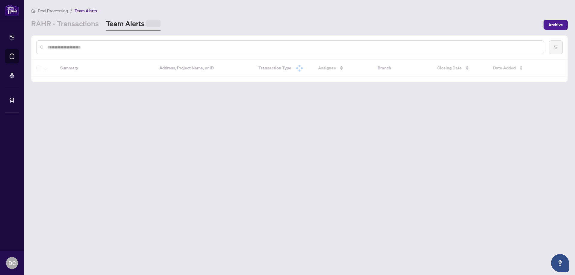
click at [120, 47] on input "text" at bounding box center [293, 47] width 492 height 7
paste input "*******"
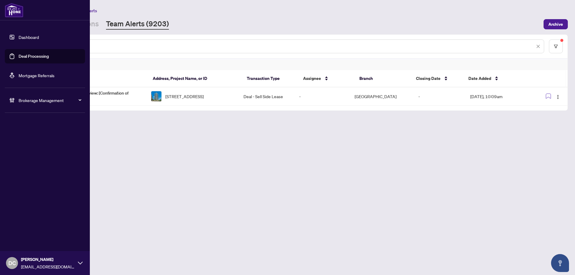
drag, startPoint x: 77, startPoint y: 47, endPoint x: 5, endPoint y: 45, distance: 71.9
click at [5, 45] on div "Dashboard Deal Processing Mortgage Referrals Brokerage Management DC [PERSON_NA…" at bounding box center [287, 137] width 575 height 275
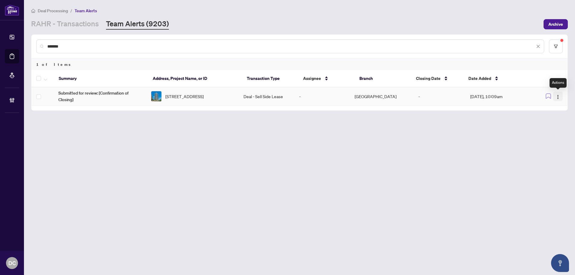
click at [559, 96] on img "button" at bounding box center [558, 97] width 5 height 5
drag, startPoint x: 540, startPoint y: 131, endPoint x: 260, endPoint y: 6, distance: 306.8
click at [539, 131] on li "Complete Item" at bounding box center [544, 127] width 35 height 10
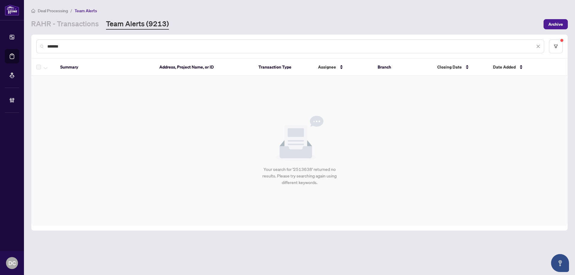
drag, startPoint x: 96, startPoint y: 46, endPoint x: 25, endPoint y: 46, distance: 70.7
click at [25, 46] on main "Deal Processing / Team Alerts [PERSON_NAME] - Transactions Team Alerts (9213) A…" at bounding box center [299, 137] width 551 height 275
paste input "text"
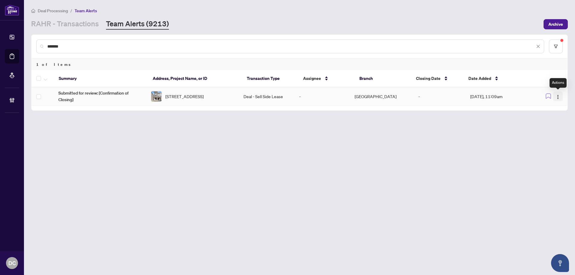
click at [555, 98] on button "button" at bounding box center [558, 97] width 10 height 10
click at [542, 128] on span "Complete Item" at bounding box center [544, 127] width 28 height 7
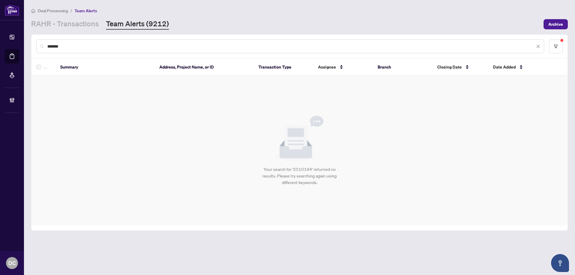
drag, startPoint x: 69, startPoint y: 43, endPoint x: 26, endPoint y: 42, distance: 42.3
click at [26, 42] on main "Deal Processing / Team Alerts [PERSON_NAME] - Transactions Team Alerts (9212) A…" at bounding box center [299, 137] width 551 height 275
paste input "text"
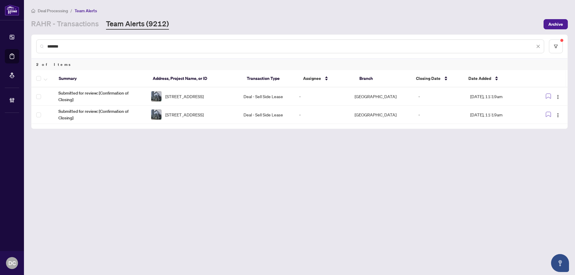
type input "*******"
click at [562, 98] on button "button" at bounding box center [558, 97] width 10 height 10
click at [550, 125] on span "Complete Item" at bounding box center [544, 127] width 28 height 7
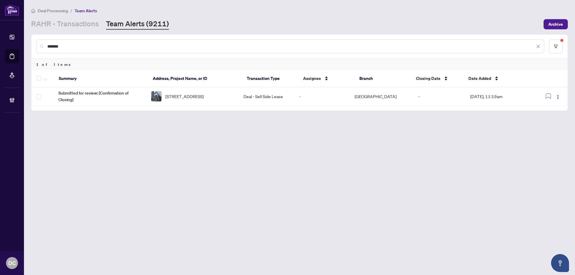
drag, startPoint x: 91, startPoint y: 44, endPoint x: -6, endPoint y: 46, distance: 96.7
click at [0, 46] on html "Dashboard Deal Processing Mortgage Referrals Brokerage Management DC [PERSON_NA…" at bounding box center [287, 137] width 575 height 275
click at [557, 96] on img "button" at bounding box center [558, 97] width 5 height 5
click at [546, 127] on span "Complete Item" at bounding box center [544, 127] width 28 height 7
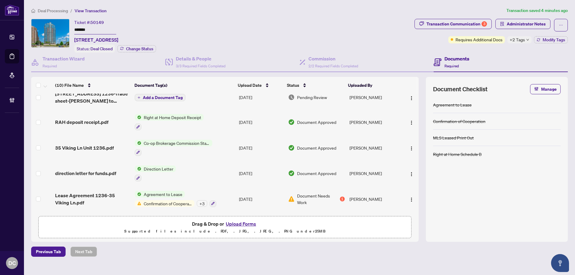
scroll to position [127, 0]
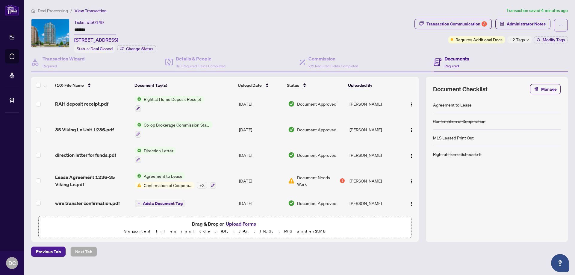
click at [226, 155] on td "Direction Letter" at bounding box center [184, 156] width 104 height 26
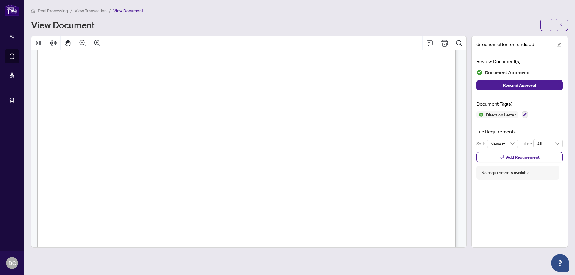
scroll to position [150, 0]
drag, startPoint x: 219, startPoint y: 144, endPoint x: 85, endPoint y: 144, distance: 133.9
click at [177, 232] on span "Toronto, ON, M5T 1A4" at bounding box center [226, 235] width 133 height 10
drag, startPoint x: 158, startPoint y: 237, endPoint x: 78, endPoint y: 237, distance: 80.6
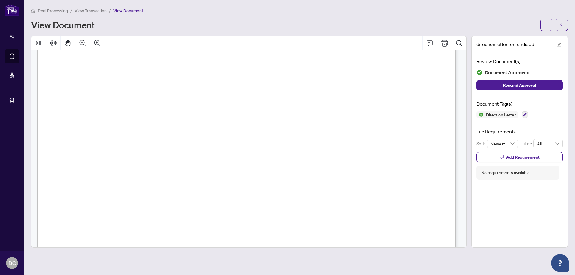
click at [162, 234] on span "Toronto, ON, M5T 1A4" at bounding box center [226, 235] width 133 height 10
drag, startPoint x: 161, startPoint y: 235, endPoint x: 186, endPoint y: 234, distance: 25.2
click at [186, 234] on span "Toronto, ON, M5T 1A4" at bounding box center [226, 235] width 133 height 10
drag, startPoint x: 224, startPoint y: 236, endPoint x: 235, endPoint y: 236, distance: 11.4
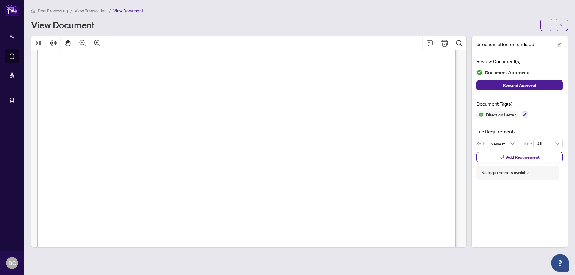
click at [224, 236] on span "Toronto, ON, M5T 1A4" at bounding box center [226, 235] width 133 height 10
drag, startPoint x: 241, startPoint y: 235, endPoint x: 209, endPoint y: 235, distance: 32.0
click at [209, 235] on span "Toronto, ON, M5T 1A4" at bounding box center [226, 235] width 133 height 10
click at [557, 22] on button "button" at bounding box center [562, 25] width 12 height 12
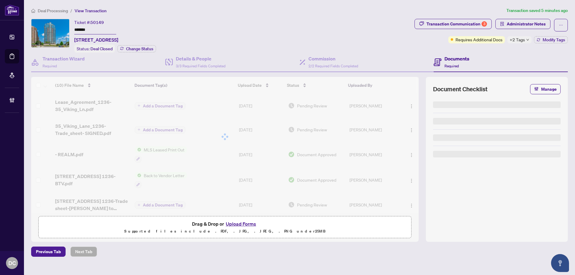
drag, startPoint x: 108, startPoint y: 32, endPoint x: 119, endPoint y: 73, distance: 42.3
click at [58, 28] on div "Ticket #: 50149 ******* 1236-35 Viking Lane, Toronto, Ontario M9B 0A2, Canada S…" at bounding box center [221, 36] width 381 height 34
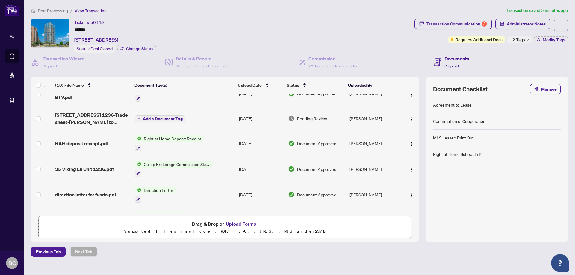
scroll to position [90, 0]
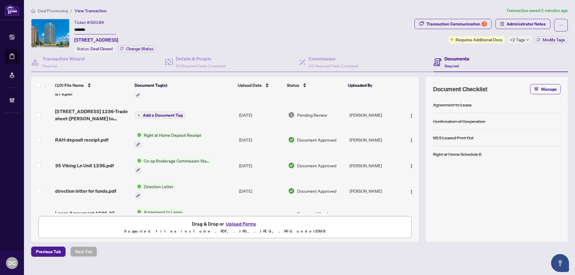
click at [223, 161] on td "Co-op Brokerage Commission Statement" at bounding box center [184, 166] width 104 height 26
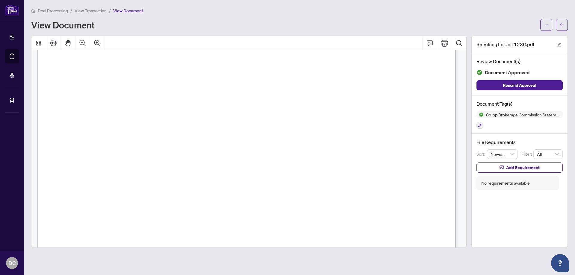
scroll to position [120, 0]
click at [556, 24] on button "button" at bounding box center [562, 25] width 12 height 12
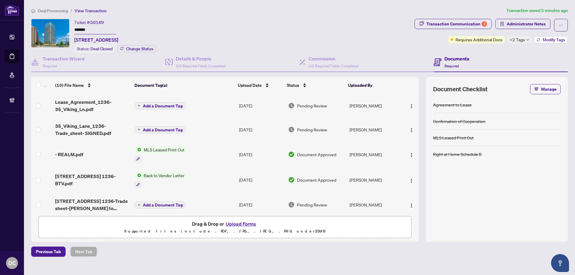
click at [544, 40] on span "Modify Tags" at bounding box center [554, 40] width 22 height 4
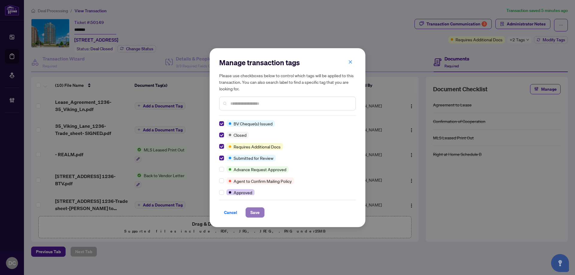
click at [256, 214] on span "Save" at bounding box center [254, 213] width 9 height 10
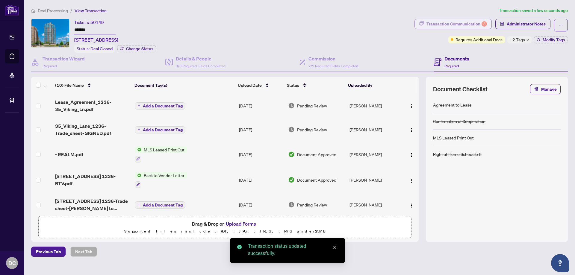
click at [468, 26] on div "Transaction Communication 3" at bounding box center [456, 24] width 61 height 10
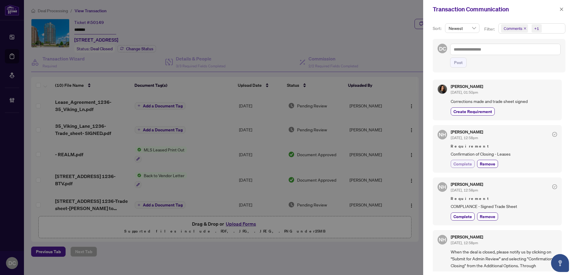
click at [460, 164] on span "Complete" at bounding box center [462, 164] width 19 height 6
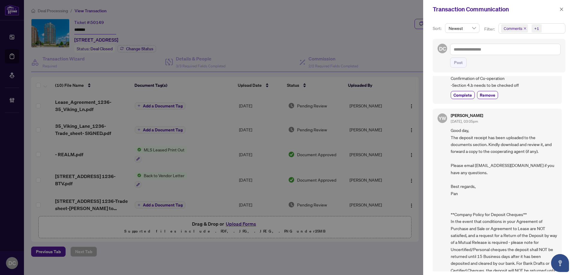
scroll to position [415, 0]
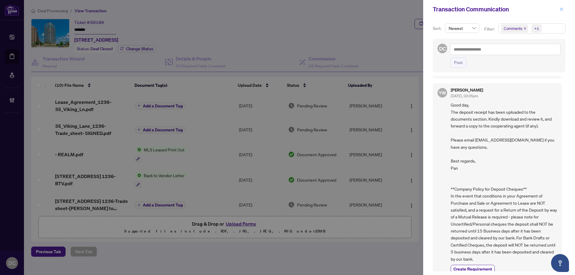
click at [563, 9] on icon "close" at bounding box center [561, 9] width 4 height 4
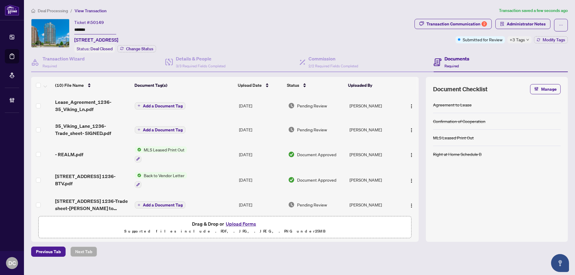
click at [529, 41] on div "+3 Tags" at bounding box center [519, 39] width 24 height 7
click at [480, 58] on div "Documents Required" at bounding box center [501, 62] width 134 height 19
drag, startPoint x: 550, startPoint y: 42, endPoint x: 367, endPoint y: 40, distance: 183.0
click at [550, 41] on span "Modify Tags" at bounding box center [554, 40] width 22 height 4
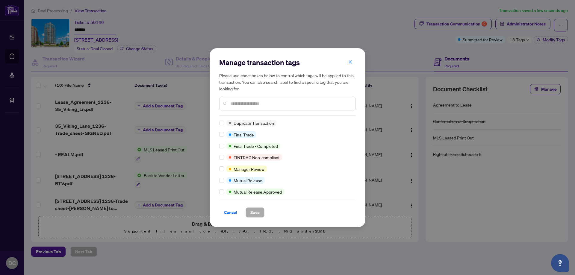
scroll to position [12, 0]
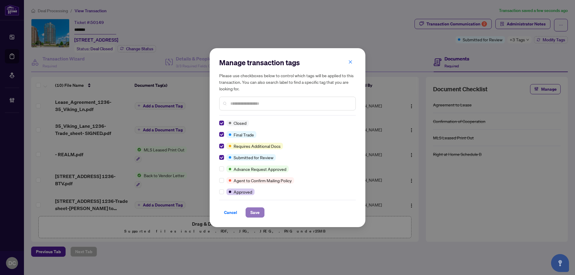
click at [254, 209] on span "Save" at bounding box center [254, 213] width 9 height 10
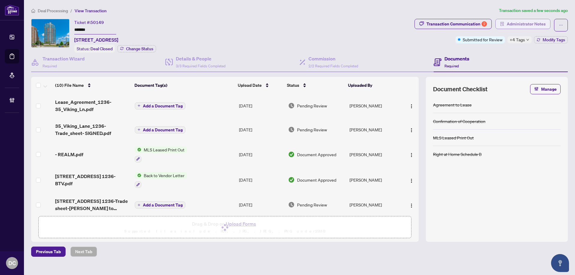
click at [524, 26] on span "Administrator Notes" at bounding box center [526, 24] width 39 height 10
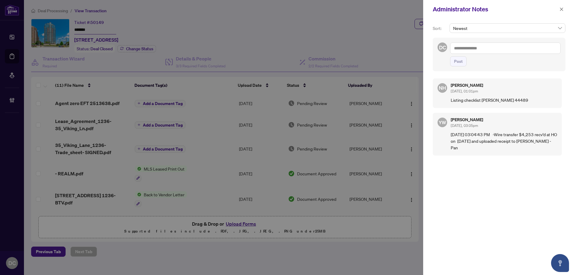
click at [469, 51] on textarea at bounding box center [505, 48] width 111 height 11
paste textarea "**********"
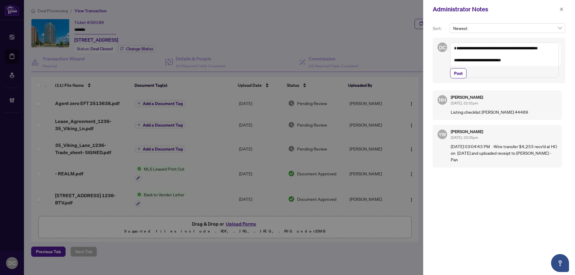
click at [514, 72] on textarea "**********" at bounding box center [504, 60] width 109 height 35
paste textarea "**********"
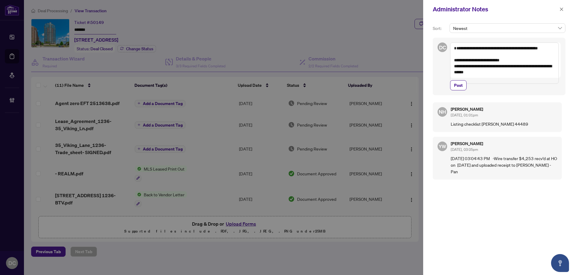
click at [522, 67] on textarea "**********" at bounding box center [504, 63] width 109 height 41
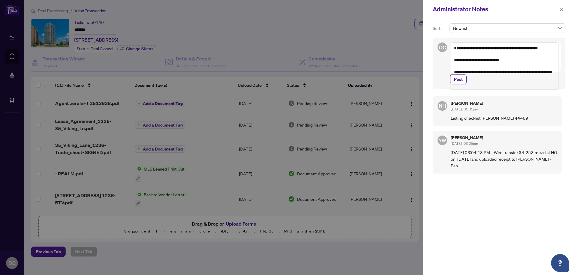
drag, startPoint x: 496, startPoint y: 84, endPoint x: 477, endPoint y: 86, distance: 18.3
click at [477, 86] on textarea "**********" at bounding box center [504, 66] width 109 height 47
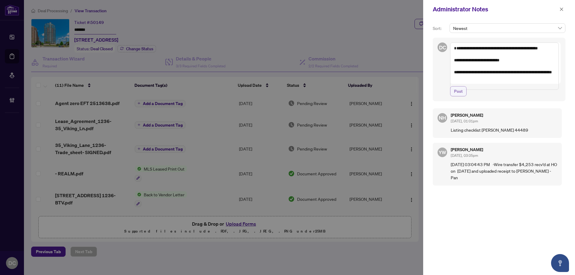
type textarea "**********"
click at [463, 96] on button "Post" at bounding box center [458, 91] width 16 height 10
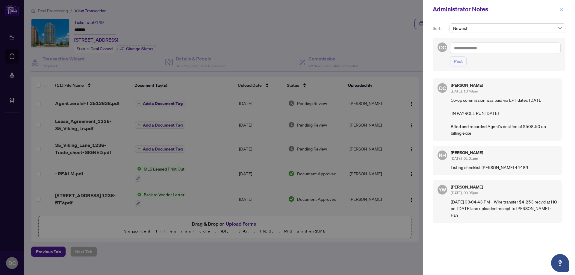
click at [562, 10] on icon "close" at bounding box center [561, 8] width 3 height 3
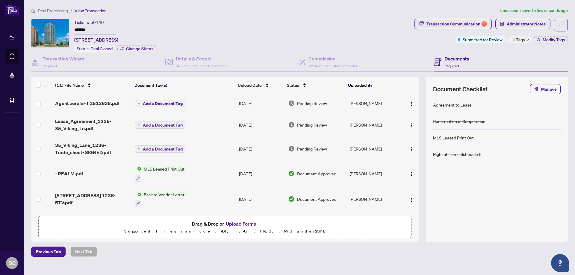
click at [516, 38] on span "+4 Tags" at bounding box center [517, 39] width 15 height 7
click at [453, 54] on div "Documents Required" at bounding box center [501, 62] width 134 height 19
click at [510, 21] on span "Administrator Notes" at bounding box center [526, 24] width 39 height 10
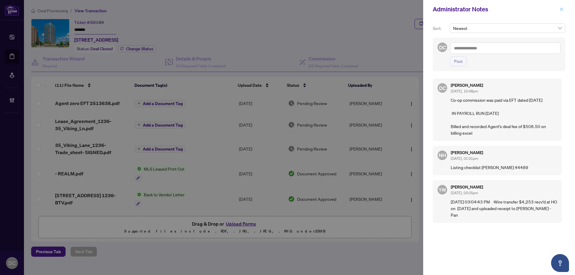
click at [562, 8] on icon "close" at bounding box center [561, 9] width 4 height 4
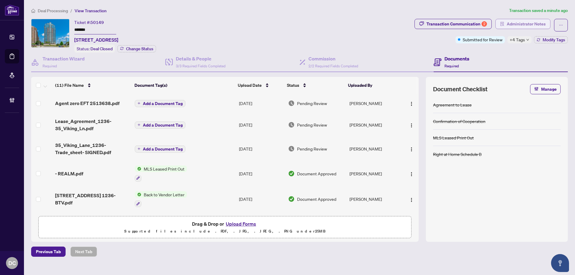
click at [509, 23] on span "Administrator Notes" at bounding box center [526, 24] width 39 height 10
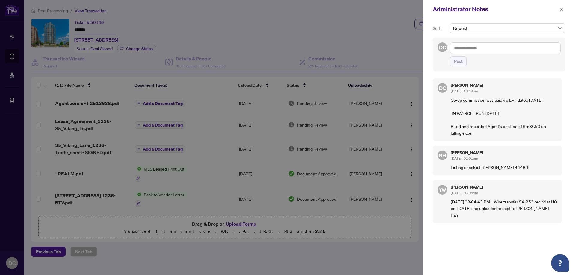
click at [506, 46] on textarea at bounding box center [505, 48] width 111 height 11
paste textarea "**********"
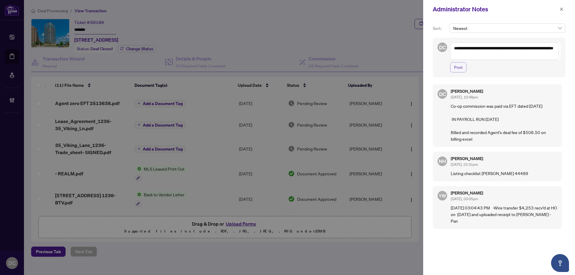
type textarea "**********"
drag, startPoint x: 457, startPoint y: 69, endPoint x: 493, endPoint y: 52, distance: 40.6
click at [493, 52] on div "**********" at bounding box center [505, 58] width 111 height 30
click at [462, 69] on span "Post" at bounding box center [458, 68] width 9 height 10
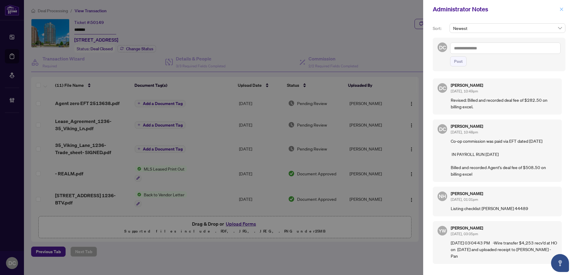
click at [564, 8] on button "button" at bounding box center [562, 9] width 8 height 7
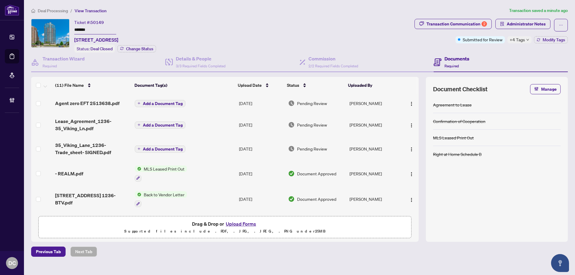
drag, startPoint x: 88, startPoint y: 28, endPoint x: 27, endPoint y: 28, distance: 60.8
click at [27, 28] on main "Deal Processing / View Transaction Transaction saved a minute ago Ticket #: 501…" at bounding box center [299, 137] width 551 height 275
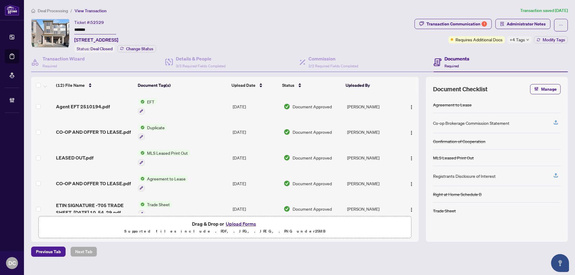
drag, startPoint x: 94, startPoint y: 27, endPoint x: 58, endPoint y: 28, distance: 36.9
click at [58, 28] on div "Ticket #: 52529 ******* 705 QUILTER Row, Richmond, Ontario K0A 2Z0, Canada Stat…" at bounding box center [221, 36] width 381 height 34
click at [525, 40] on div "+4 Tags" at bounding box center [519, 39] width 24 height 7
click at [483, 58] on div "Documents Required" at bounding box center [501, 62] width 134 height 19
click at [526, 36] on div "+4 Tags" at bounding box center [519, 39] width 24 height 7
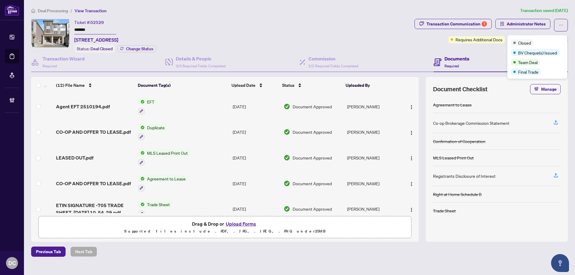
click at [527, 39] on div "Closed" at bounding box center [537, 42] width 53 height 7
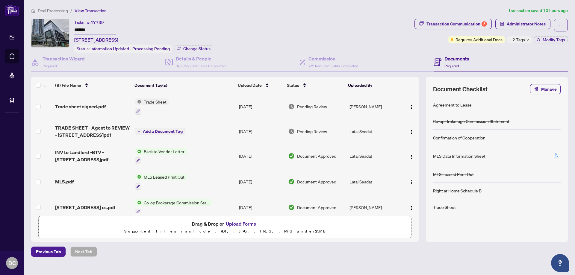
drag, startPoint x: 96, startPoint y: 31, endPoint x: 42, endPoint y: 30, distance: 54.2
click at [42, 30] on div "Ticket #: 47739 ******* [STREET_ADDRESS] Status: Information Updated - Processi…" at bounding box center [221, 36] width 381 height 34
click at [192, 49] on span "Change Status" at bounding box center [196, 49] width 27 height 4
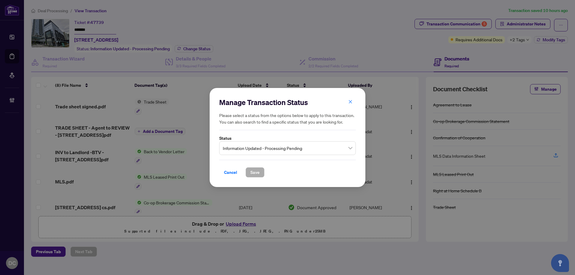
click at [288, 146] on span "Information Updated - Processing Pending" at bounding box center [287, 148] width 129 height 11
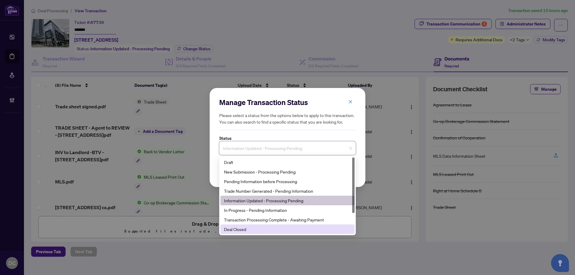
click at [235, 229] on div "Deal Closed" at bounding box center [287, 229] width 127 height 7
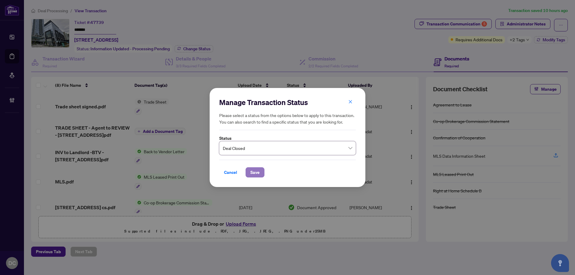
click at [259, 171] on span "Save" at bounding box center [254, 173] width 9 height 10
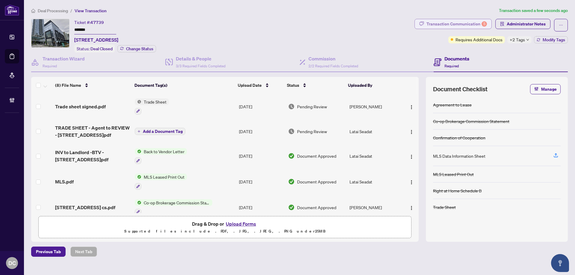
click at [482, 27] on div "Transaction Communication 5" at bounding box center [456, 24] width 61 height 10
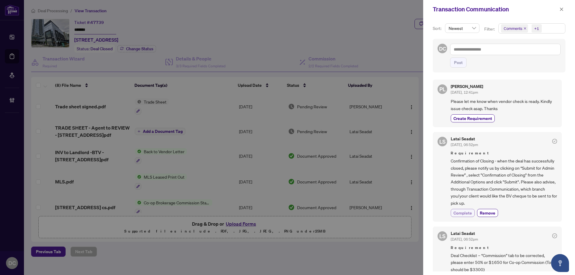
click at [461, 212] on span "Complete" at bounding box center [462, 213] width 19 height 6
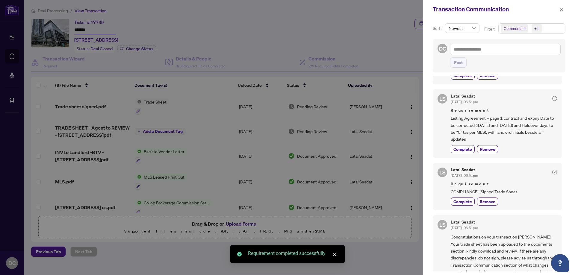
scroll to position [329, 0]
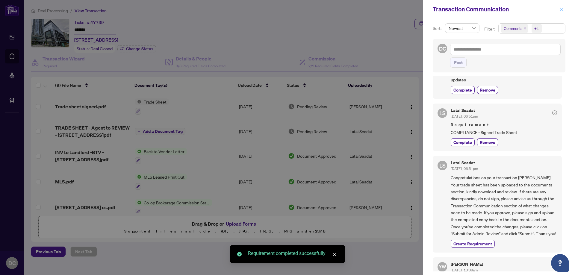
click at [564, 9] on button "button" at bounding box center [562, 9] width 8 height 7
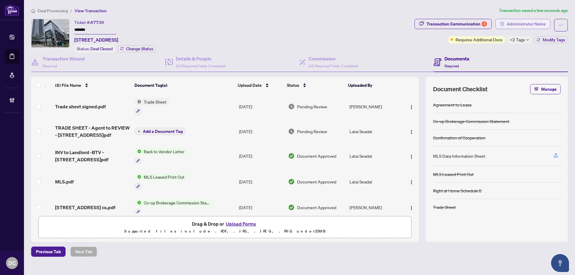
click at [515, 23] on span "Administrator Notes" at bounding box center [526, 24] width 39 height 10
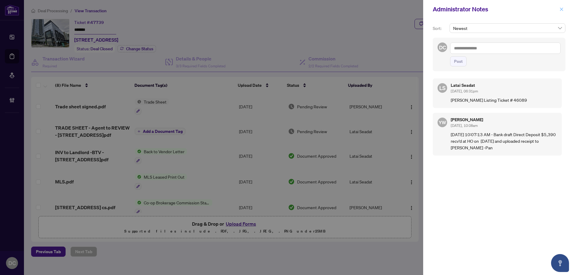
click at [562, 9] on icon "close" at bounding box center [561, 8] width 3 height 3
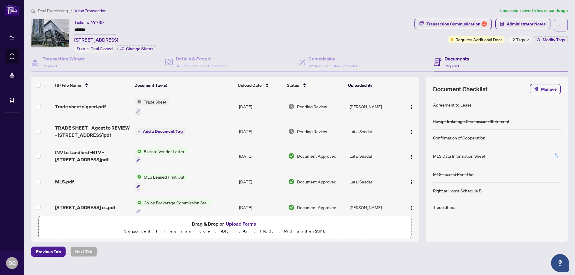
click at [221, 202] on td "Co-op Brokerage Commission Statement" at bounding box center [184, 208] width 104 height 26
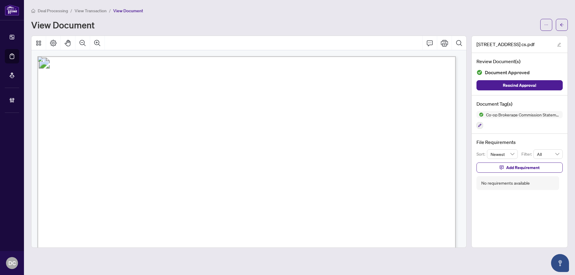
scroll to position [90, 0]
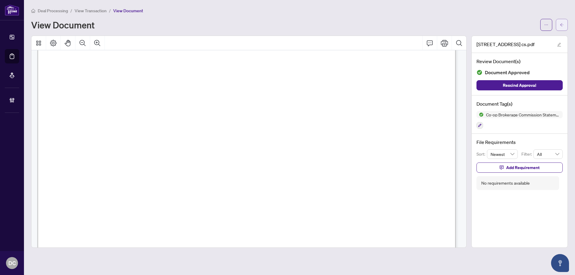
click at [563, 23] on icon "arrow-left" at bounding box center [562, 25] width 4 height 4
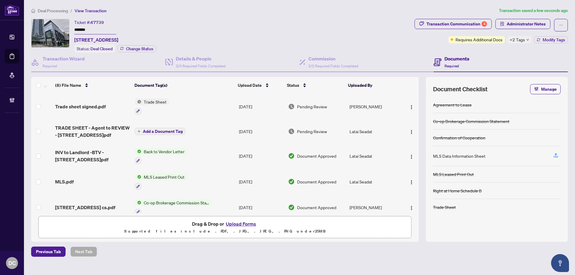
click at [527, 40] on icon "down" at bounding box center [527, 39] width 3 height 3
drag, startPoint x: 488, startPoint y: 55, endPoint x: 506, endPoint y: 50, distance: 19.3
click at [488, 55] on div "Documents Required" at bounding box center [501, 62] width 134 height 19
click at [549, 41] on span "Modify Tags" at bounding box center [554, 40] width 22 height 4
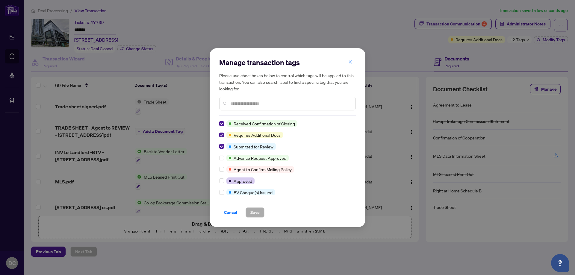
click at [219, 122] on div "Manage transaction tags Please use checkboxes below to control which tags will …" at bounding box center [288, 137] width 156 height 179
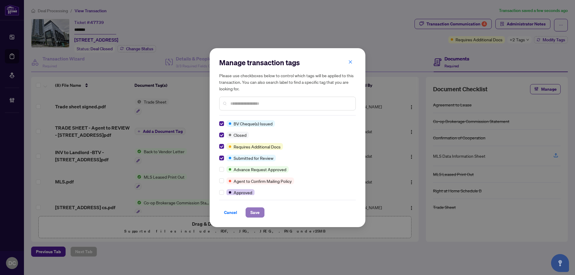
click at [256, 213] on span "Save" at bounding box center [254, 213] width 9 height 10
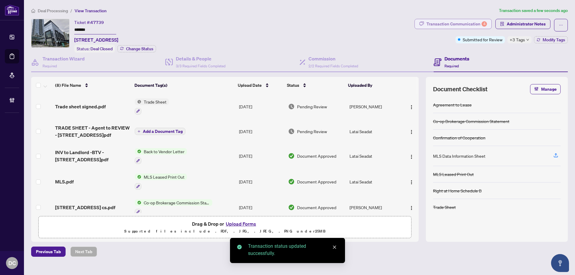
click at [473, 27] on div "Transaction Communication 4" at bounding box center [456, 24] width 61 height 10
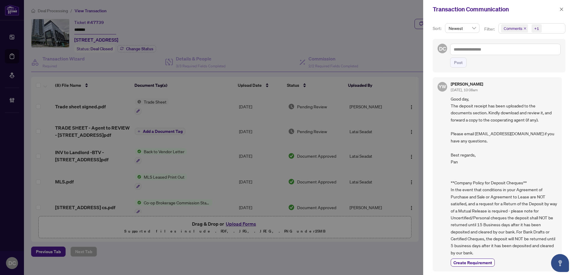
scroll to position [1, 0]
click at [563, 10] on icon "close" at bounding box center [561, 9] width 4 height 4
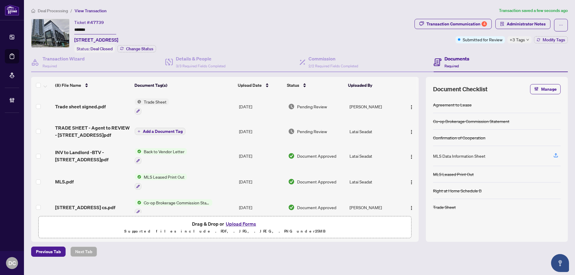
click at [189, 107] on td "Trade Sheet" at bounding box center [184, 107] width 104 height 26
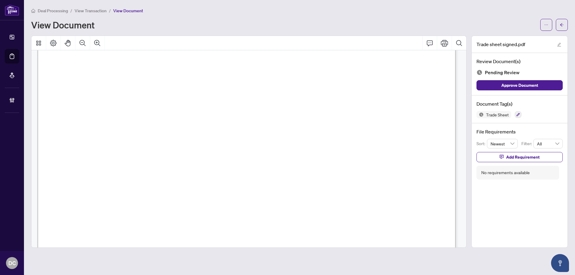
scroll to position [270, 0]
drag, startPoint x: 565, startPoint y: 23, endPoint x: 5, endPoint y: 20, distance: 560.7
click at [565, 23] on button "button" at bounding box center [562, 25] width 12 height 12
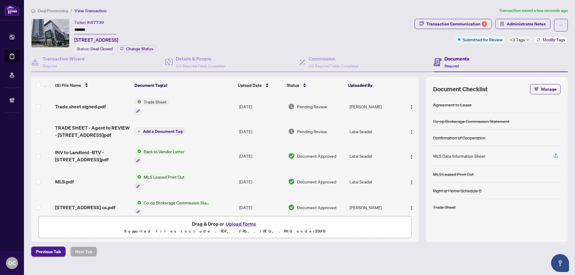
click at [542, 39] on button "Modify Tags" at bounding box center [551, 39] width 34 height 7
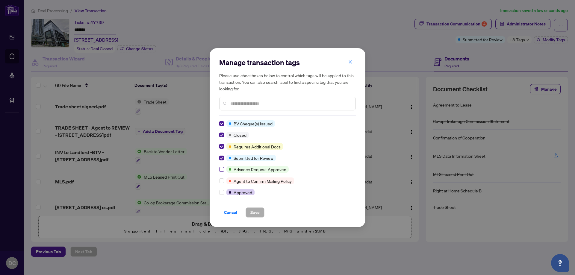
click at [220, 155] on label at bounding box center [221, 158] width 5 height 7
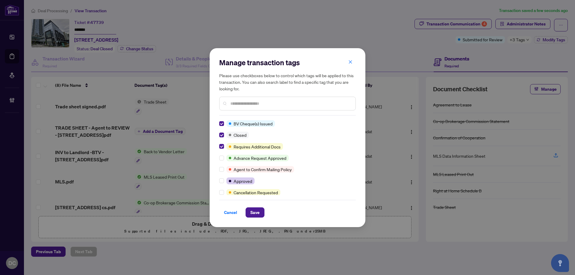
click at [258, 105] on input "text" at bounding box center [290, 103] width 120 height 7
click at [232, 213] on span "Cancel" at bounding box center [230, 213] width 13 height 10
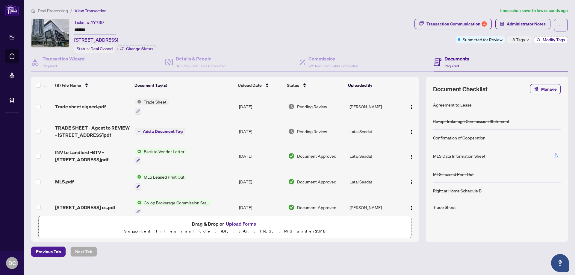
click at [538, 39] on icon "button" at bounding box center [539, 40] width 4 height 4
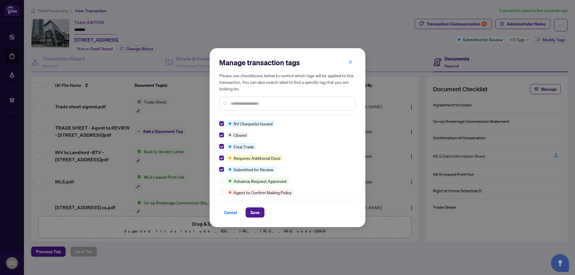
drag, startPoint x: 248, startPoint y: 212, endPoint x: 151, endPoint y: 190, distance: 99.4
click at [246, 211] on button "Save" at bounding box center [255, 213] width 19 height 10
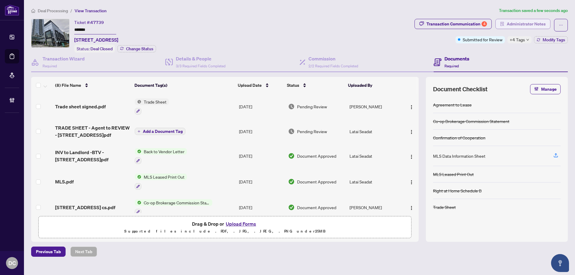
click at [545, 26] on span "Administrator Notes" at bounding box center [526, 24] width 39 height 10
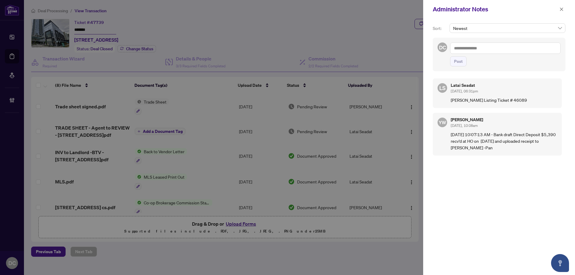
click at [517, 51] on textarea at bounding box center [505, 48] width 111 height 11
paste textarea "**********"
type textarea "**********"
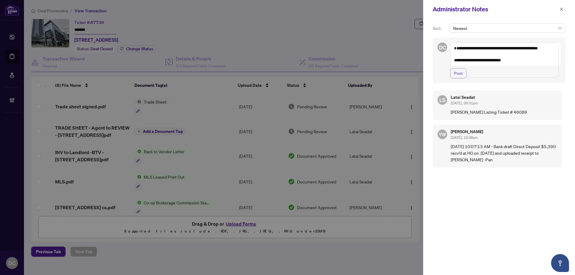
click at [458, 78] on span "Post" at bounding box center [458, 74] width 9 height 10
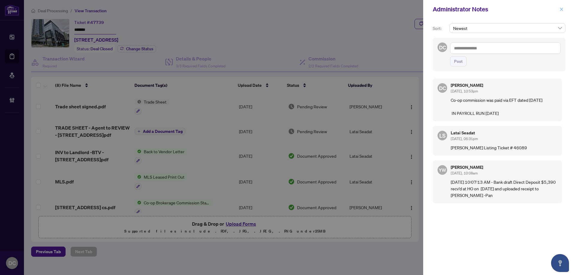
click at [561, 10] on icon "close" at bounding box center [561, 9] width 4 height 4
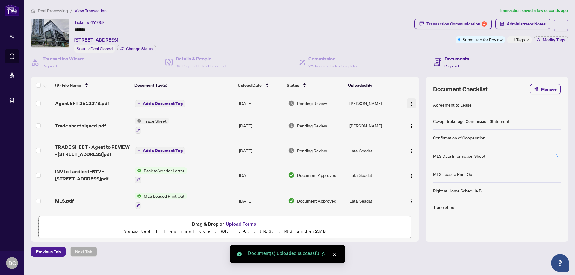
click at [411, 102] on img "button" at bounding box center [411, 104] width 5 height 5
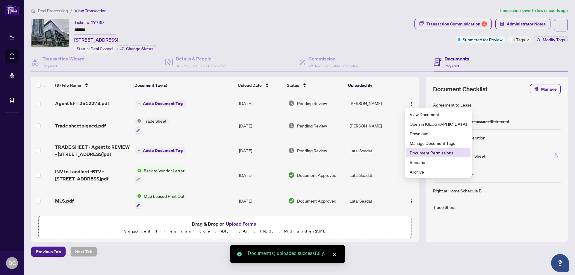
click at [434, 149] on li "Document Permissions" at bounding box center [438, 153] width 64 height 10
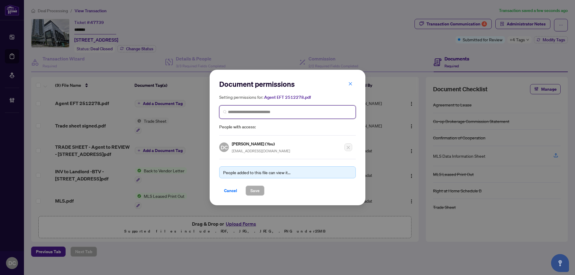
click at [285, 113] on input "search" at bounding box center [290, 112] width 124 height 6
click at [291, 112] on input "search" at bounding box center [290, 112] width 124 height 6
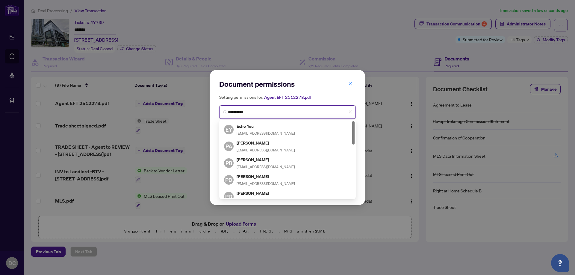
type input "**********"
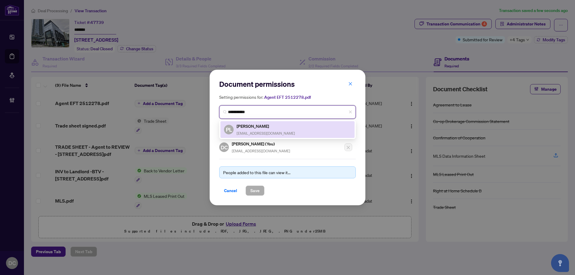
click at [287, 127] on div "PL [PERSON_NAME] [PERSON_NAME][EMAIL_ADDRESS][DOMAIN_NAME]" at bounding box center [287, 130] width 127 height 14
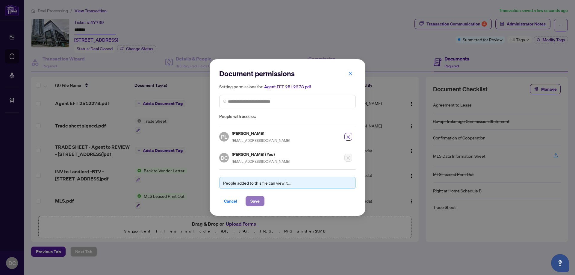
click at [257, 201] on span "Save" at bounding box center [254, 201] width 9 height 10
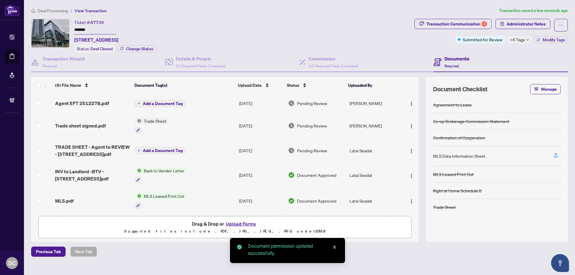
click at [521, 39] on span "+4 Tags" at bounding box center [517, 39] width 15 height 7
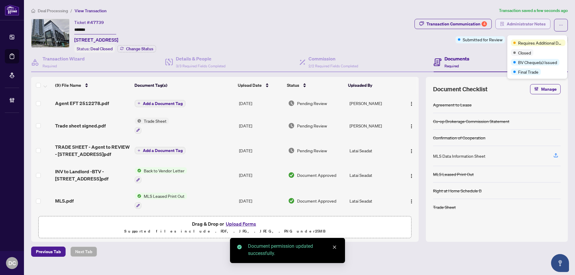
click at [525, 25] on span "Administrator Notes" at bounding box center [526, 24] width 39 height 10
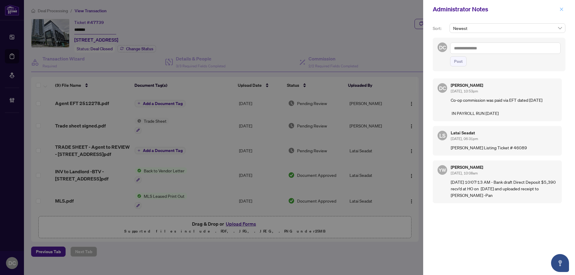
click at [561, 10] on icon "close" at bounding box center [561, 9] width 4 height 4
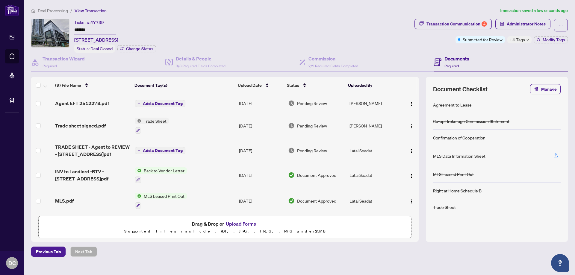
drag, startPoint x: 108, startPoint y: 30, endPoint x: 14, endPoint y: 28, distance: 93.8
click at [14, 28] on div "Dashboard Deal Processing Mortgage Referrals Brokerage Management DC [PERSON_NA…" at bounding box center [287, 137] width 575 height 275
